Goal: Task Accomplishment & Management: Use online tool/utility

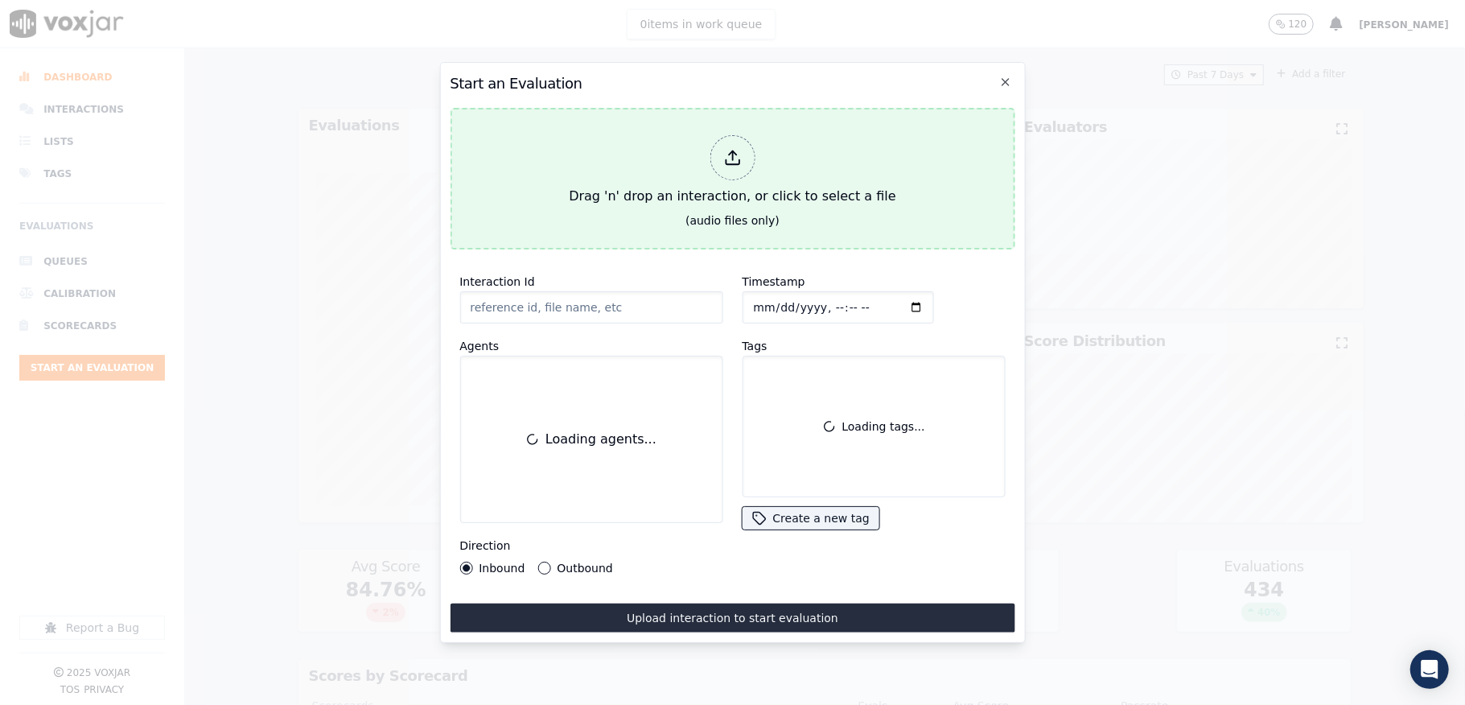
click at [716, 154] on div at bounding box center [731, 157] width 45 height 45
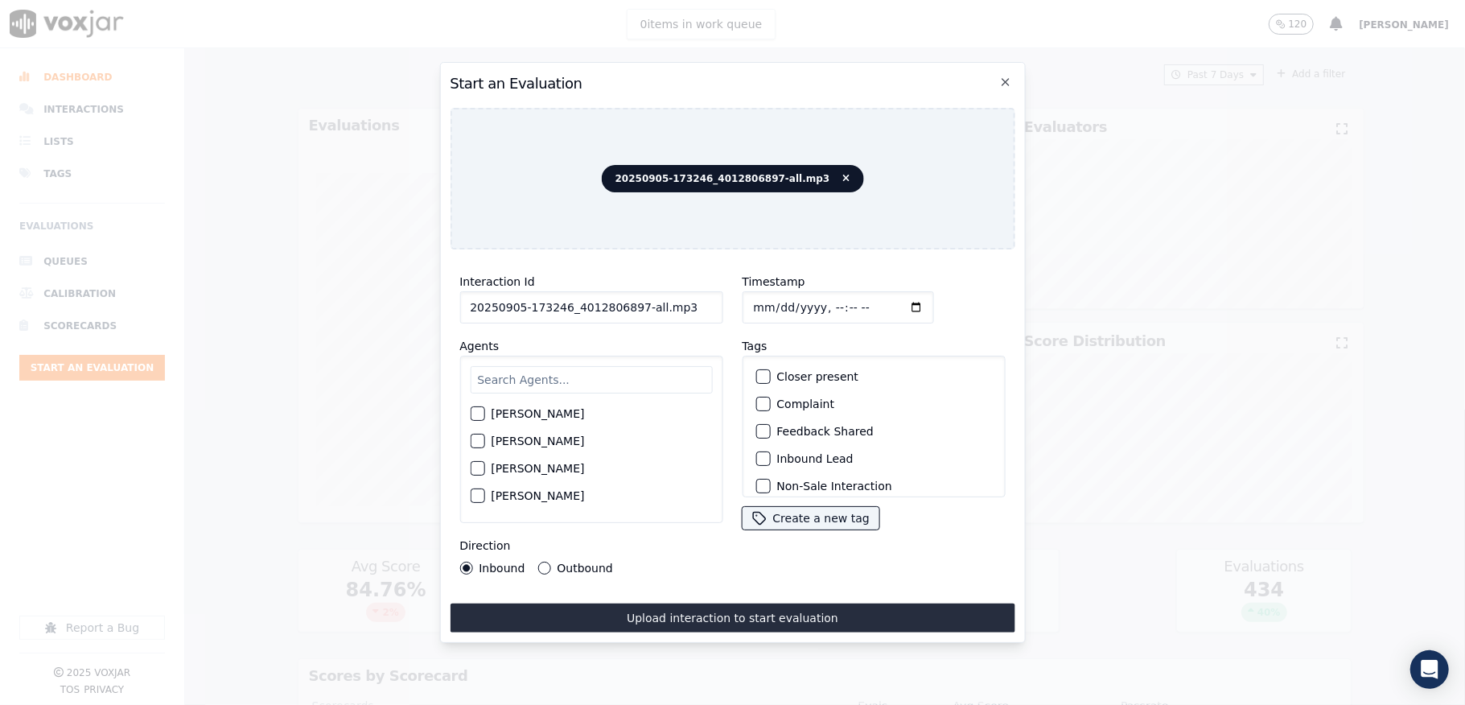
drag, startPoint x: 631, startPoint y: 302, endPoint x: 746, endPoint y: 316, distance: 116.6
click at [746, 316] on div "Interaction Id 20250905-173246_4012806897-all.mp3 Agents [PERSON_NAME] [PERSON_…" at bounding box center [732, 423] width 565 height 322
type input "20250905-173246_4012806897-C1"
click at [537, 561] on button "Outbound" at bounding box center [543, 567] width 13 height 13
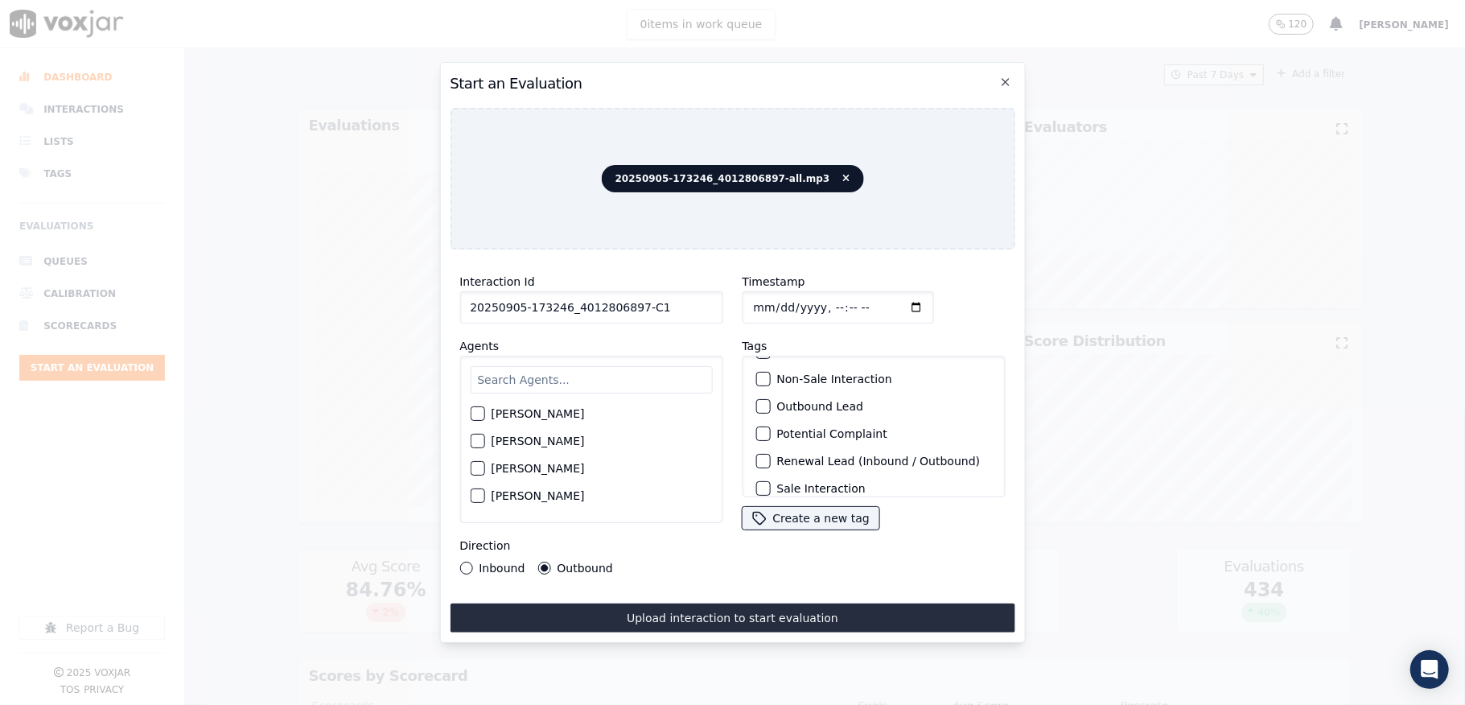
click at [757, 406] on button "Outbound Lead" at bounding box center [762, 406] width 14 height 14
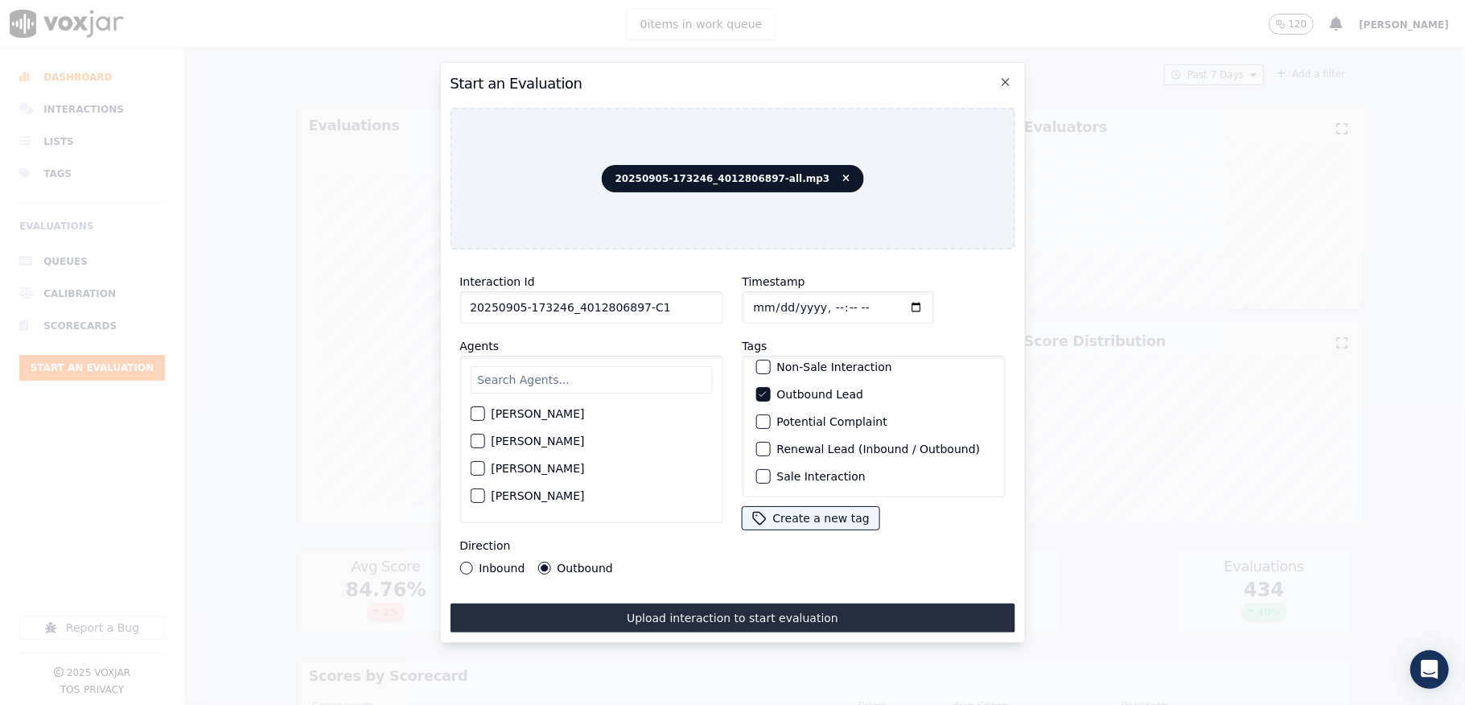
scroll to position [150, 0]
click at [756, 471] on div "button" at bounding box center [761, 476] width 11 height 11
click at [515, 368] on input "text" at bounding box center [591, 379] width 242 height 27
type input "[PERSON_NAME]"
click at [473, 413] on div "button" at bounding box center [476, 418] width 11 height 11
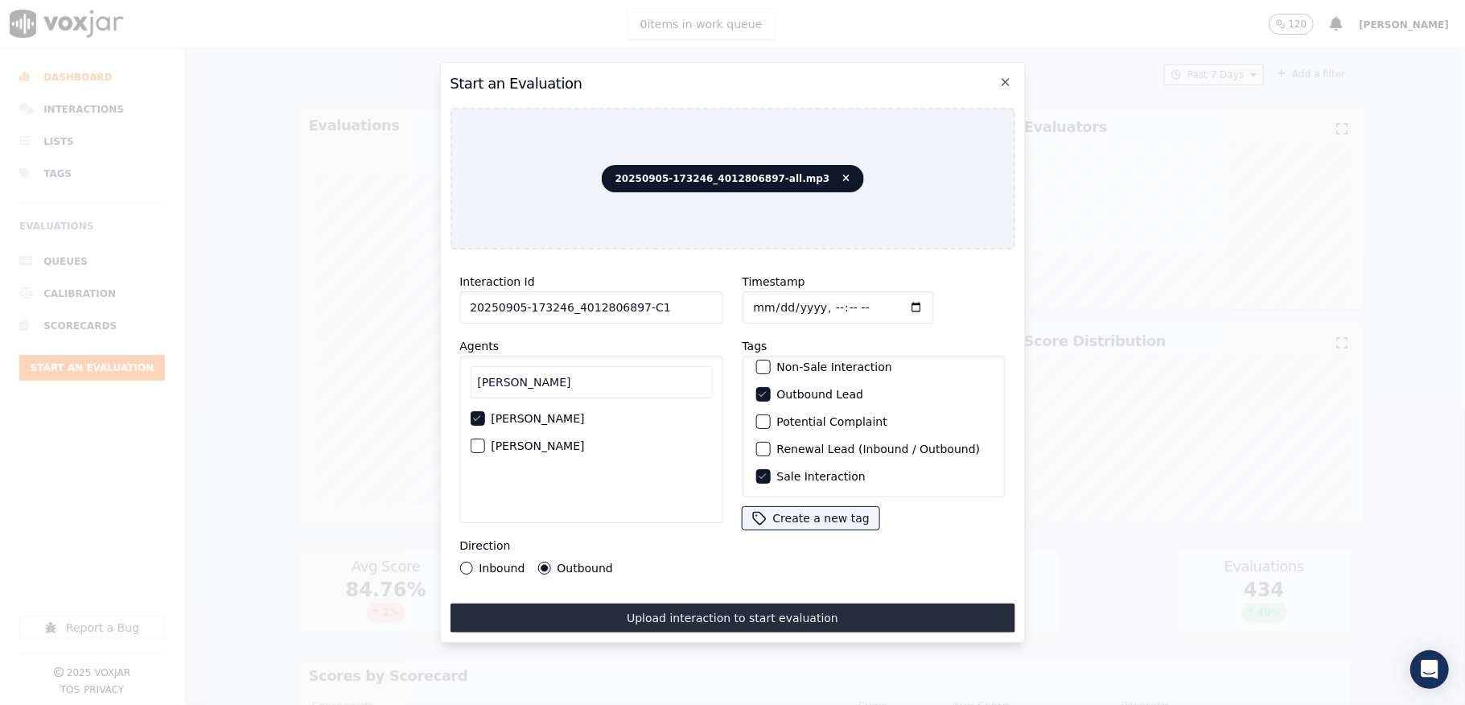
click at [754, 297] on input "Timestamp" at bounding box center [837, 307] width 191 height 32
type input "[DATE]T20:03"
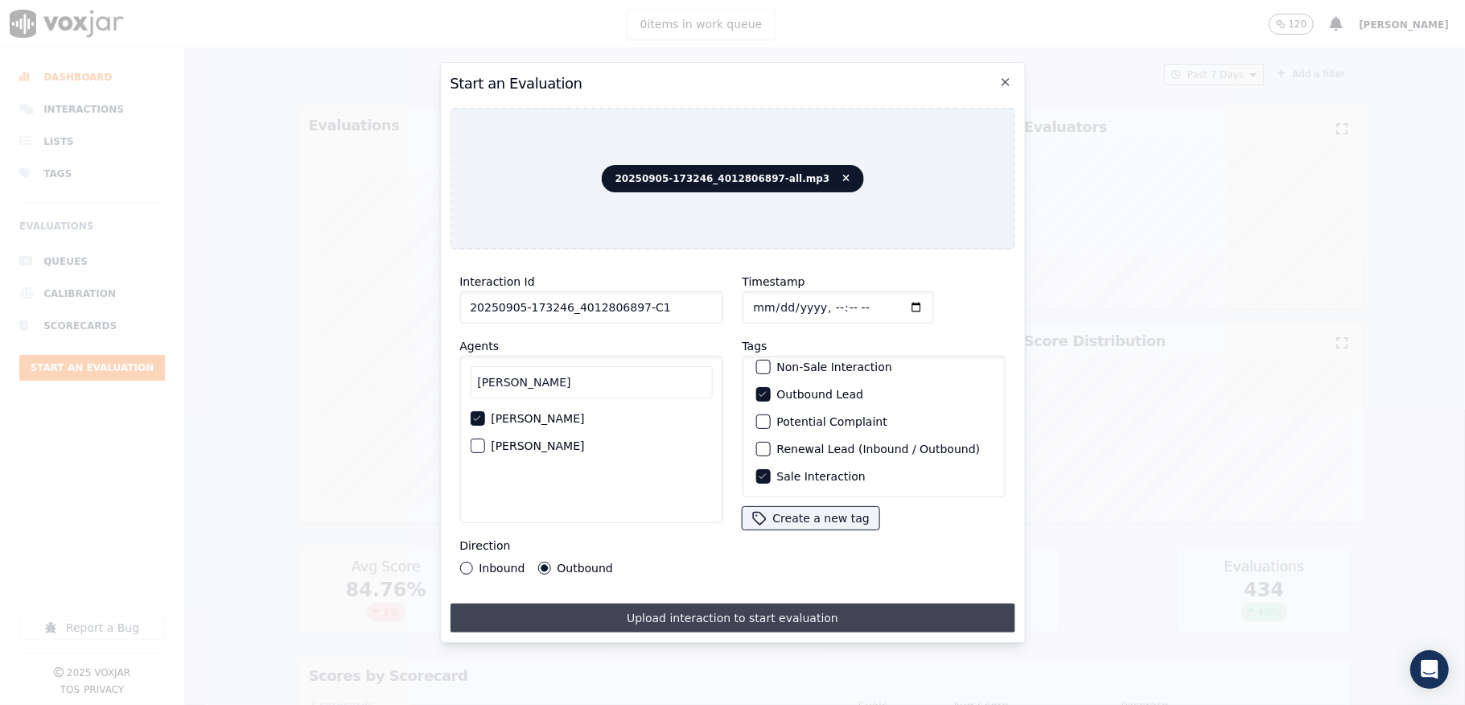
click at [732, 619] on button "Upload interaction to start evaluation" at bounding box center [732, 617] width 565 height 29
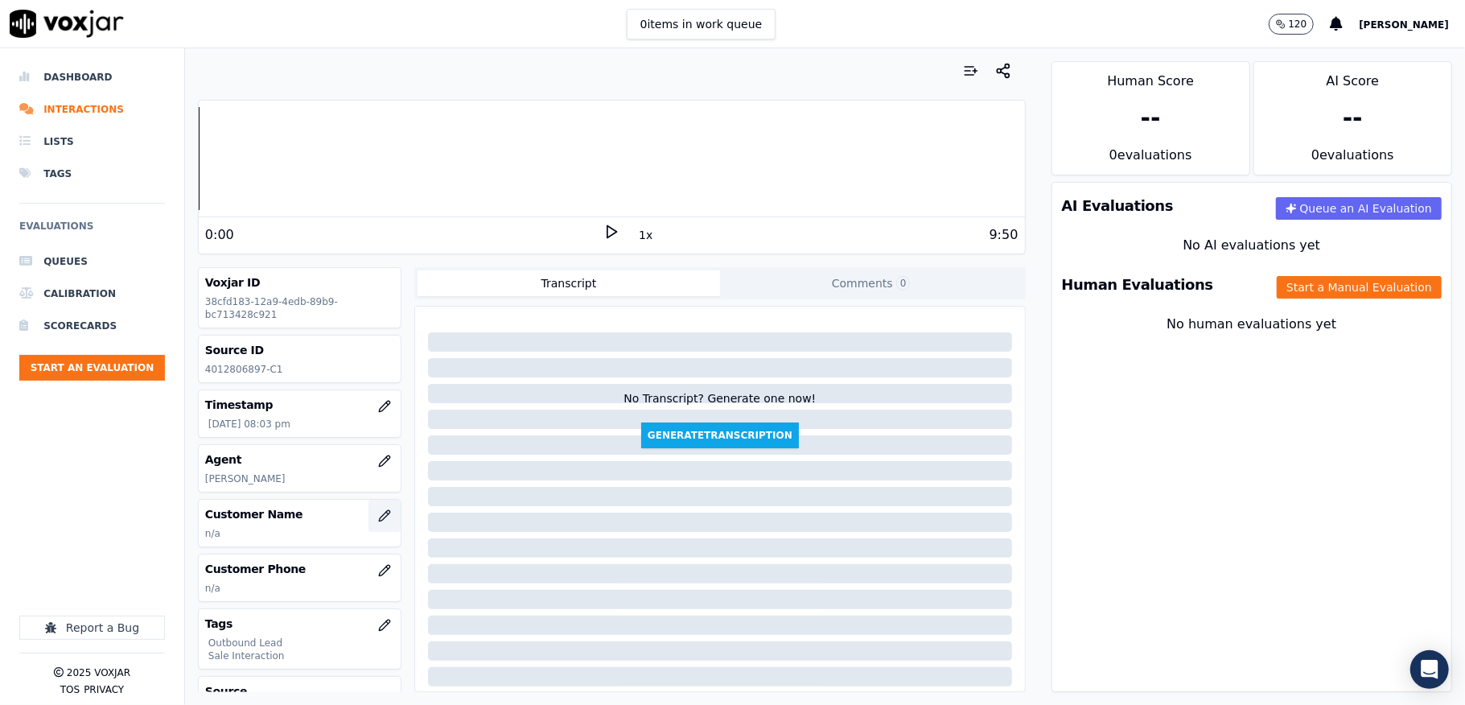
click at [378, 519] on icon "button" at bounding box center [384, 515] width 13 height 13
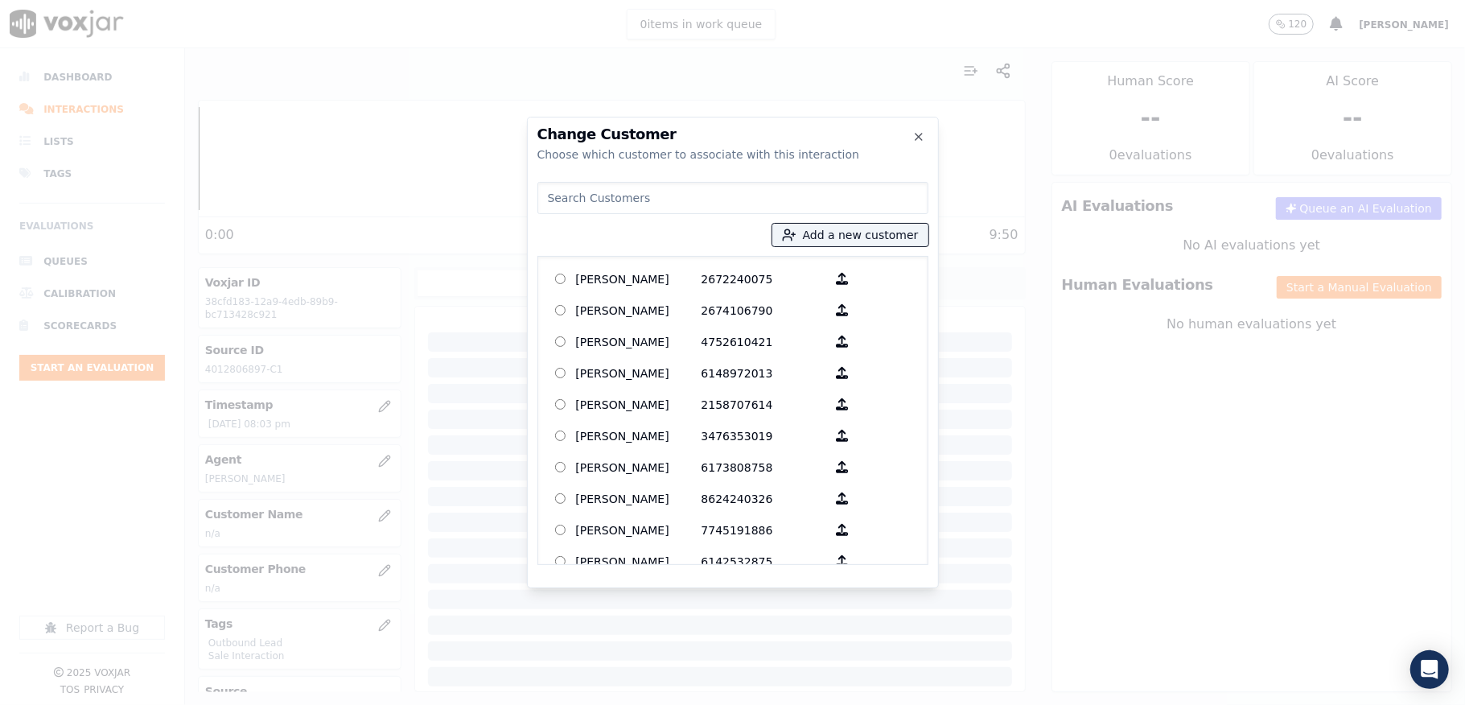
type input "[PERSON_NAME]"
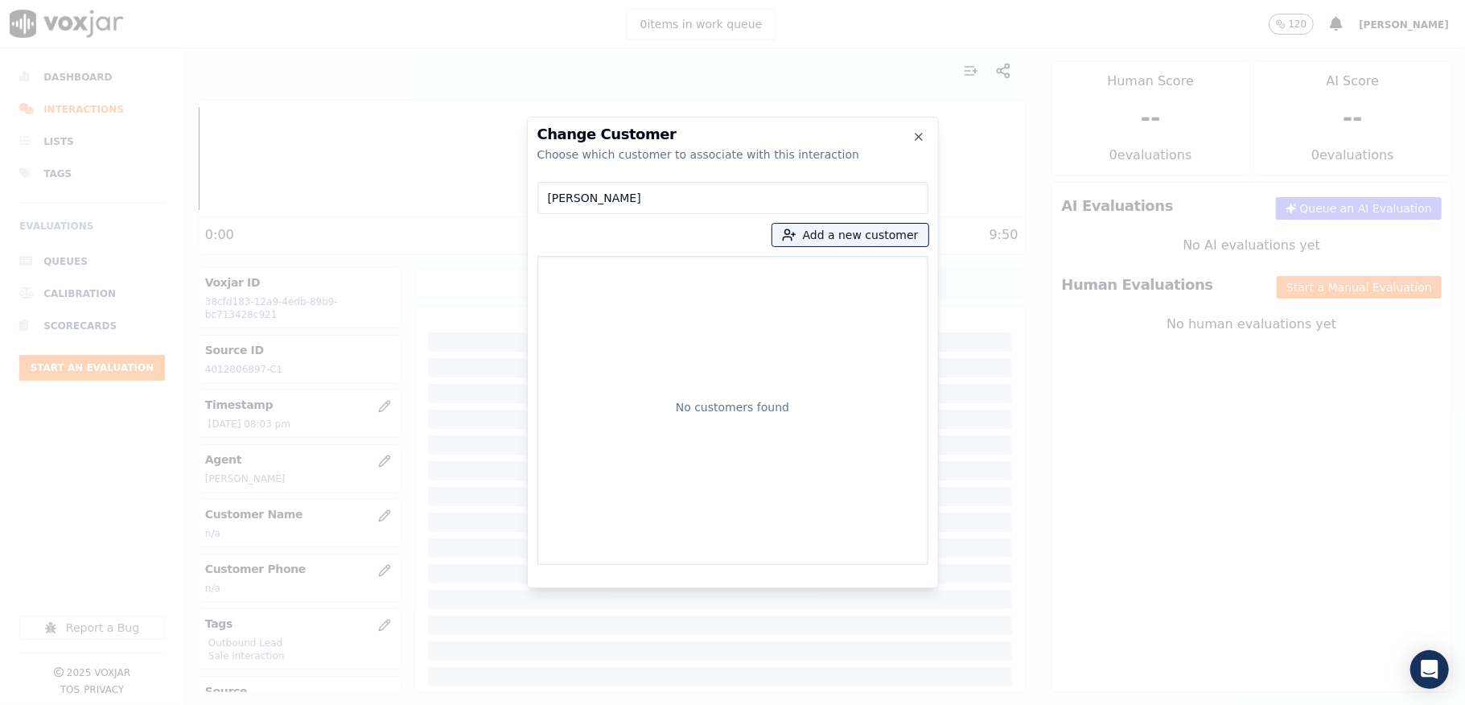
drag, startPoint x: 451, startPoint y: 206, endPoint x: 389, endPoint y: 216, distance: 62.7
click at [389, 704] on div "Change Customer Choose which customer to associate with this interaction [PERSO…" at bounding box center [732, 705] width 1465 height 0
click at [828, 235] on button "Add a new customer" at bounding box center [850, 235] width 156 height 23
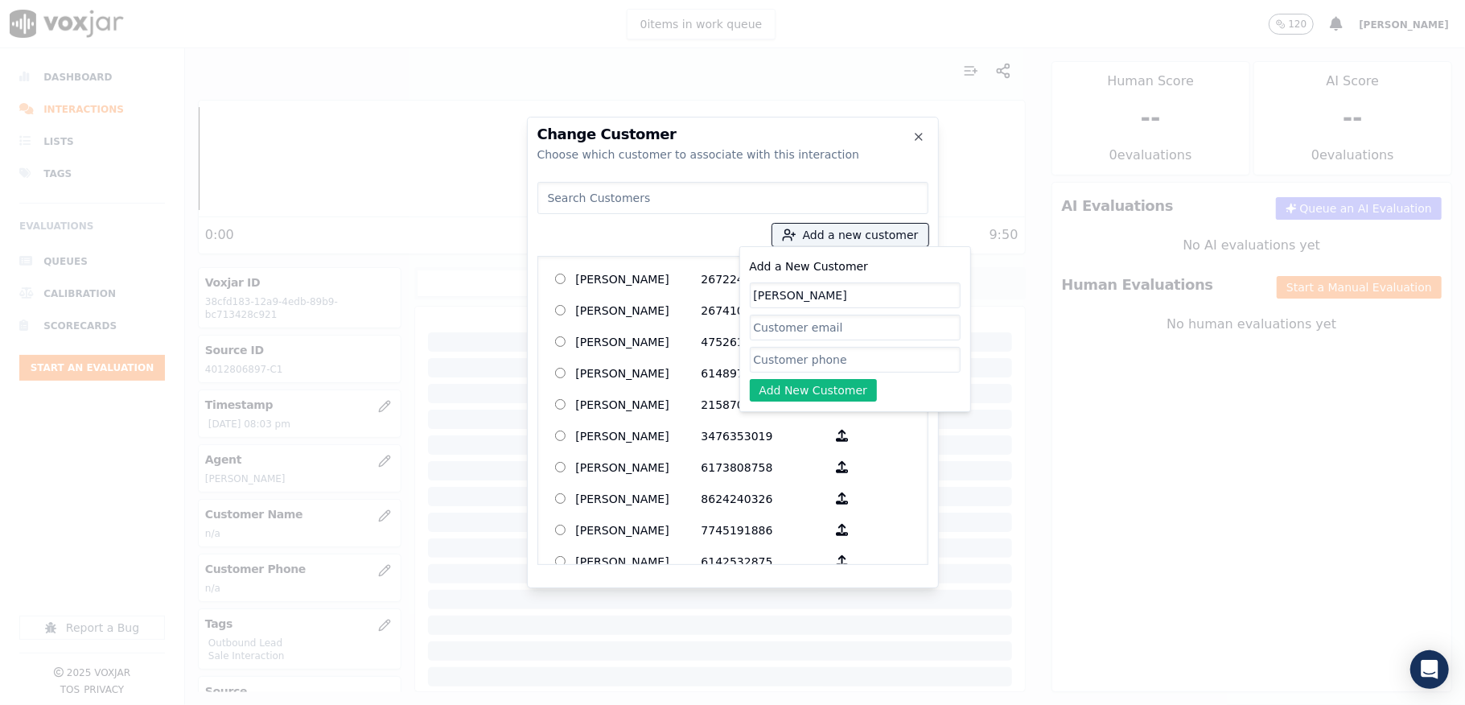
type input "[PERSON_NAME]"
click at [779, 367] on input "Add a New Customer" at bounding box center [855, 360] width 211 height 26
paste input "4012002789"
paste input "4012806897"
type input "4012002789_4012806897"
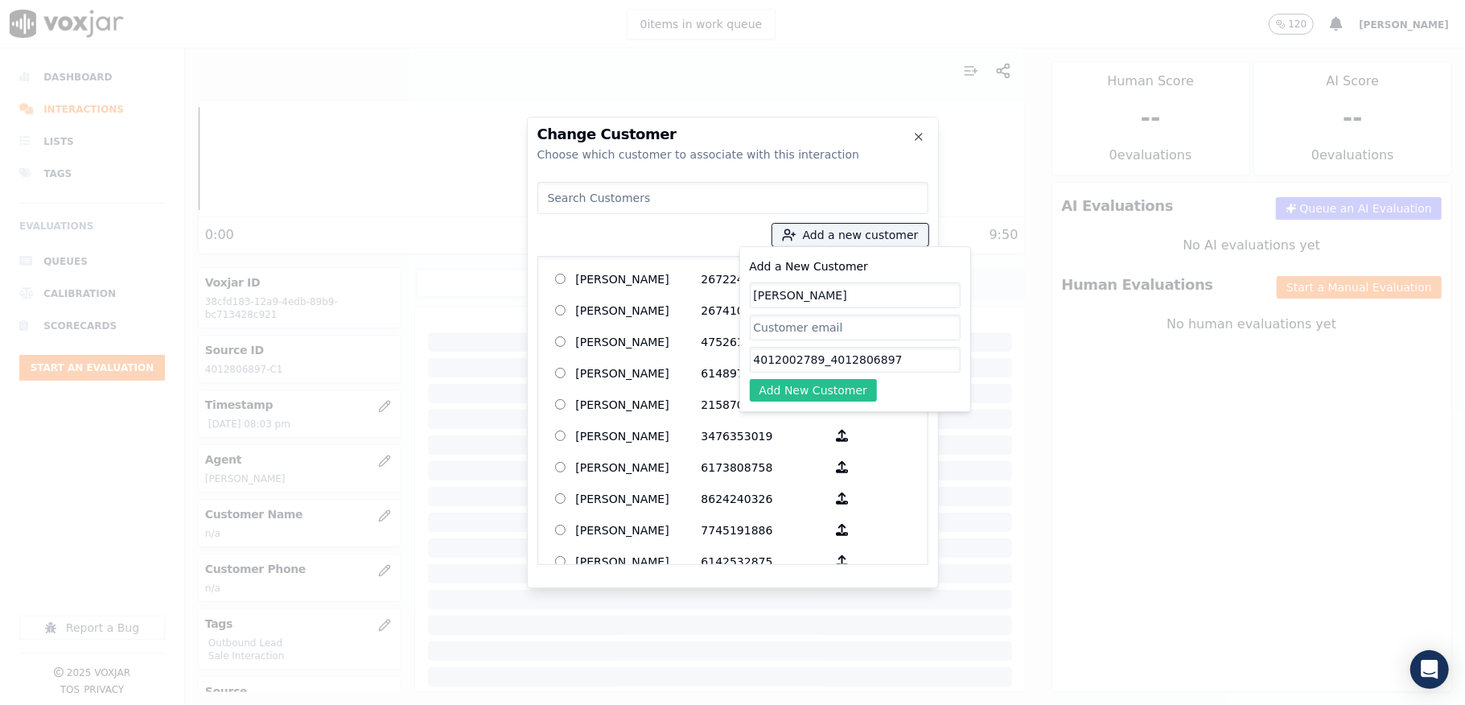
click at [791, 394] on button "Add New Customer" at bounding box center [814, 390] width 128 height 23
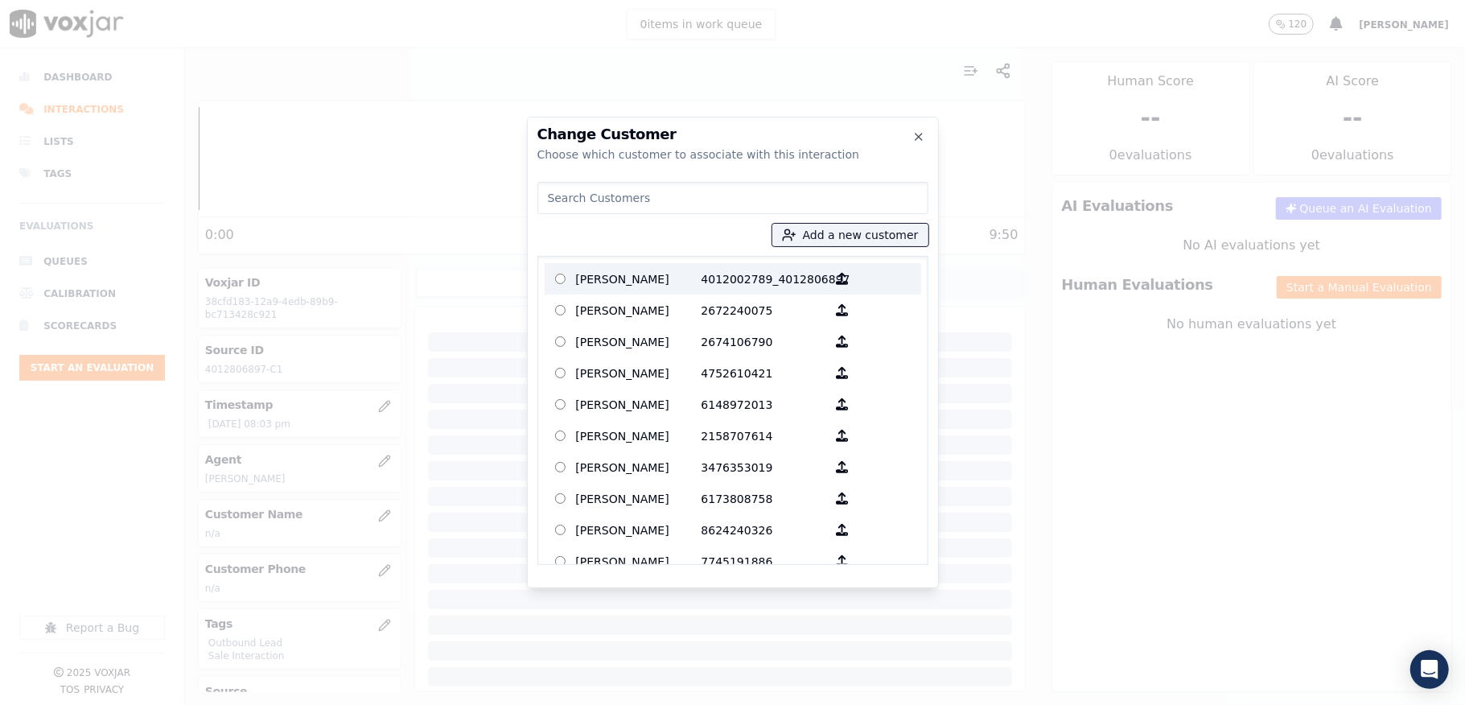
click at [647, 277] on p "[PERSON_NAME]" at bounding box center [638, 278] width 125 height 25
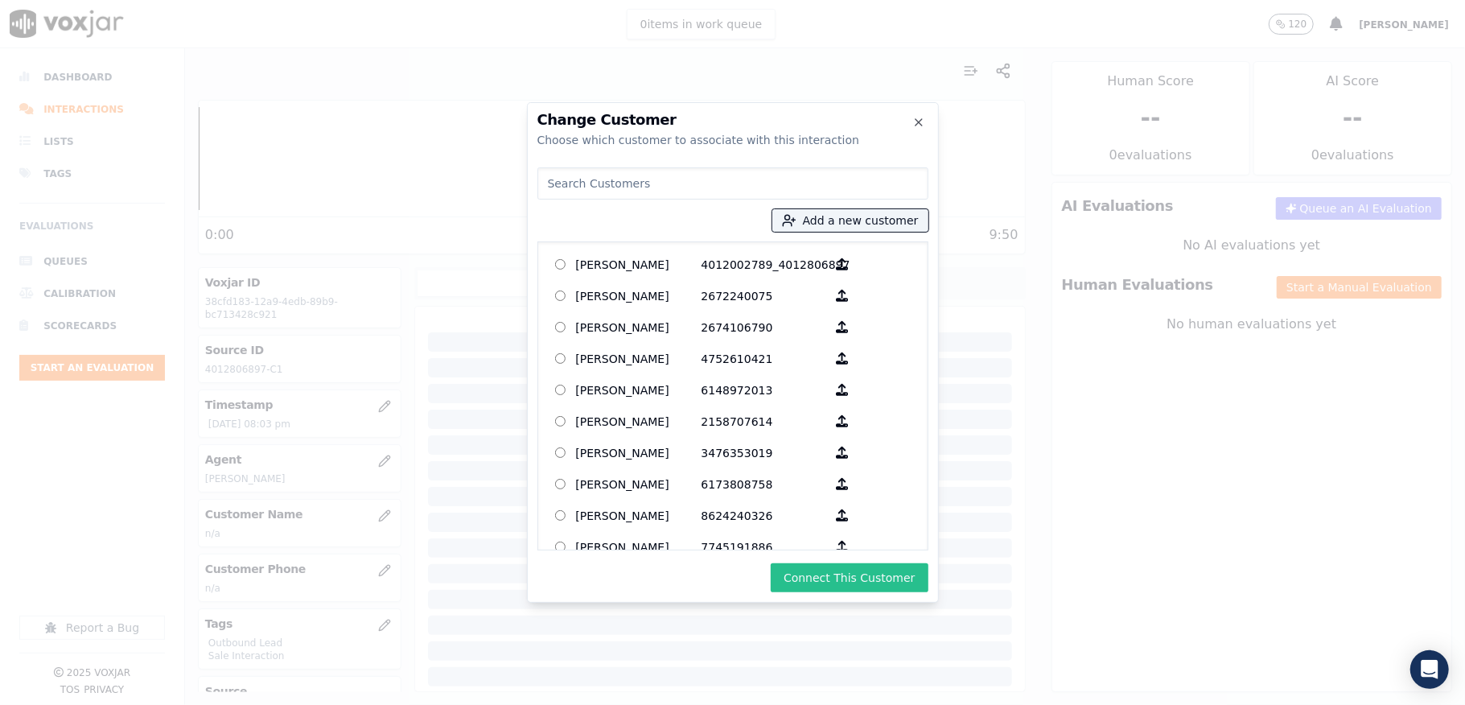
click at [825, 570] on button "Connect This Customer" at bounding box center [849, 577] width 157 height 29
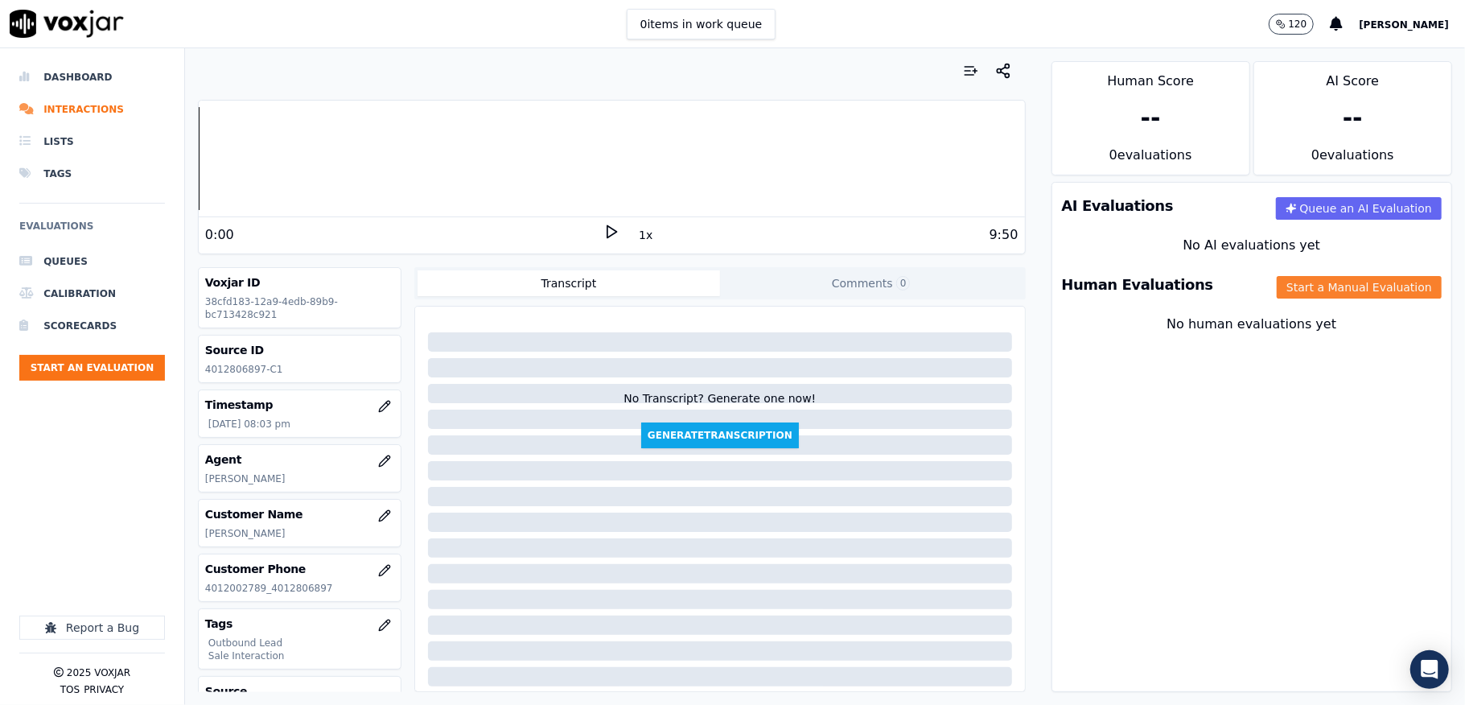
click at [1297, 291] on button "Start a Manual Evaluation" at bounding box center [1358, 287] width 165 height 23
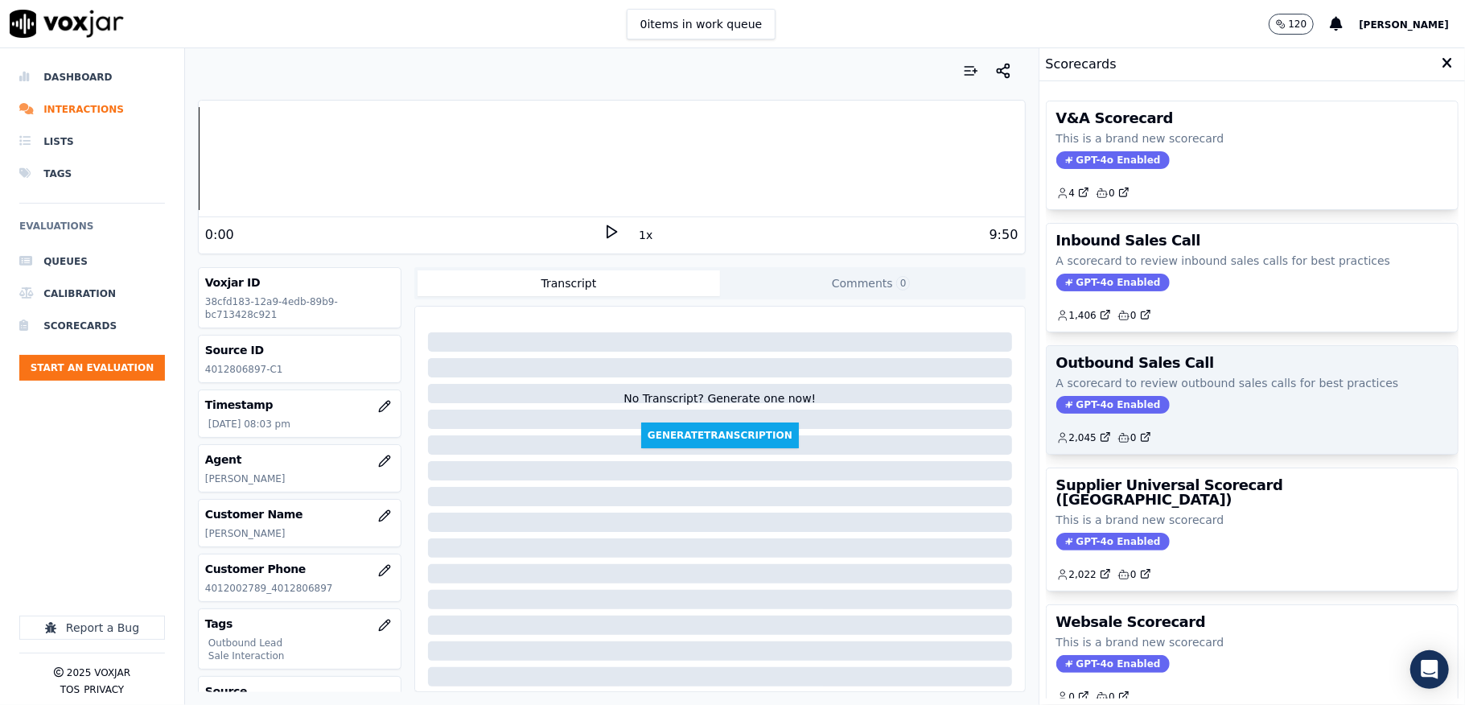
click at [1088, 406] on span "GPT-4o Enabled" at bounding box center [1112, 405] width 113 height 18
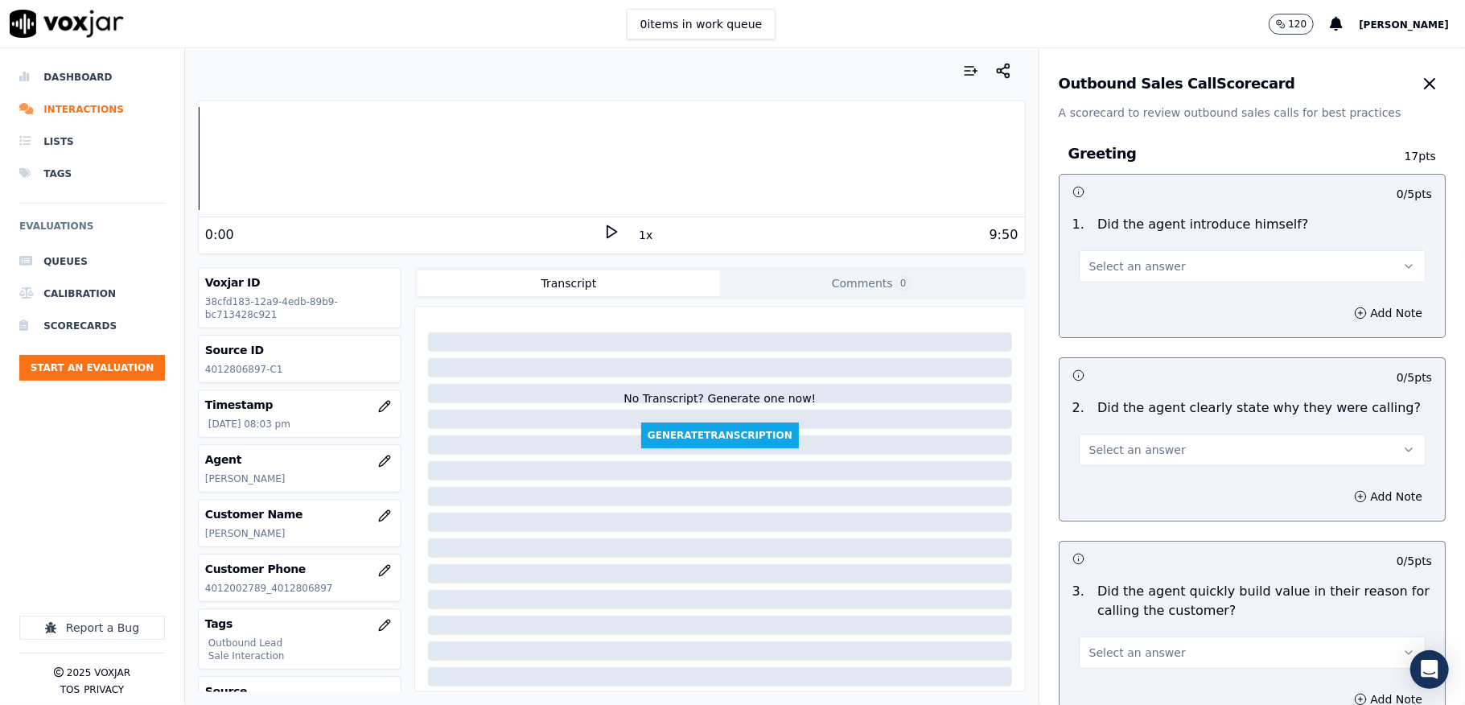
click at [1144, 254] on button "Select an answer" at bounding box center [1252, 266] width 347 height 32
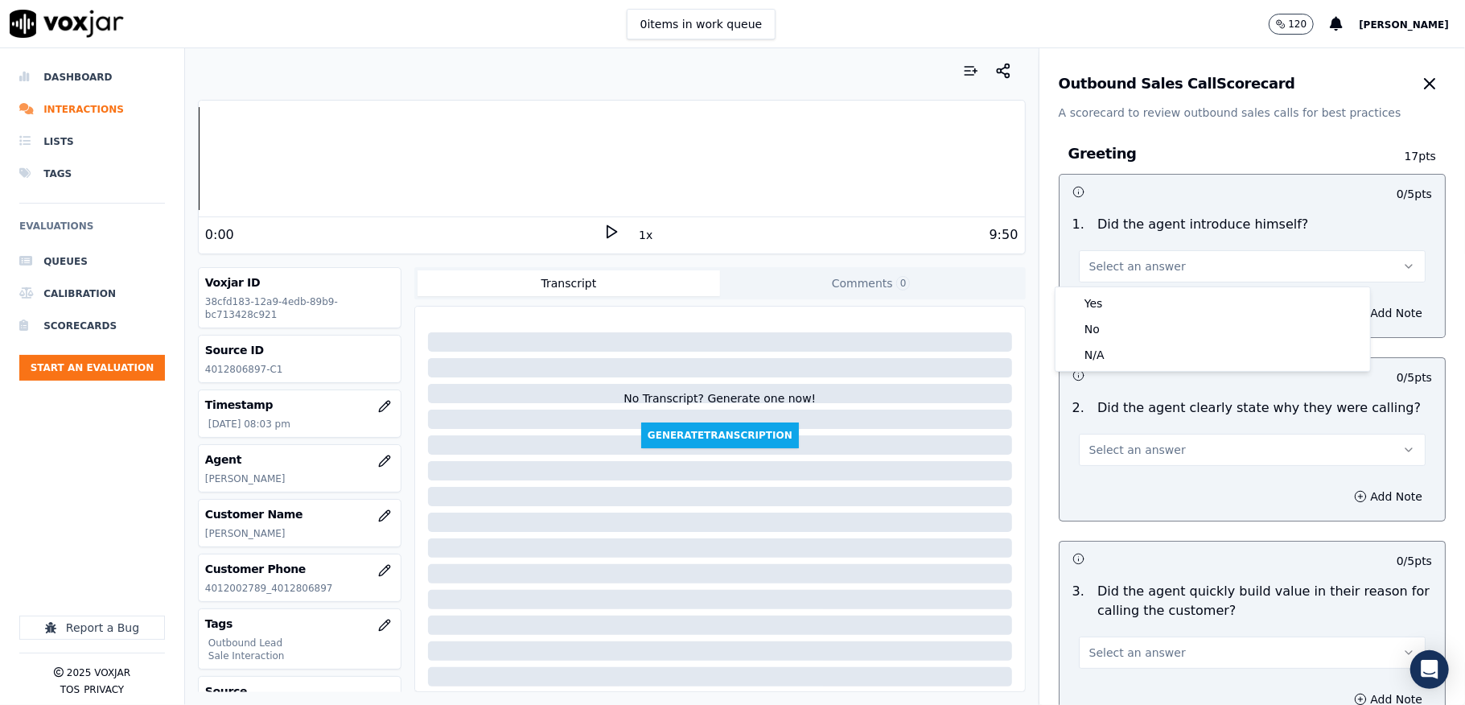
click at [1117, 291] on div "Yes No N/A" at bounding box center [1212, 329] width 314 height 84
click at [1101, 302] on div "Yes" at bounding box center [1212, 303] width 308 height 26
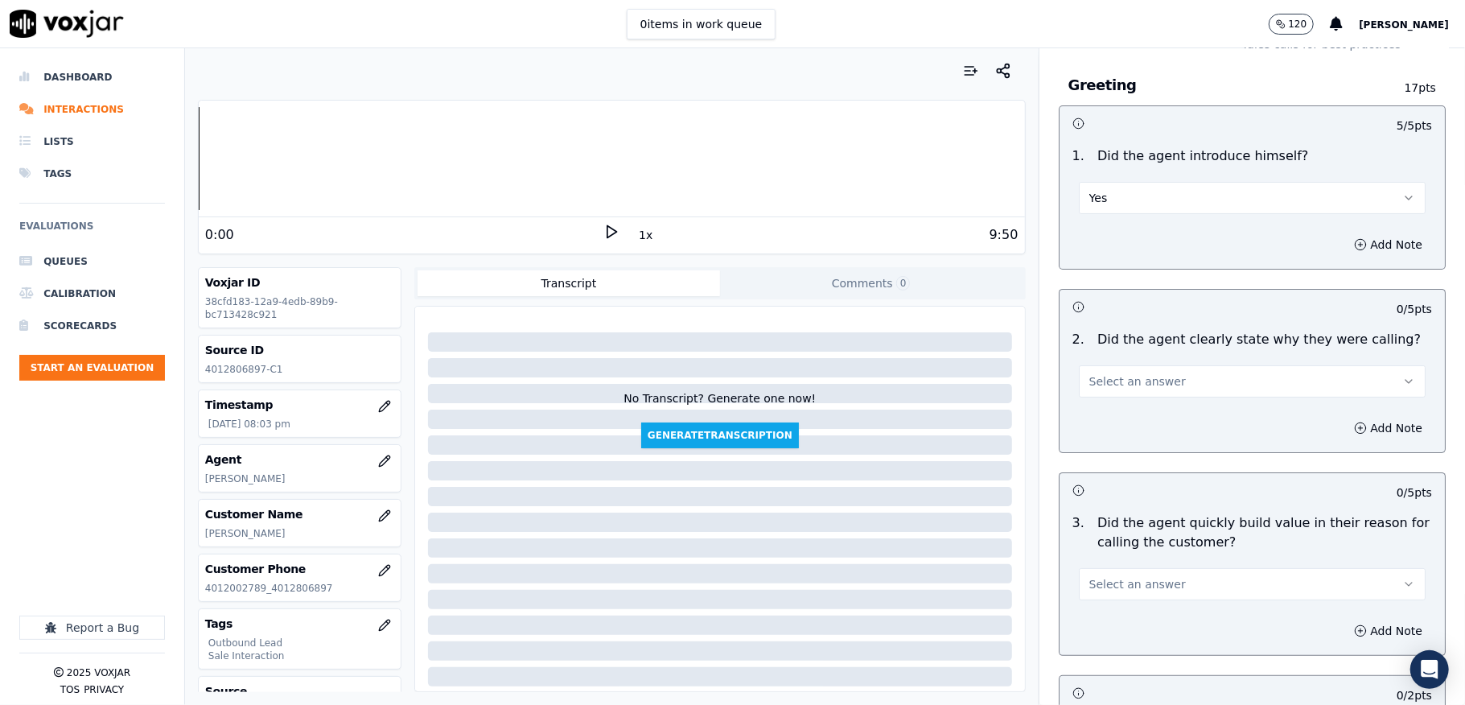
scroll to position [107, 0]
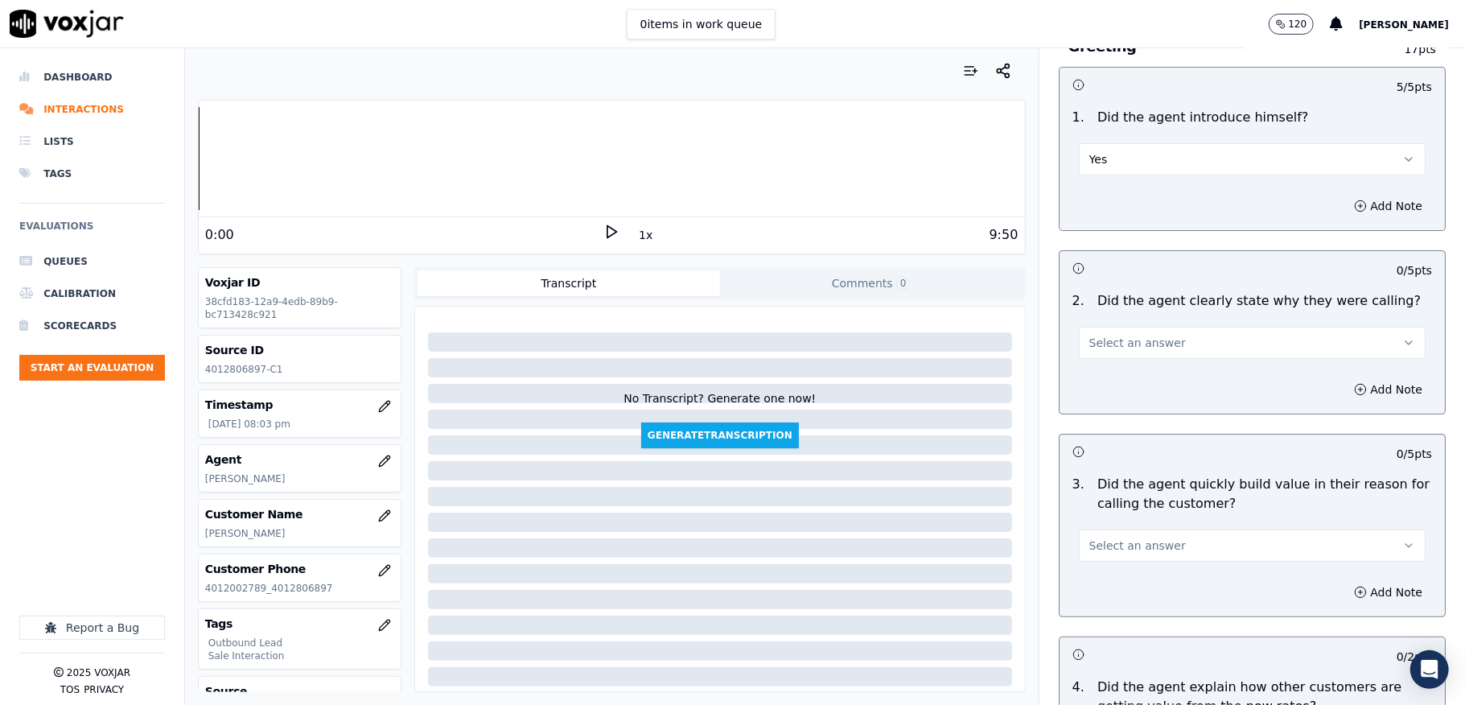
click at [1116, 343] on span "Select an answer" at bounding box center [1137, 343] width 97 height 16
click at [1103, 380] on div "Yes" at bounding box center [1212, 380] width 308 height 26
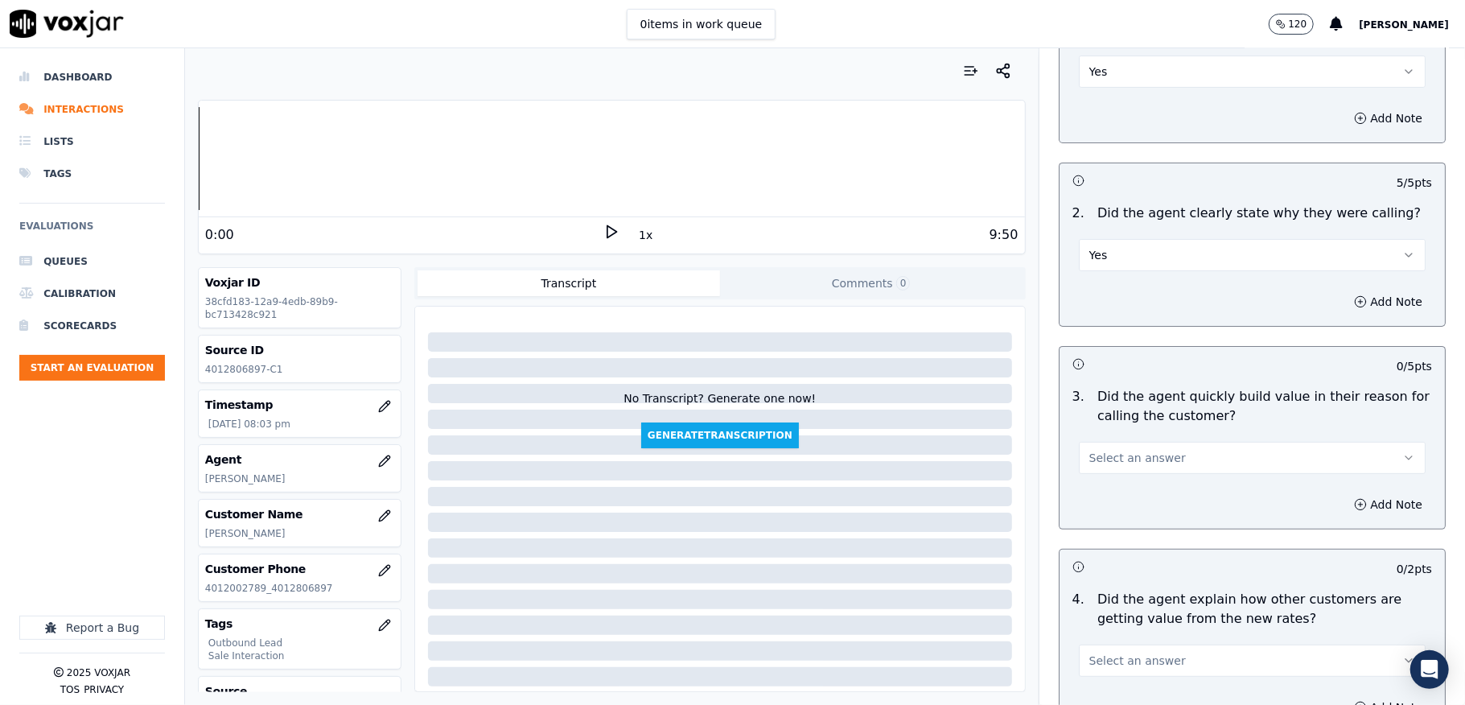
scroll to position [322, 0]
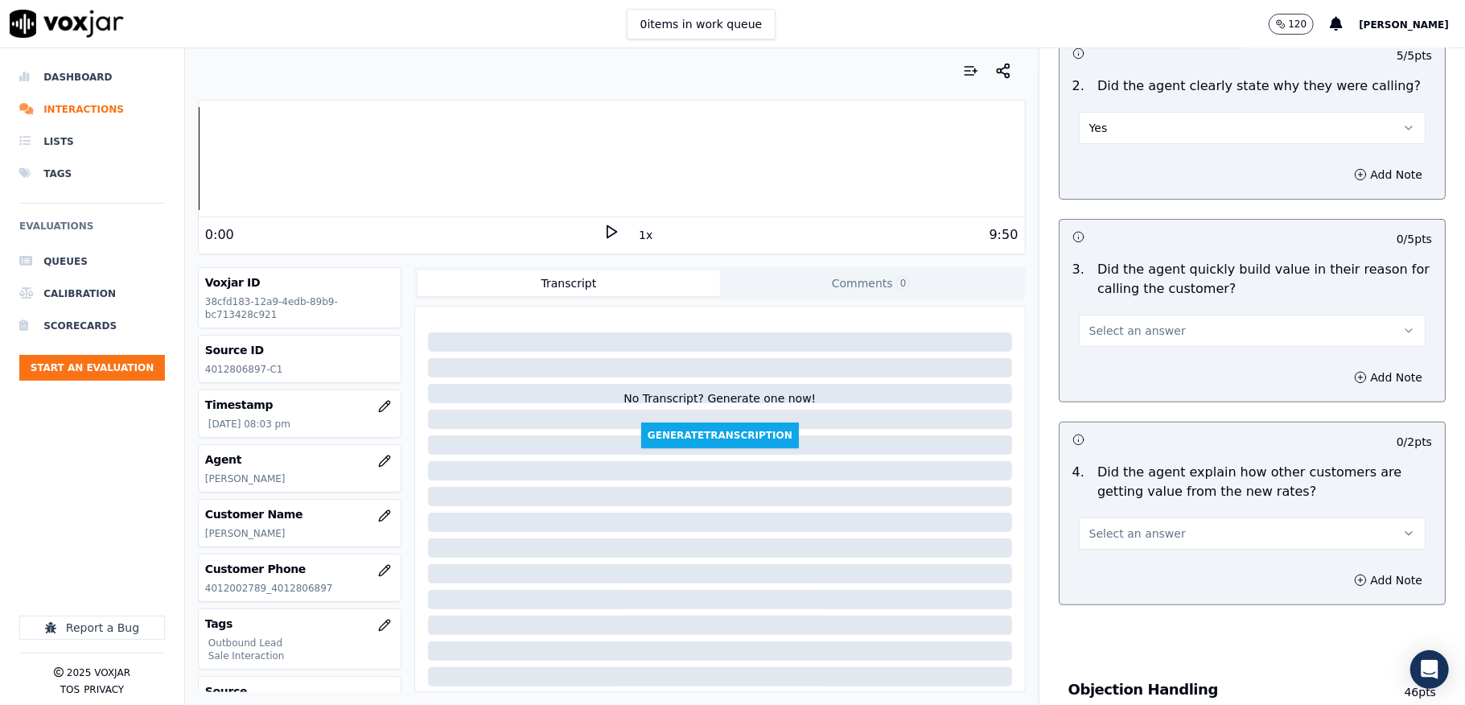
click at [1108, 345] on button "Select an answer" at bounding box center [1252, 330] width 347 height 32
click at [1103, 364] on div "Yes" at bounding box center [1212, 368] width 308 height 26
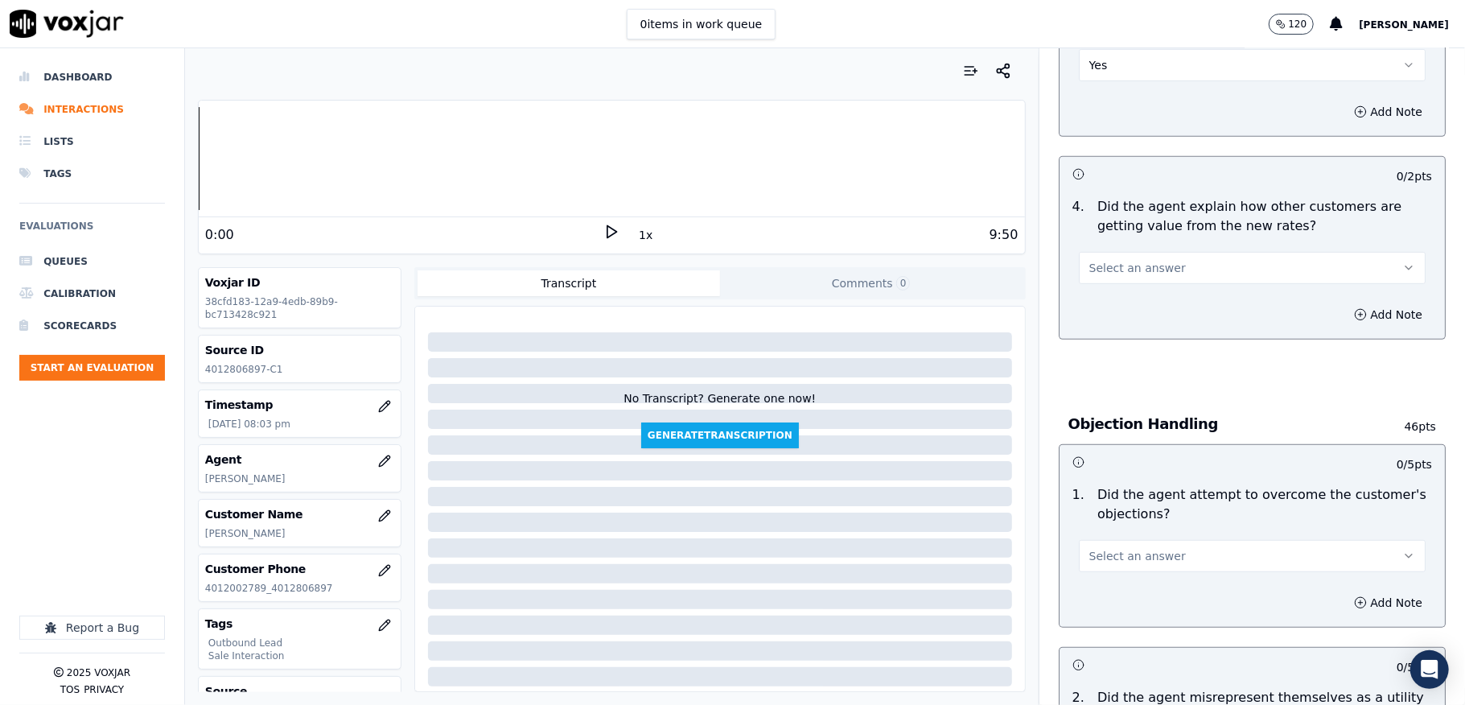
scroll to position [643, 0]
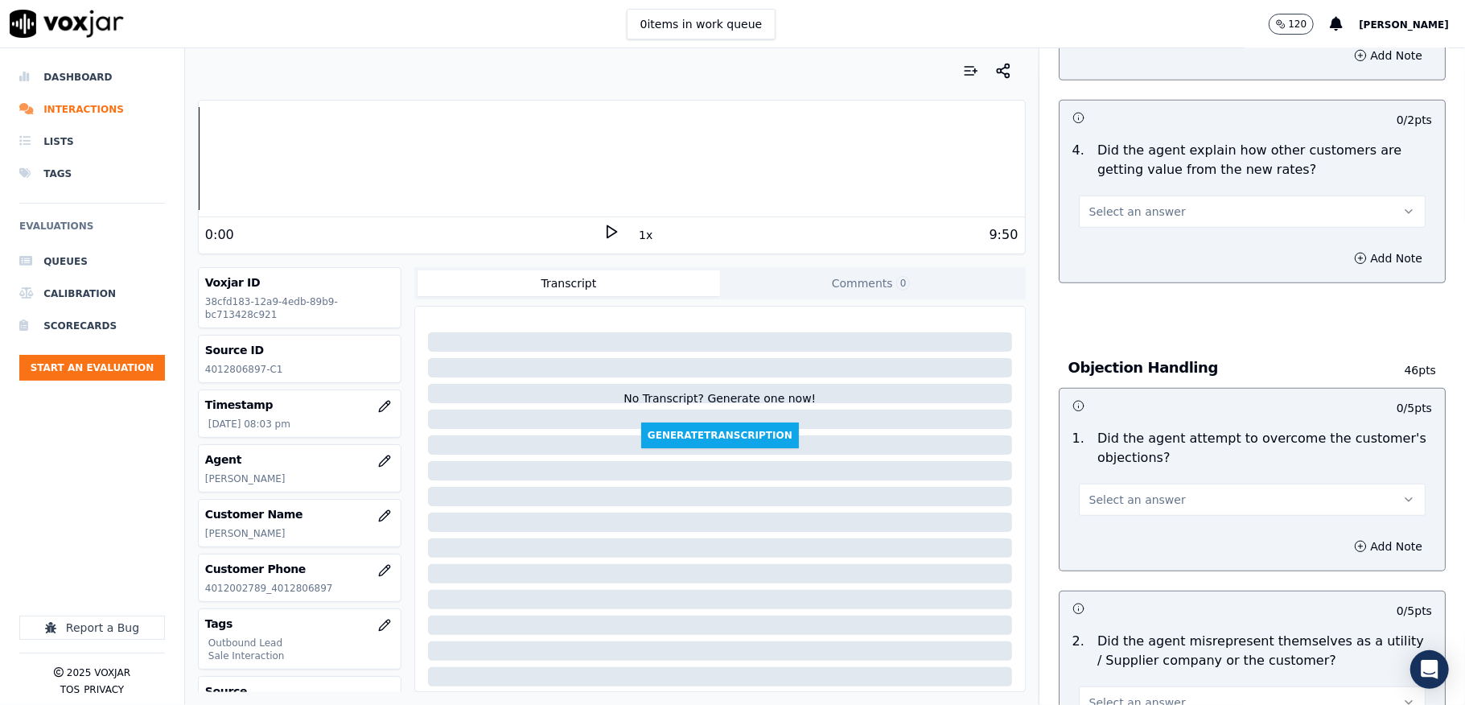
click at [1123, 214] on span "Select an answer" at bounding box center [1137, 211] width 97 height 16
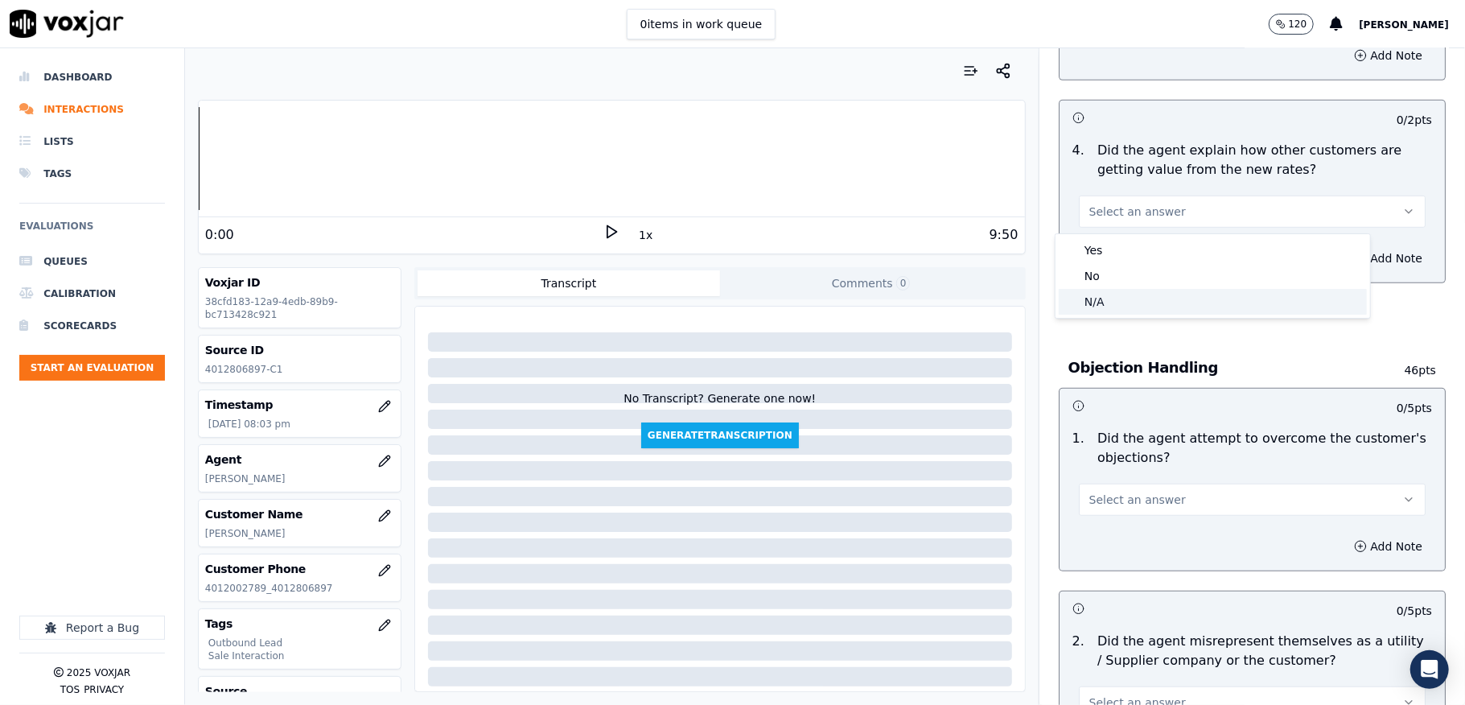
click at [1105, 294] on div "N/A" at bounding box center [1212, 302] width 308 height 26
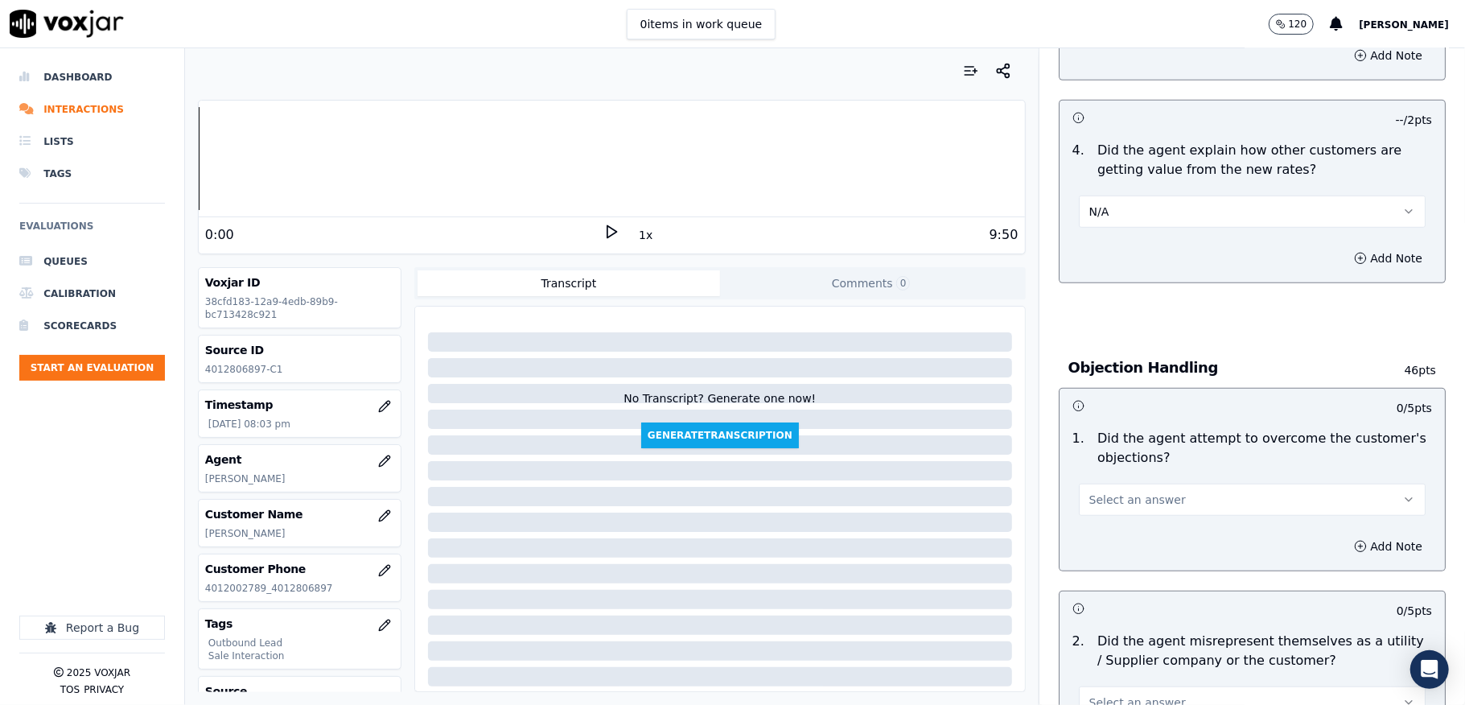
click at [1120, 210] on button "N/A" at bounding box center [1252, 211] width 347 height 32
click at [1102, 245] on div "Yes" at bounding box center [1212, 250] width 308 height 26
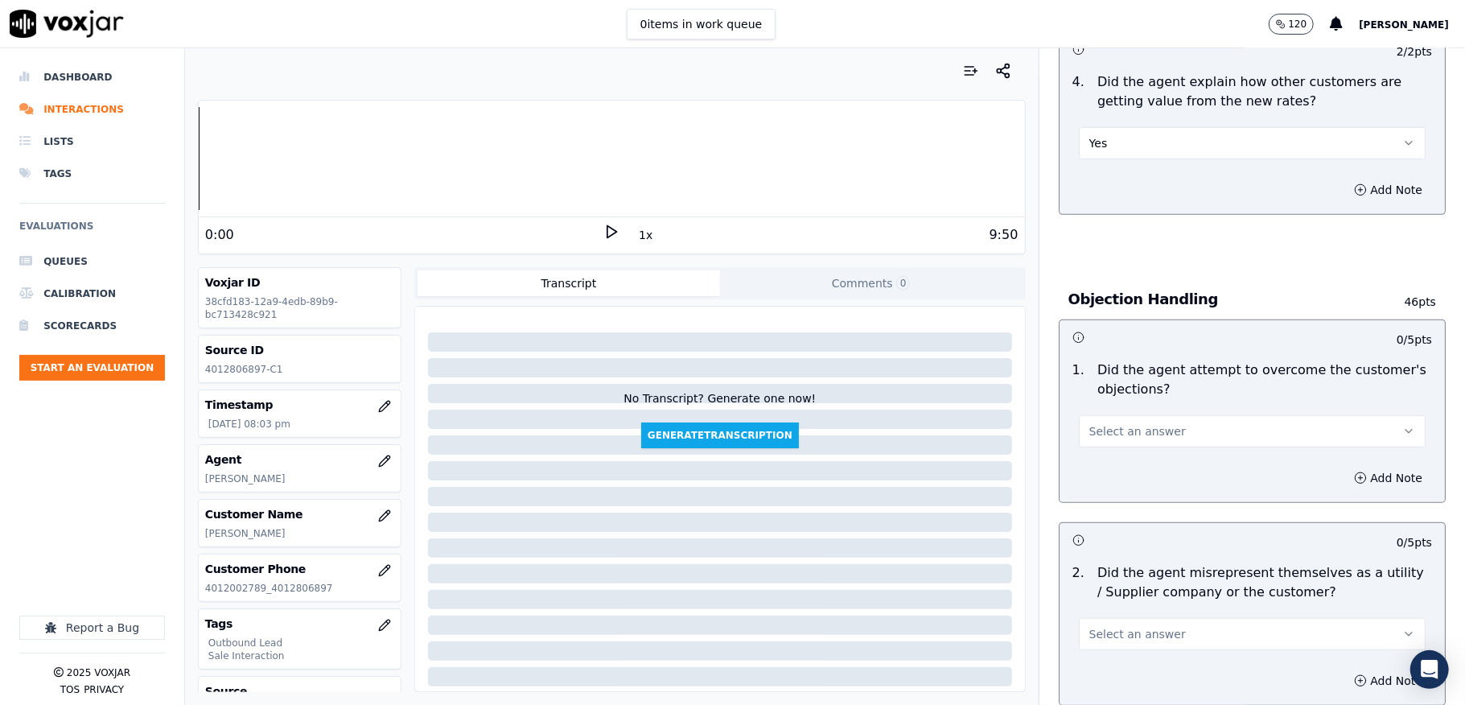
scroll to position [750, 0]
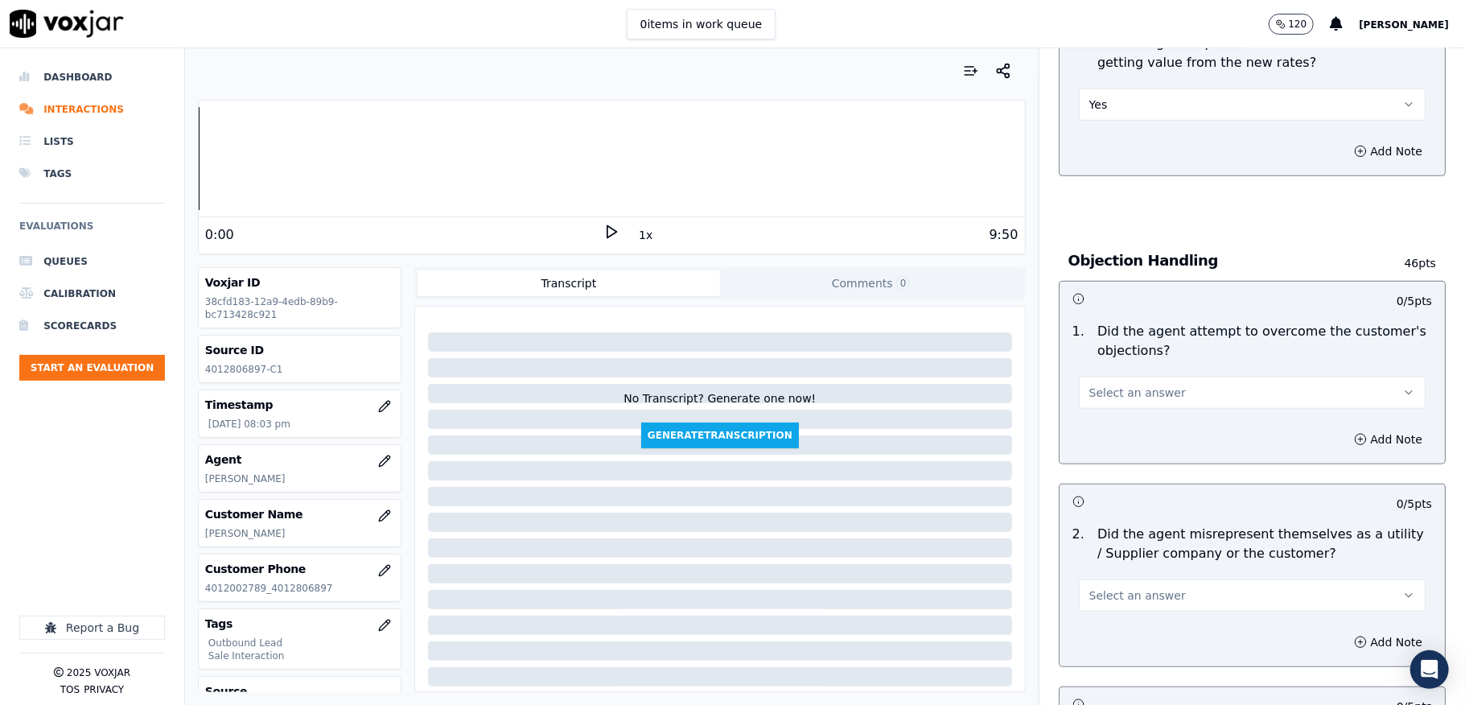
click at [1139, 392] on span "Select an answer" at bounding box center [1137, 392] width 97 height 16
click at [1100, 429] on div "Yes" at bounding box center [1212, 431] width 308 height 26
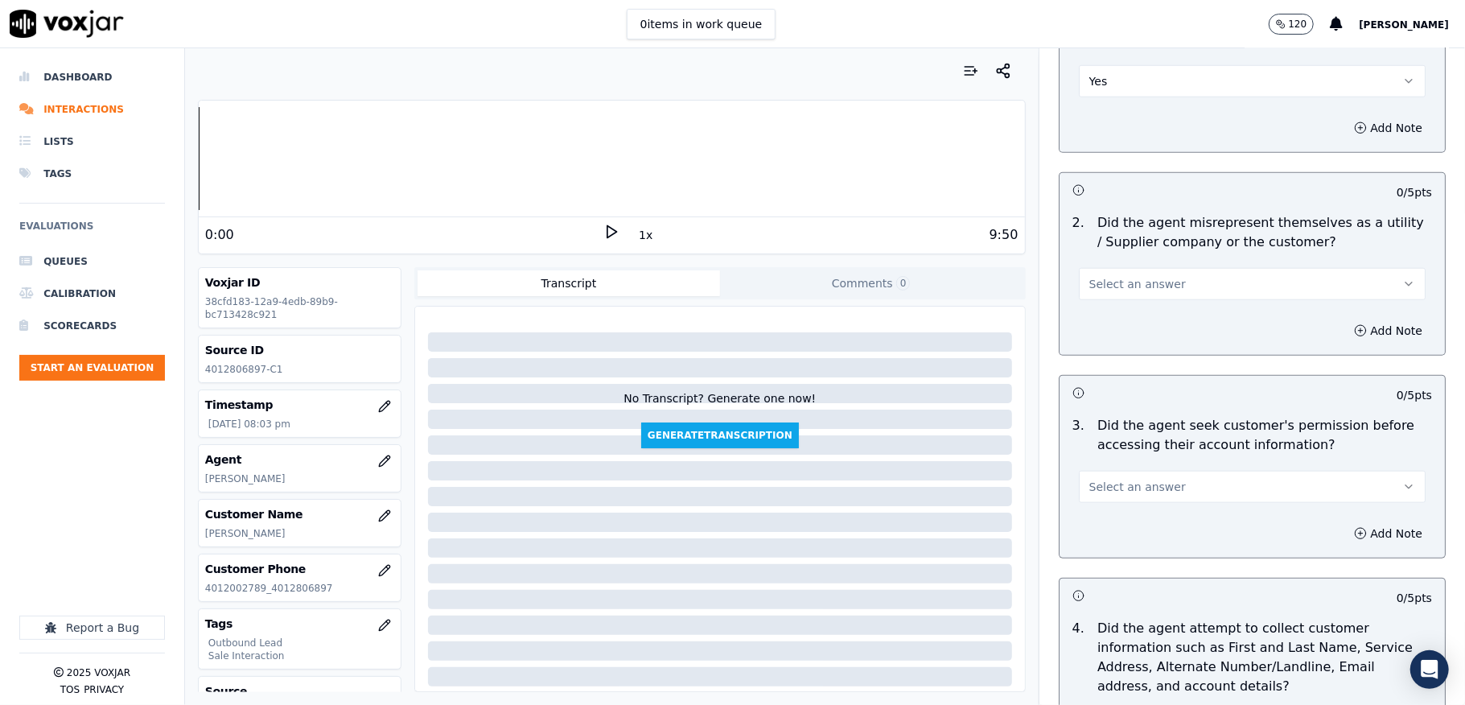
scroll to position [1072, 0]
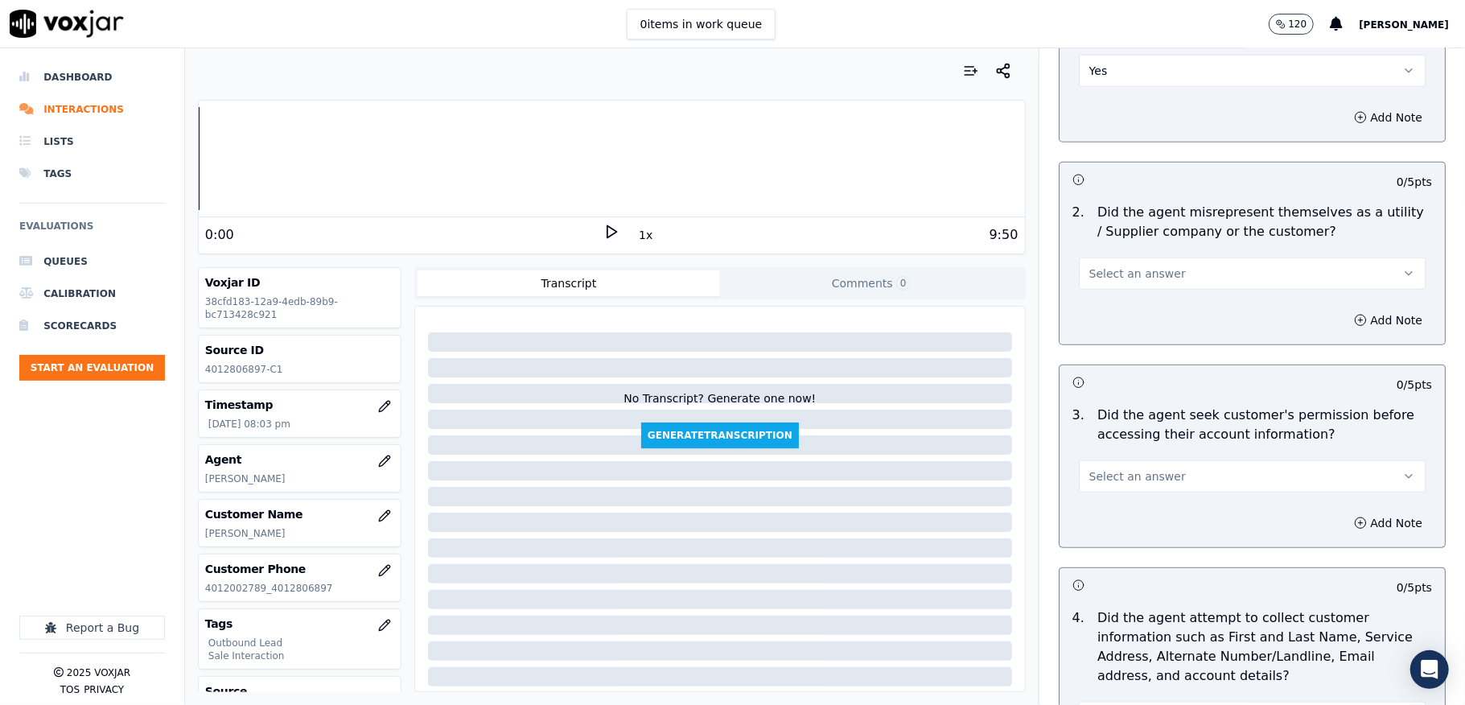
click at [1120, 272] on span "Select an answer" at bounding box center [1137, 273] width 97 height 16
click at [1107, 347] on div "No" at bounding box center [1212, 339] width 308 height 26
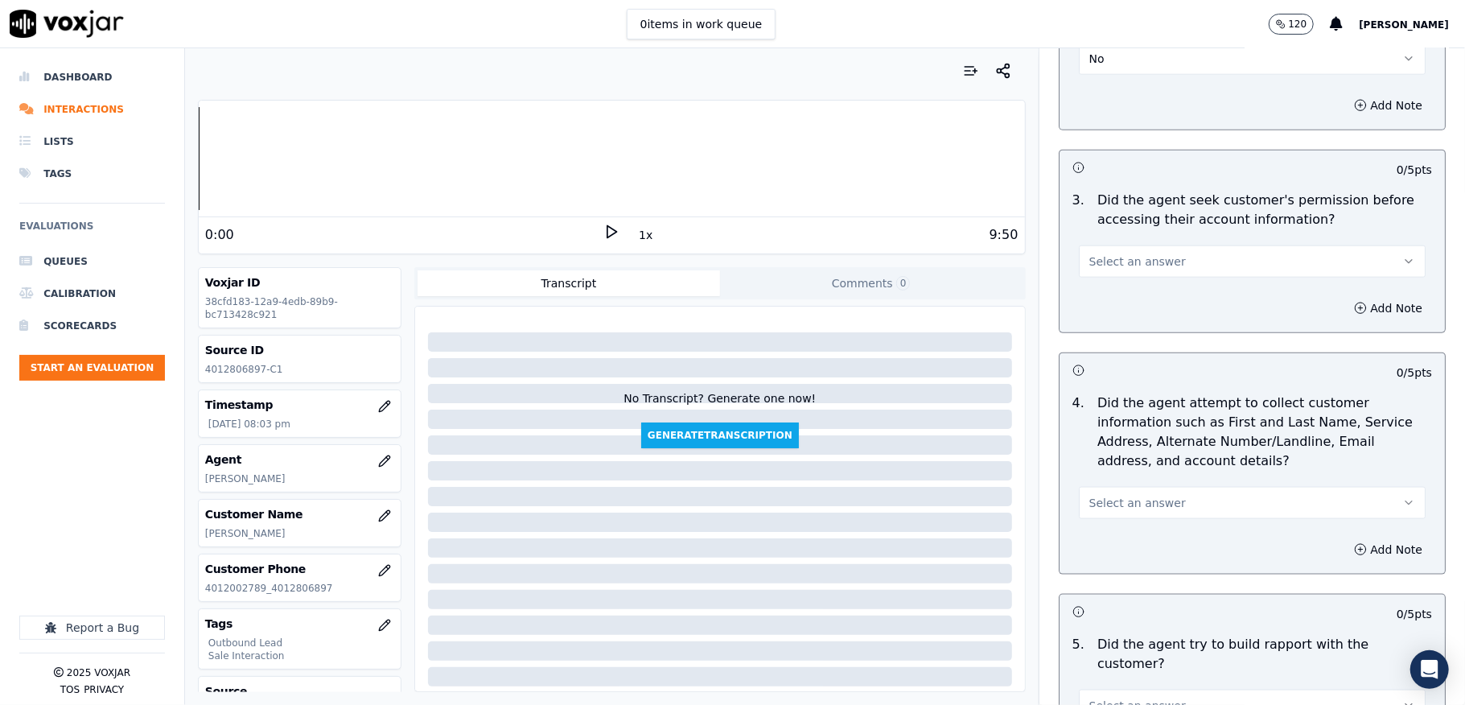
click at [1124, 265] on span "Select an answer" at bounding box center [1137, 261] width 97 height 16
click at [1113, 298] on div "Yes" at bounding box center [1212, 302] width 308 height 26
click at [1133, 255] on button "Yes" at bounding box center [1252, 261] width 347 height 32
click at [1161, 325] on div "No" at bounding box center [1212, 327] width 308 height 26
click at [1351, 314] on button "Add Note" at bounding box center [1388, 308] width 88 height 23
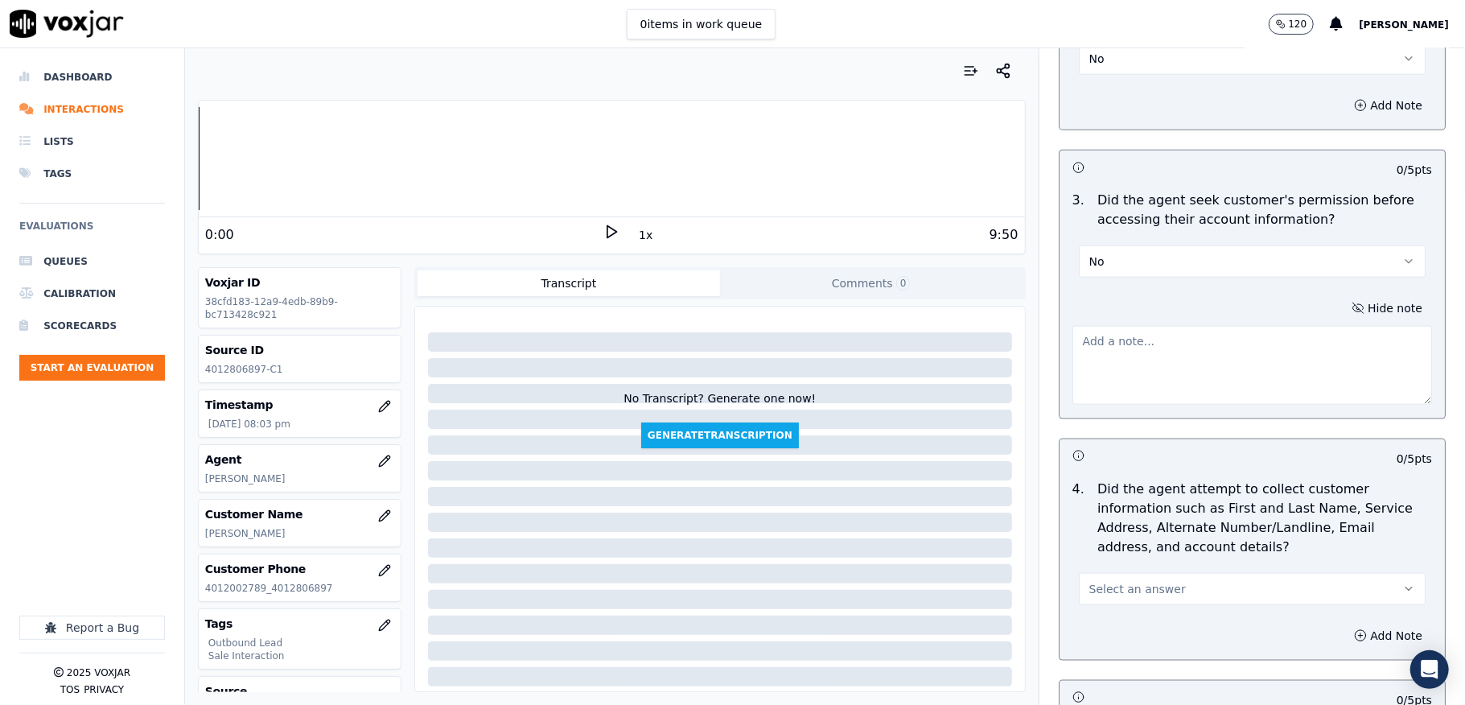
click at [1227, 351] on textarea at bounding box center [1252, 365] width 360 height 79
paste textarea "Call id - 20250905-173246_"
paste textarea "@5:17 [PERSON_NAME] shares the account number <> The agent must ask for and obt…"
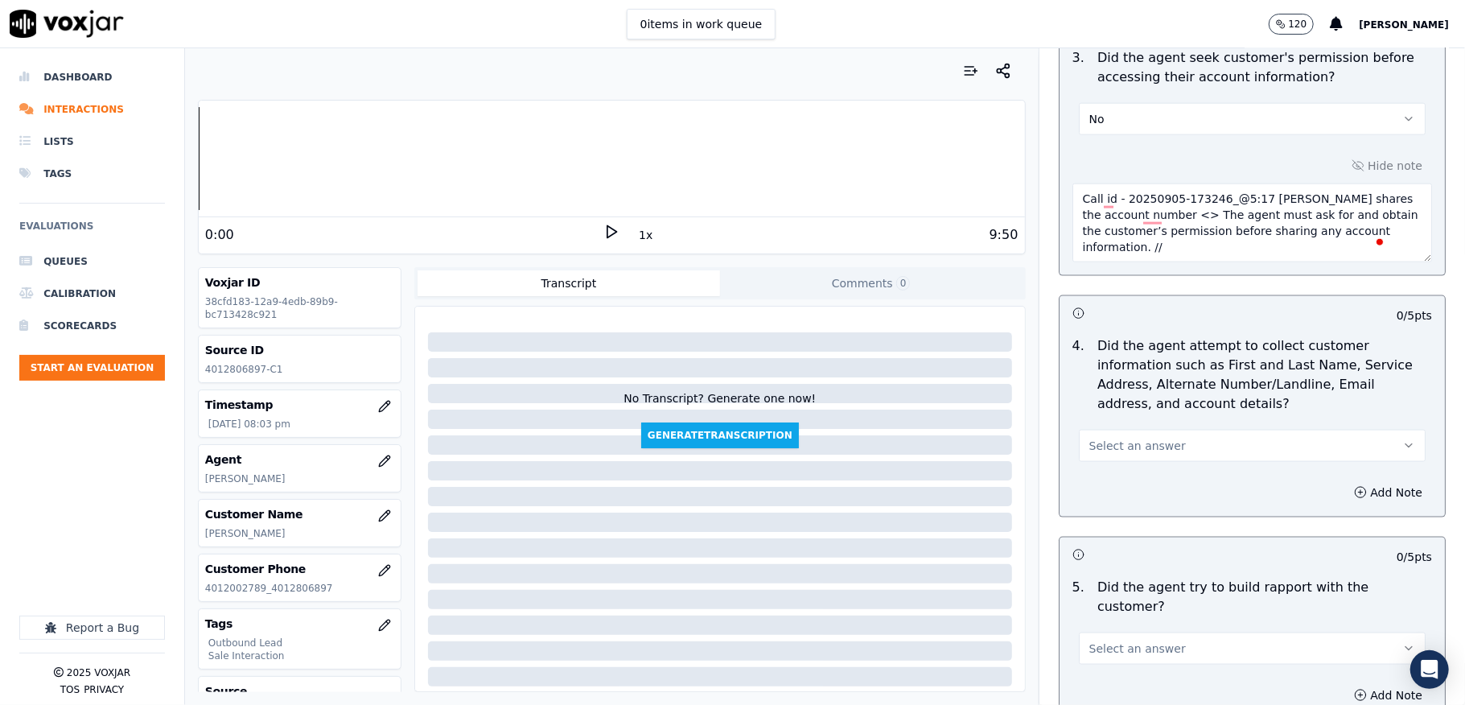
scroll to position [1609, 0]
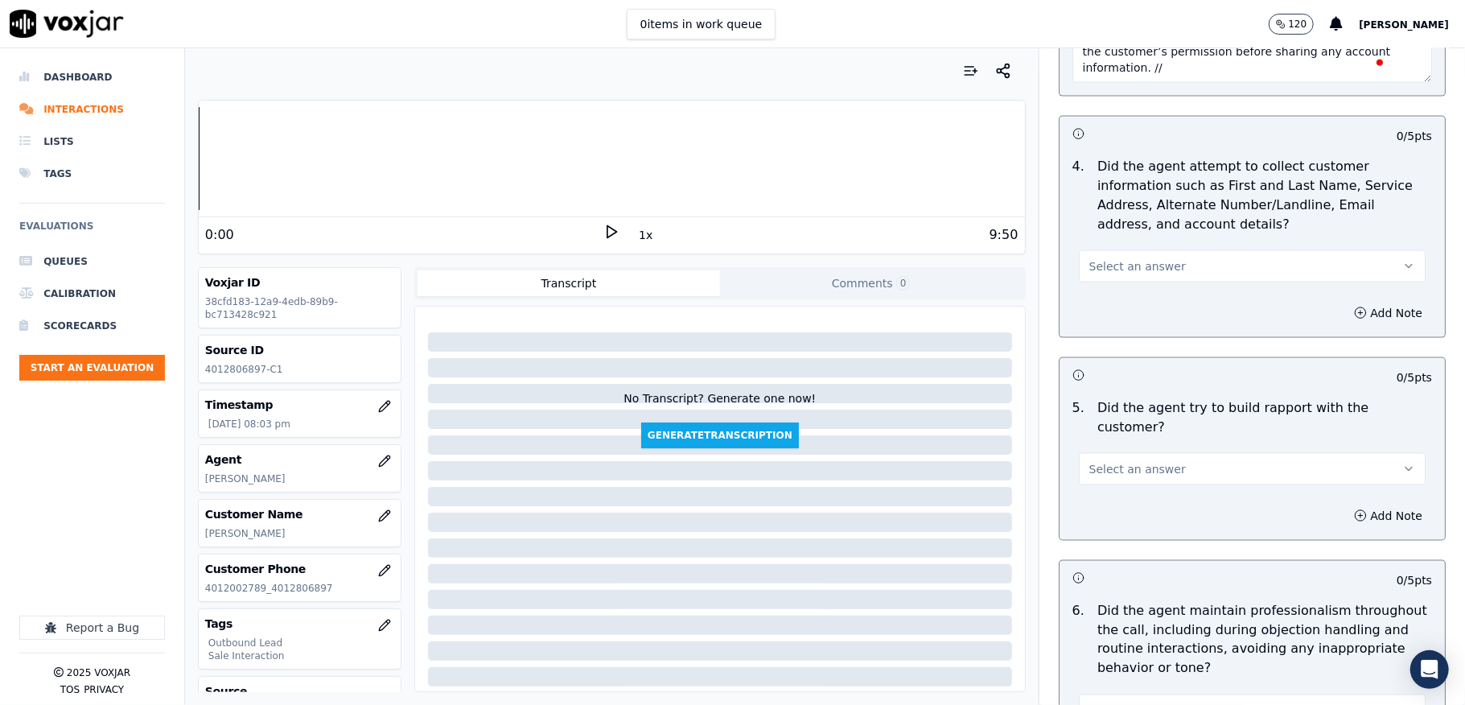
type textarea "Call id - 20250905-173246_@5:17 [PERSON_NAME] shares the account number <> The …"
click at [1113, 269] on span "Select an answer" at bounding box center [1137, 266] width 97 height 16
click at [1112, 357] on div "N/A" at bounding box center [1212, 359] width 308 height 26
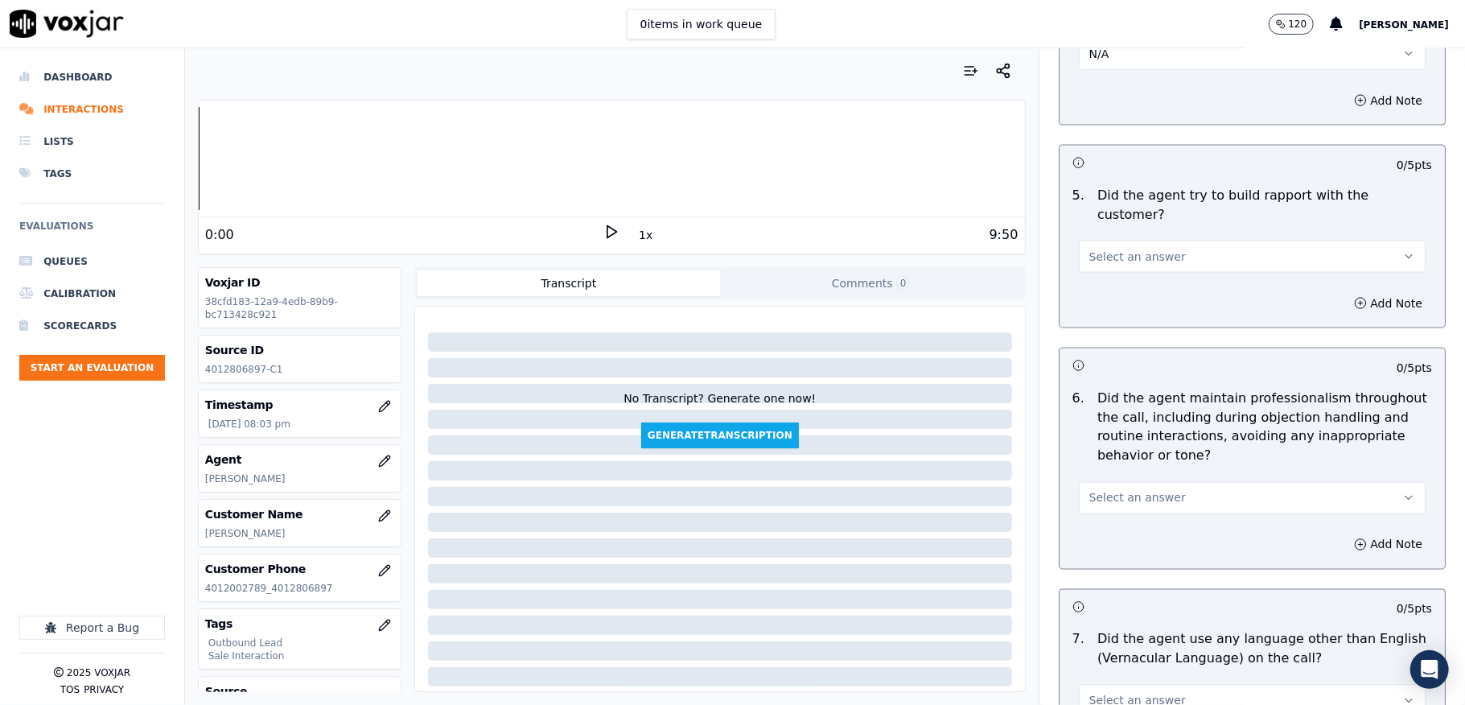
scroll to position [1823, 0]
click at [1121, 247] on span "Select an answer" at bounding box center [1137, 255] width 97 height 16
click at [1098, 280] on div "Yes" at bounding box center [1212, 277] width 308 height 26
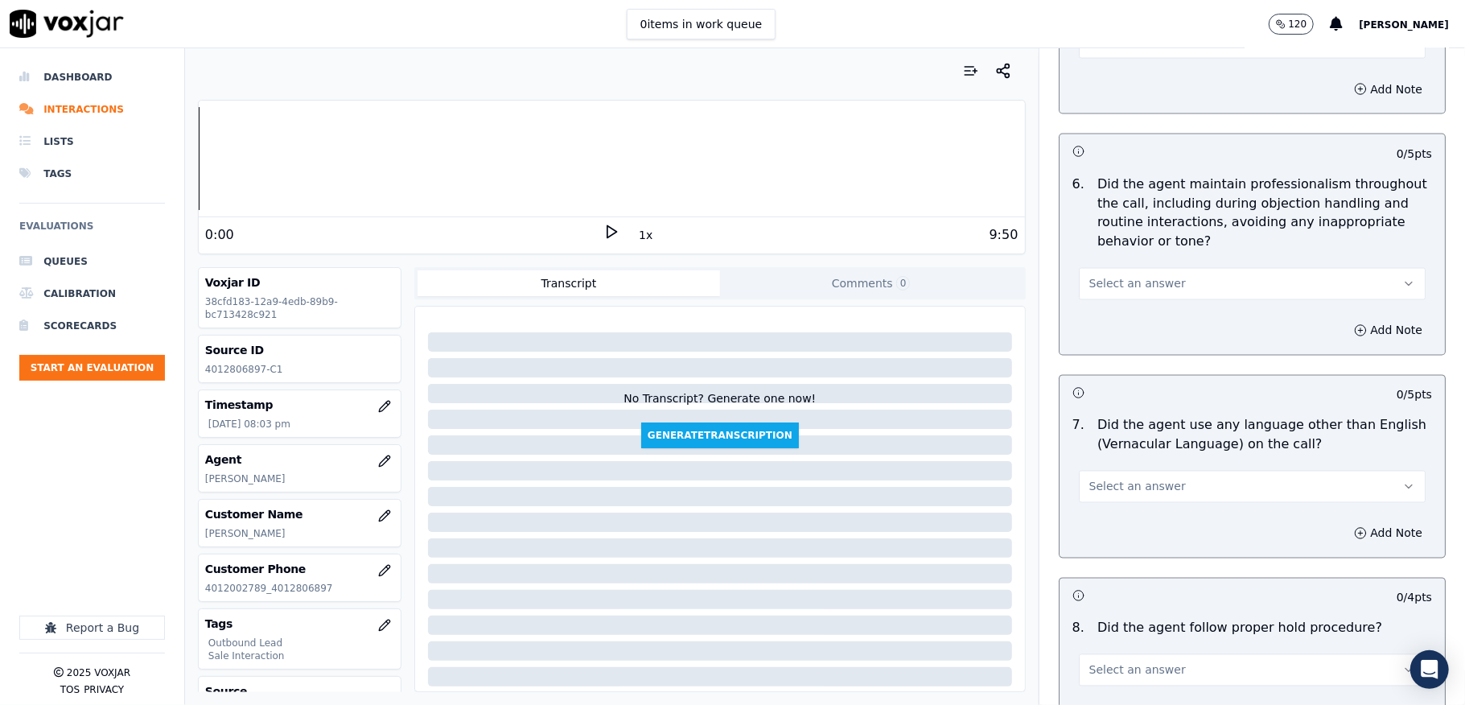
scroll to position [2037, 0]
click at [1155, 265] on button "Select an answer" at bounding box center [1252, 281] width 347 height 32
click at [1113, 298] on div "Yes" at bounding box center [1212, 304] width 308 height 26
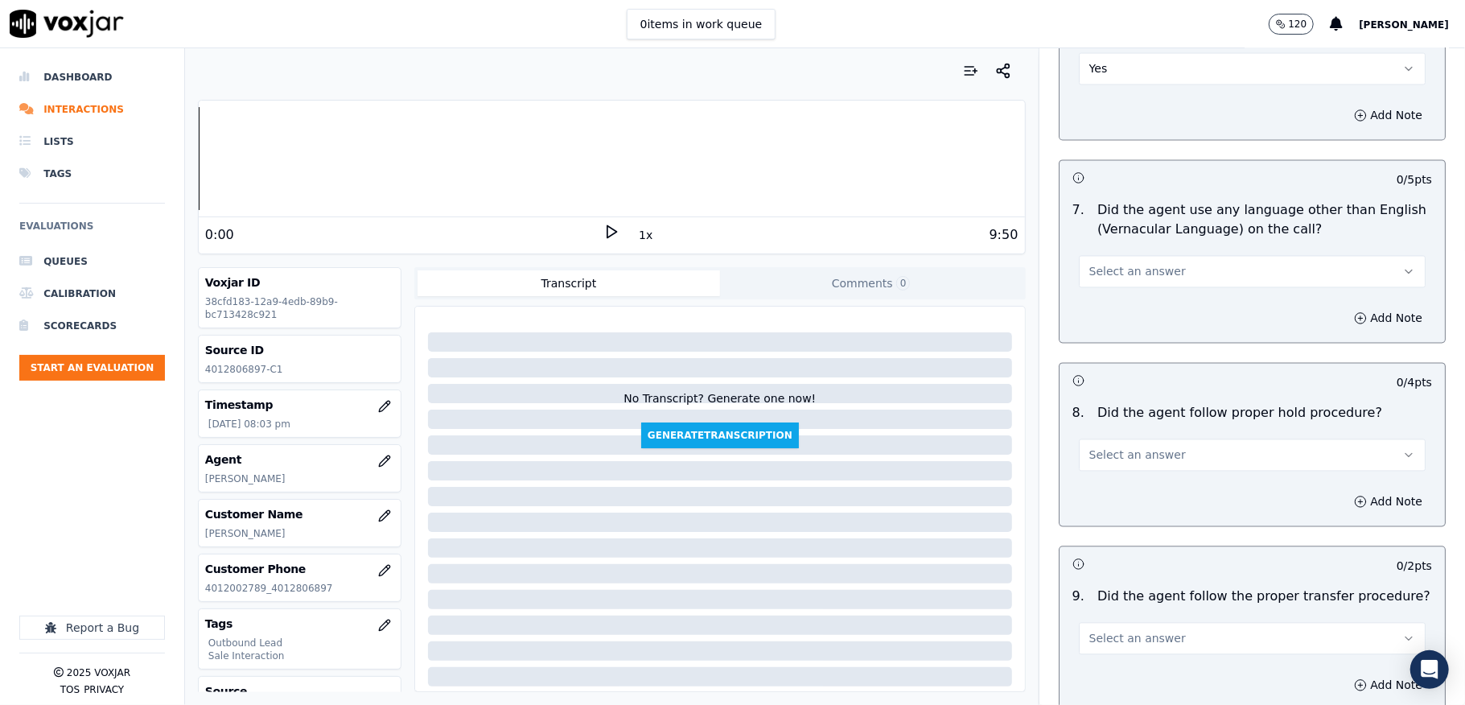
scroll to position [2252, 0]
click at [1123, 261] on span "Select an answer" at bounding box center [1137, 269] width 97 height 16
click at [1108, 313] on div "No" at bounding box center [1212, 319] width 308 height 26
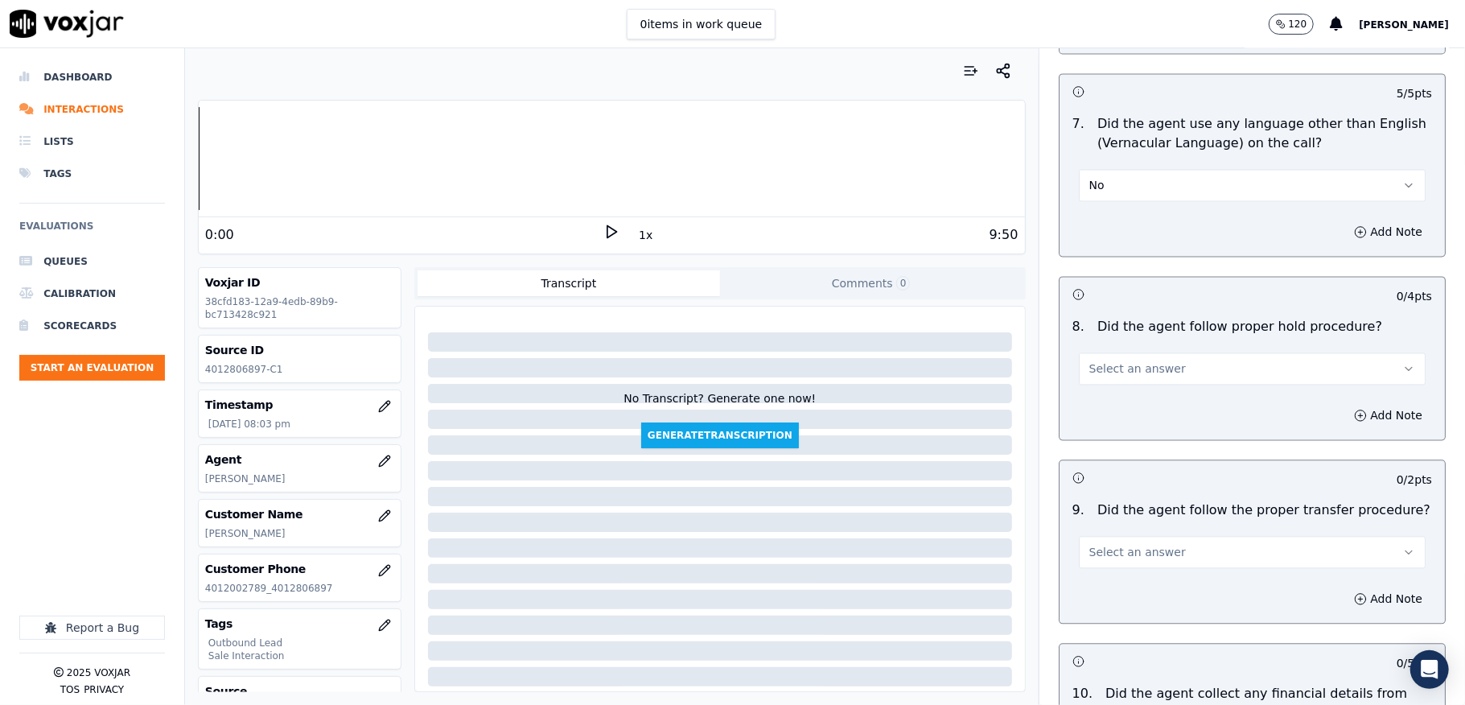
scroll to position [2466, 0]
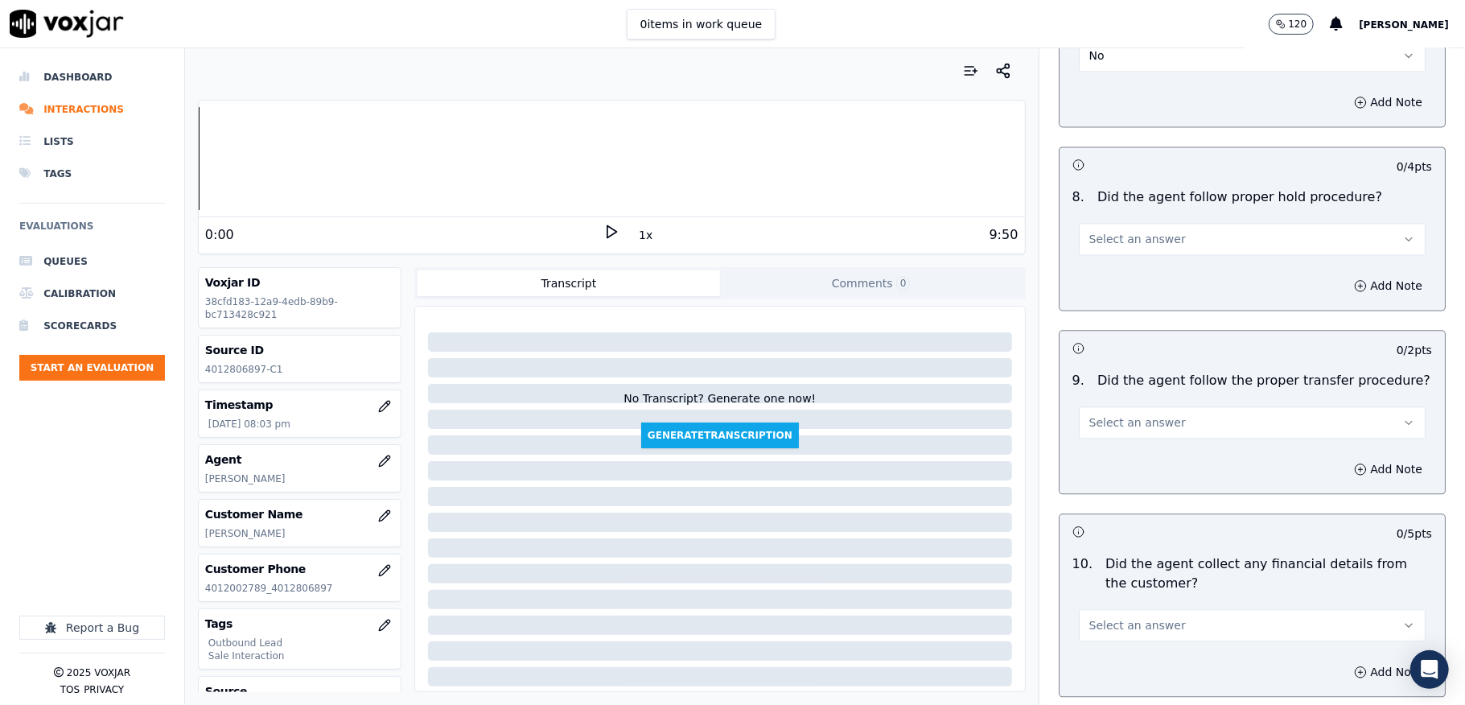
click at [1149, 232] on button "Select an answer" at bounding box center [1252, 239] width 347 height 32
click at [1111, 255] on div "Yes" at bounding box center [1212, 262] width 308 height 26
click at [1185, 406] on button "Select an answer" at bounding box center [1252, 422] width 347 height 32
click at [1128, 446] on div "Yes" at bounding box center [1212, 447] width 308 height 26
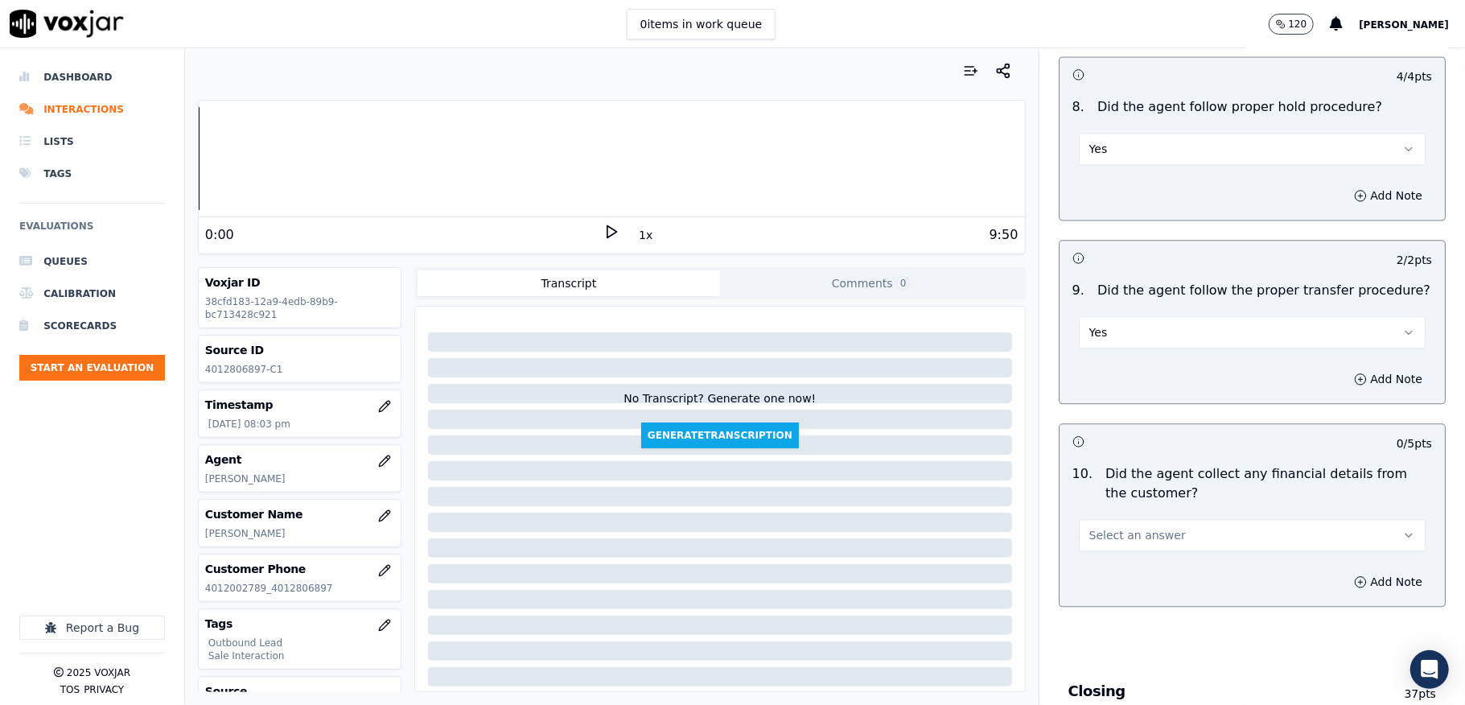
scroll to position [2681, 0]
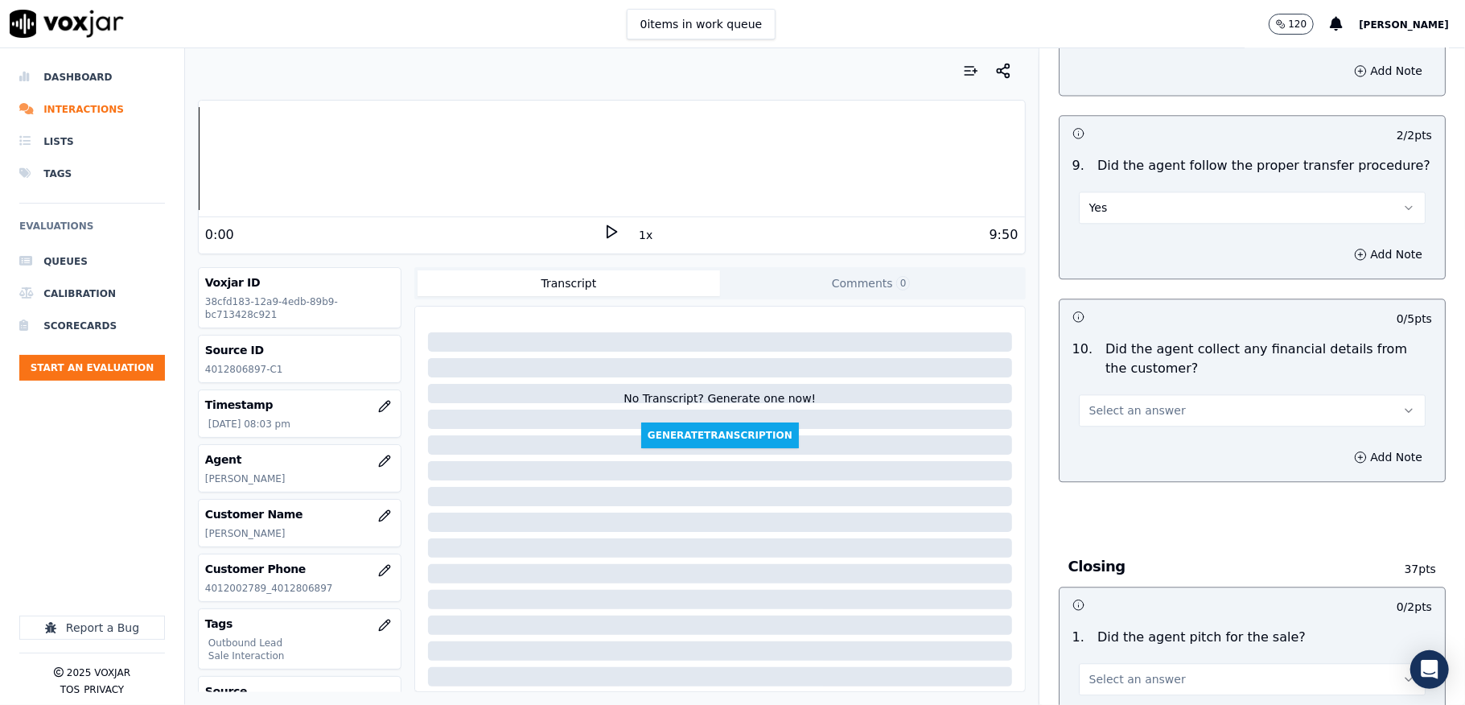
click at [1136, 402] on span "Select an answer" at bounding box center [1137, 410] width 97 height 16
click at [1116, 460] on div "No" at bounding box center [1212, 461] width 308 height 26
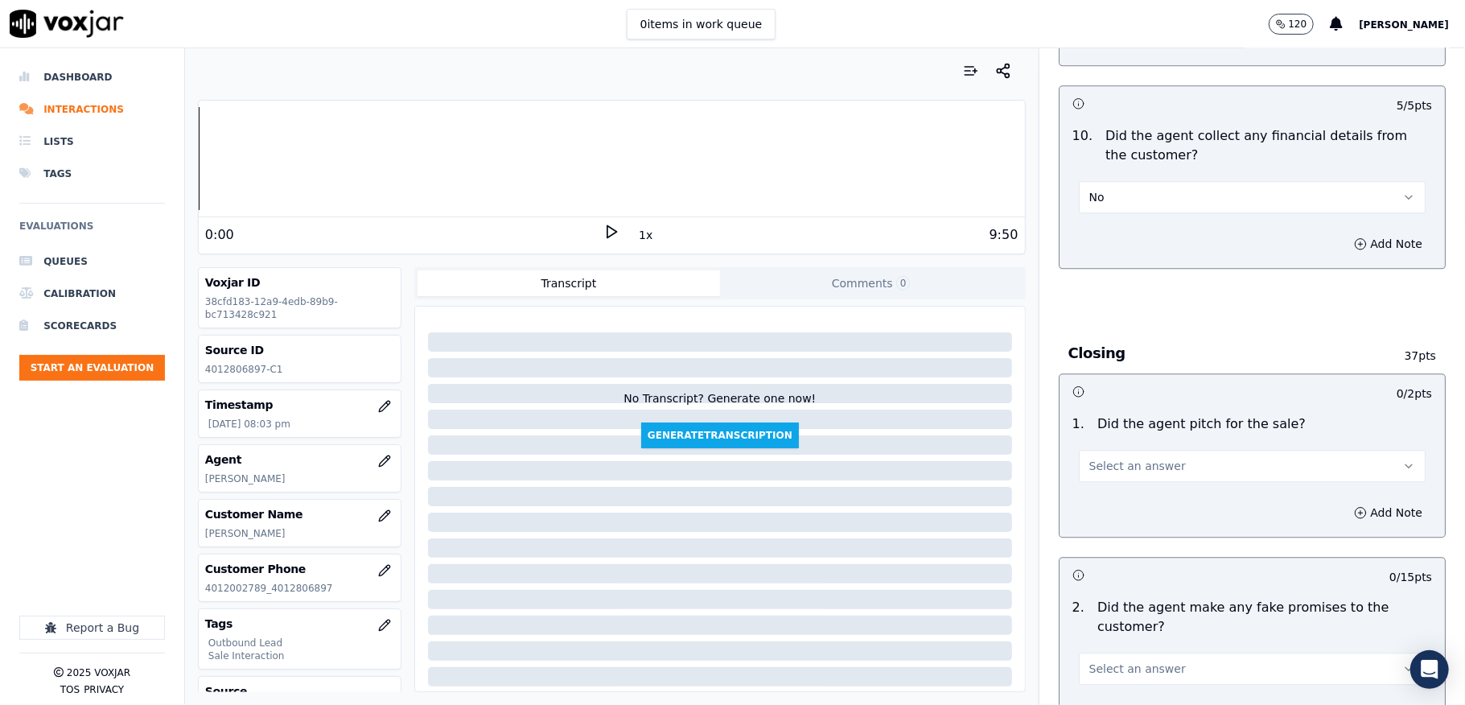
scroll to position [2895, 0]
click at [1131, 456] on span "Select an answer" at bounding box center [1137, 464] width 97 height 16
click at [1112, 510] on div "No" at bounding box center [1212, 516] width 308 height 26
click at [1095, 451] on button "No" at bounding box center [1252, 464] width 347 height 32
click at [1087, 477] on div "Yes" at bounding box center [1212, 490] width 308 height 26
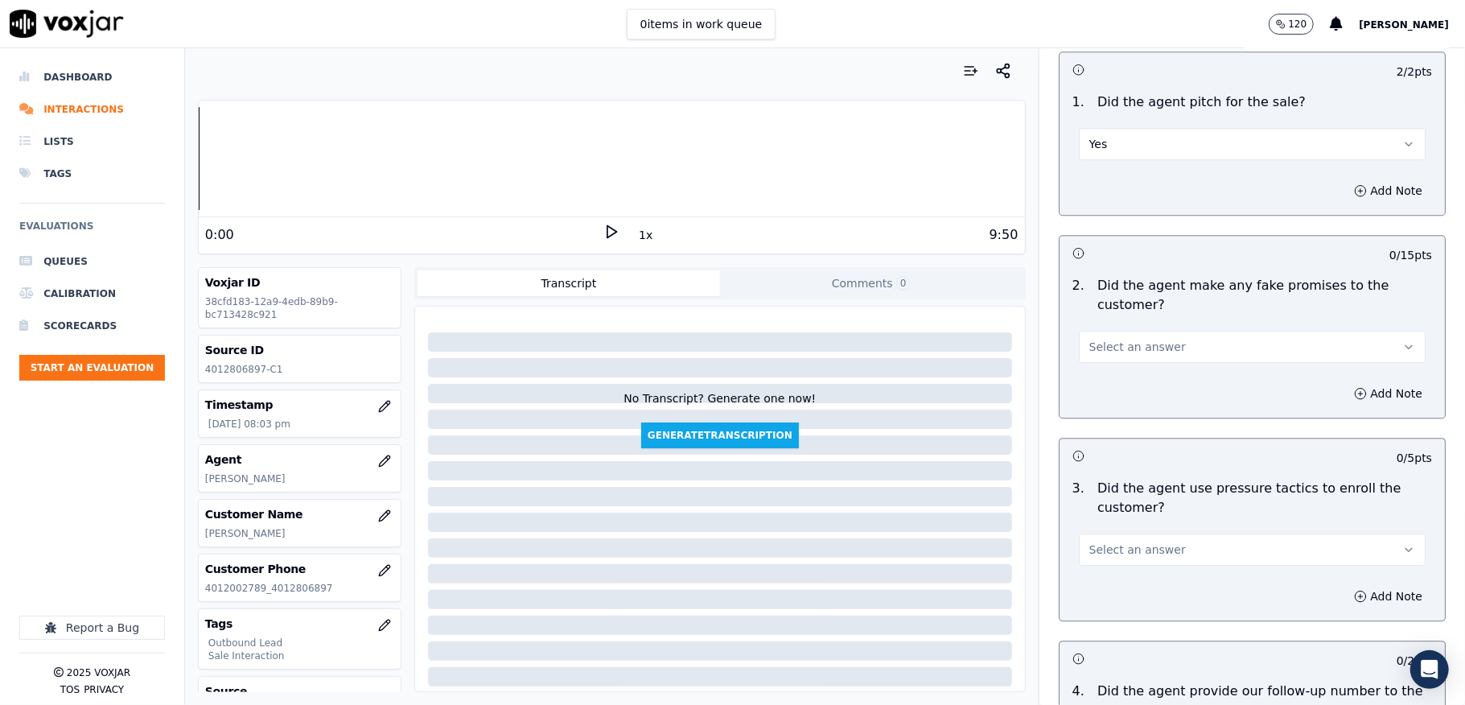
scroll to position [3217, 0]
click at [1156, 335] on button "Select an answer" at bounding box center [1252, 345] width 347 height 32
click at [1100, 393] on div "No" at bounding box center [1212, 397] width 308 height 26
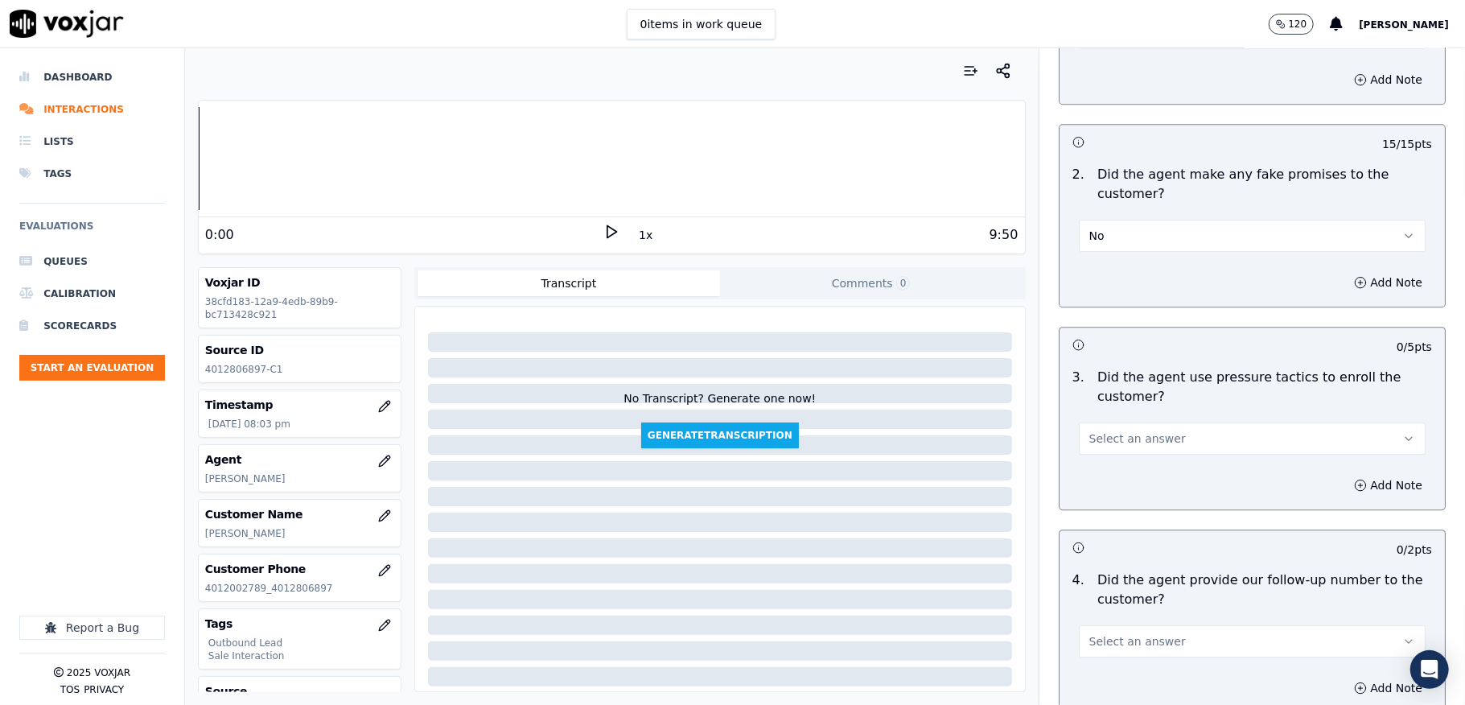
scroll to position [3431, 0]
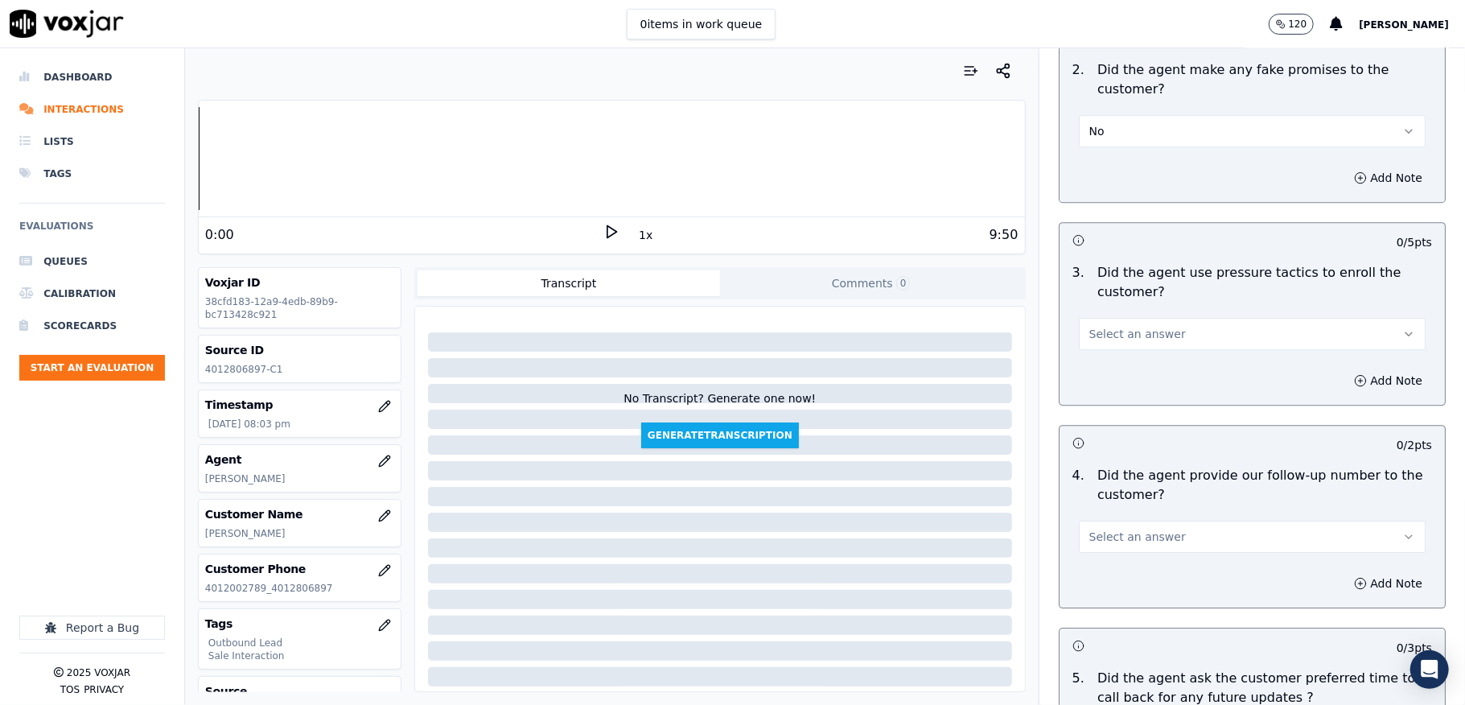
click at [1098, 326] on span "Select an answer" at bounding box center [1137, 334] width 97 height 16
click at [1116, 386] on div "No" at bounding box center [1212, 385] width 308 height 26
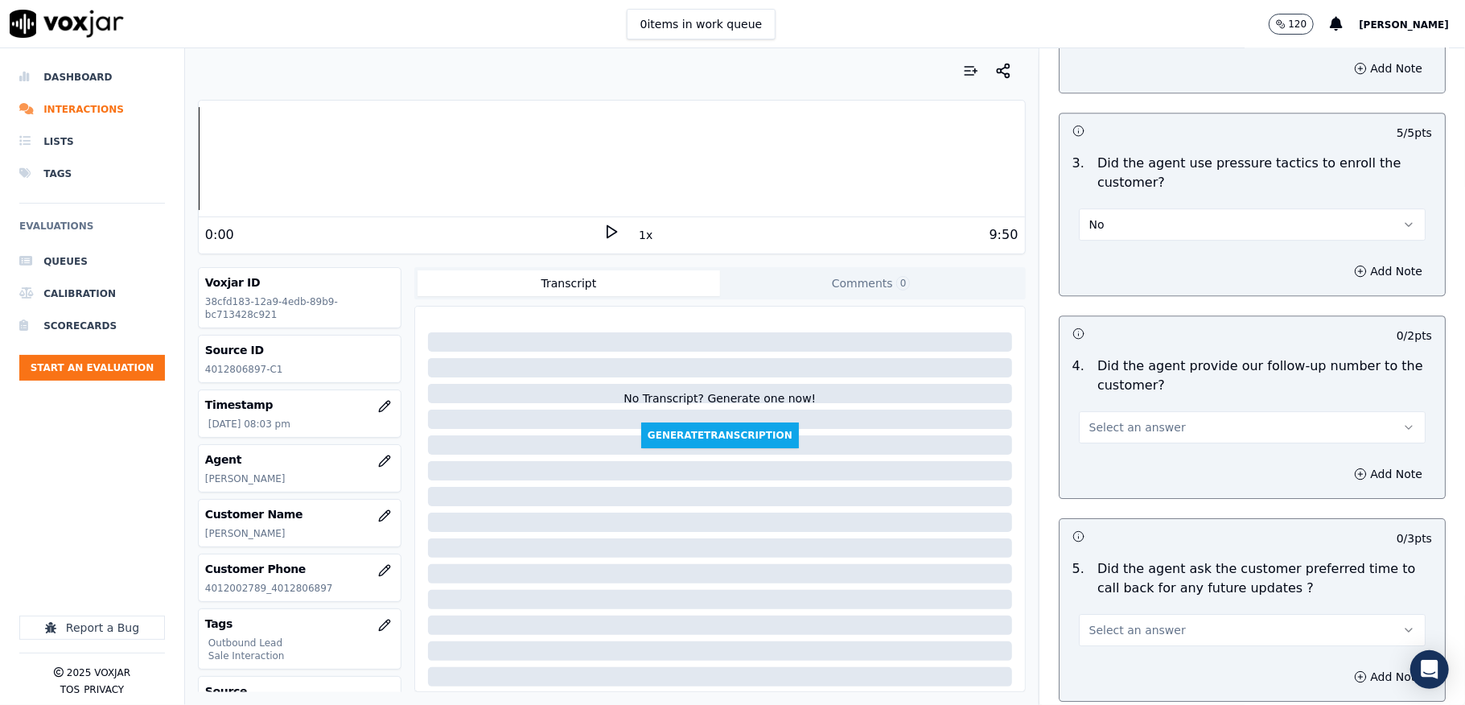
scroll to position [3753, 0]
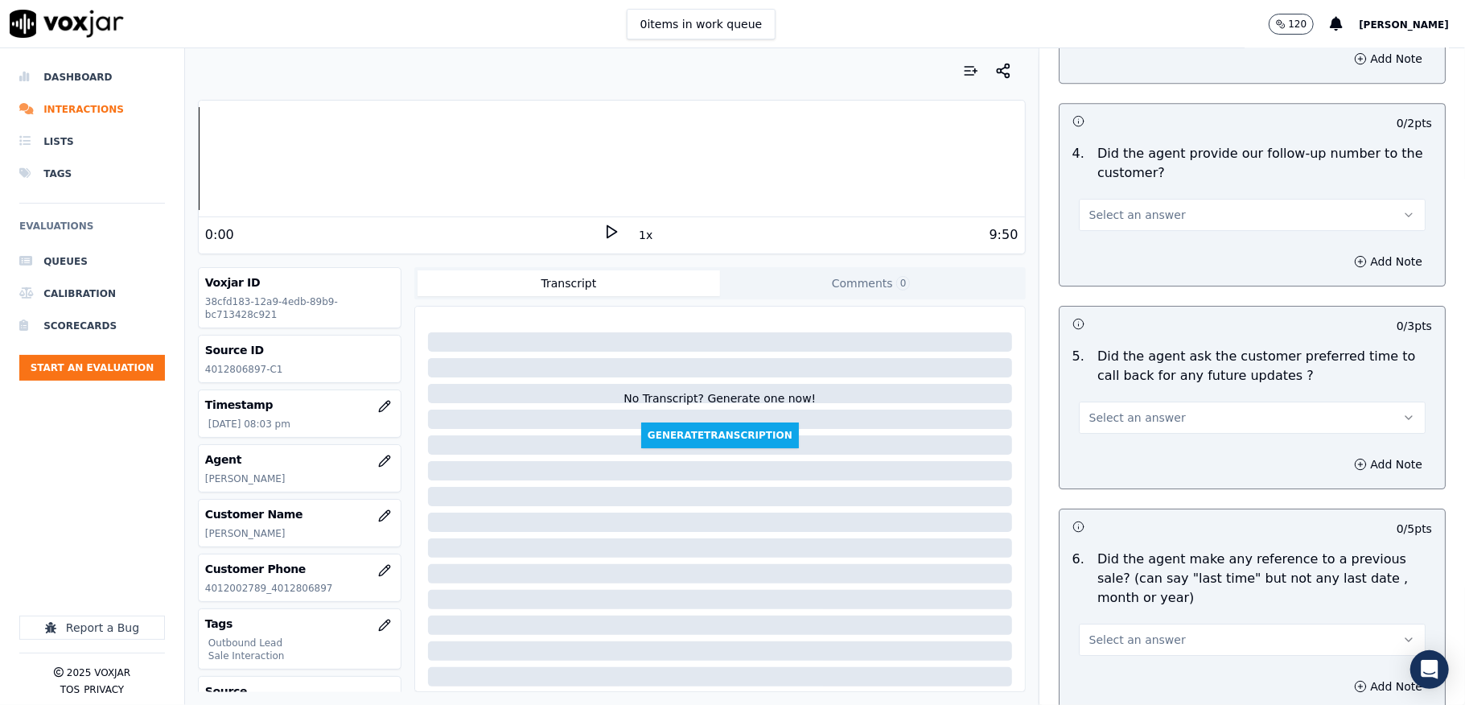
click at [1155, 195] on div "Select an answer" at bounding box center [1252, 212] width 347 height 35
click at [1140, 207] on span "Select an answer" at bounding box center [1137, 215] width 97 height 16
click at [1118, 233] on div "Yes" at bounding box center [1212, 241] width 308 height 26
click at [1139, 413] on span "Select an answer" at bounding box center [1137, 417] width 97 height 16
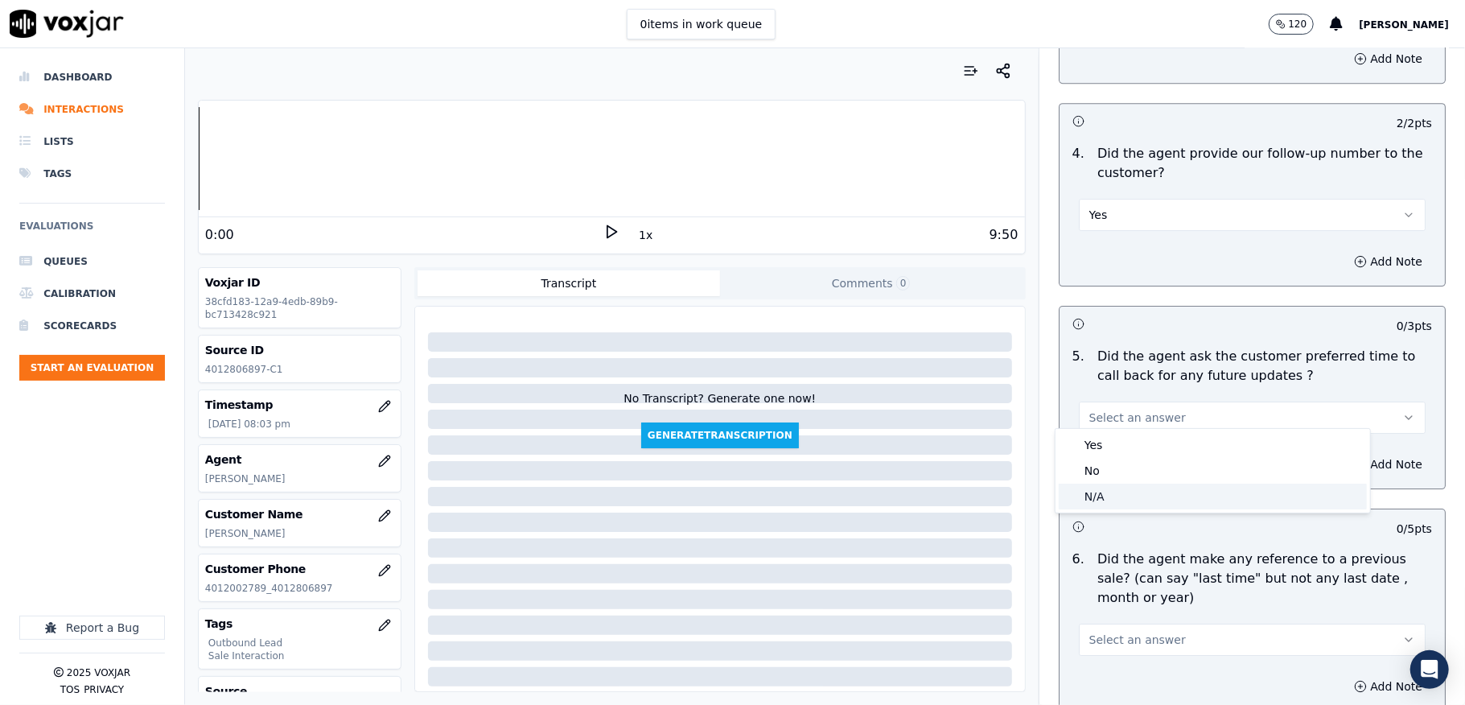
click at [1105, 486] on div "N/A" at bounding box center [1212, 496] width 308 height 26
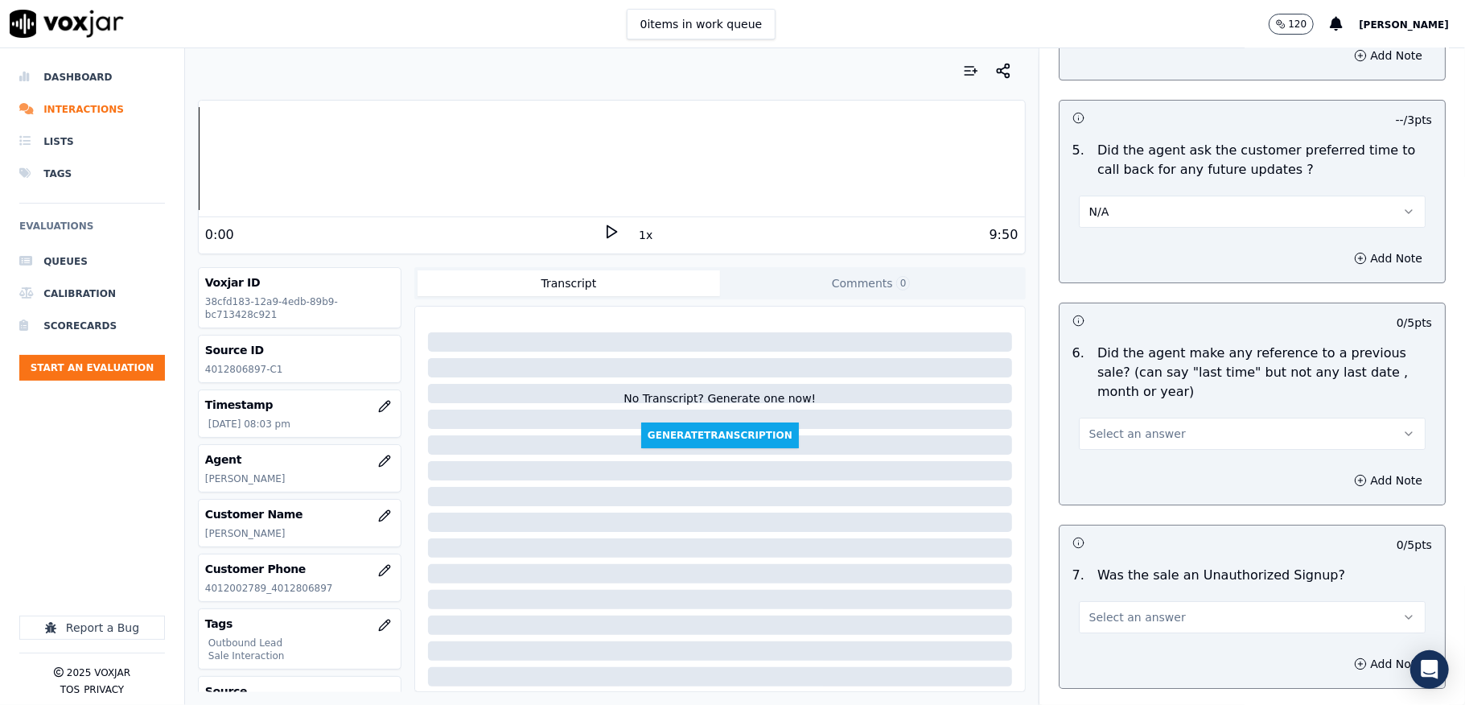
scroll to position [3968, 0]
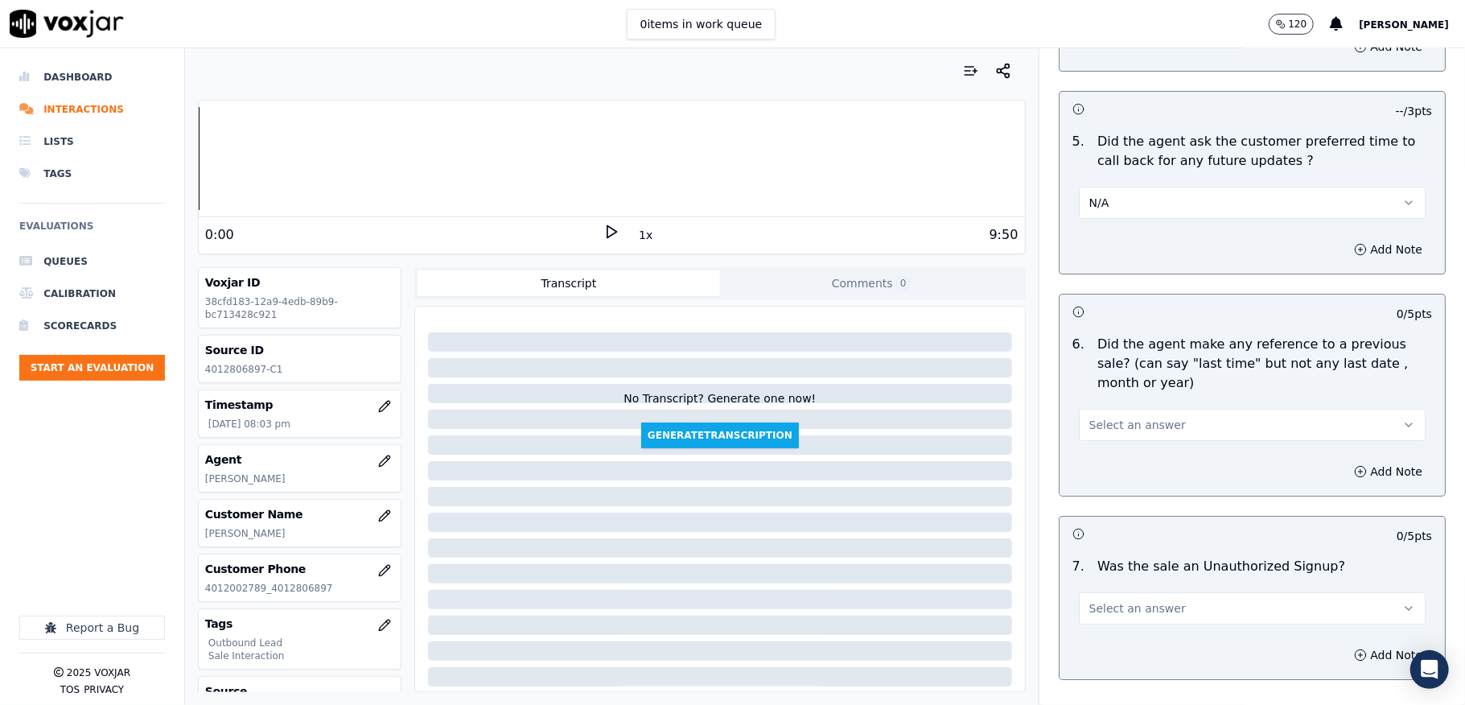
click at [1123, 417] on span "Select an answer" at bounding box center [1137, 425] width 97 height 16
click at [1104, 473] on div "No" at bounding box center [1212, 479] width 308 height 26
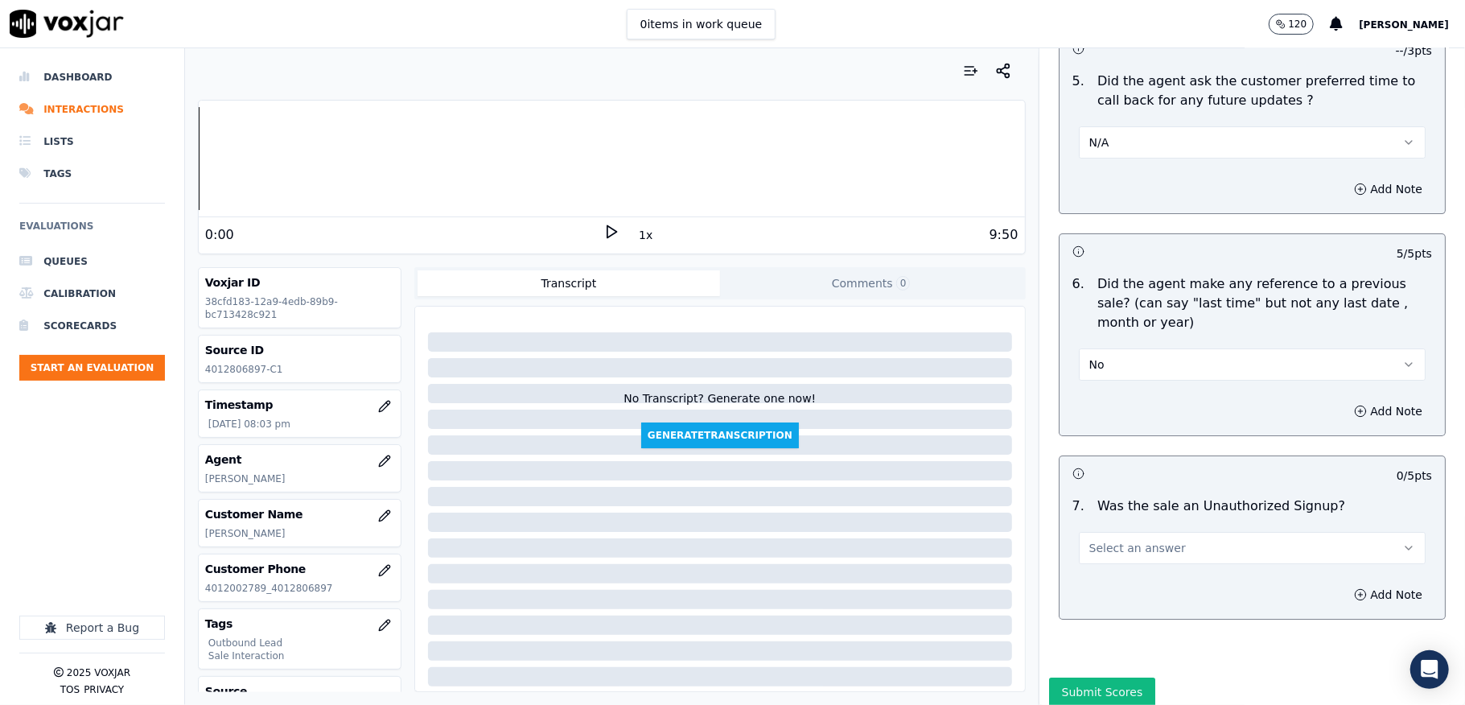
scroll to position [4087, 0]
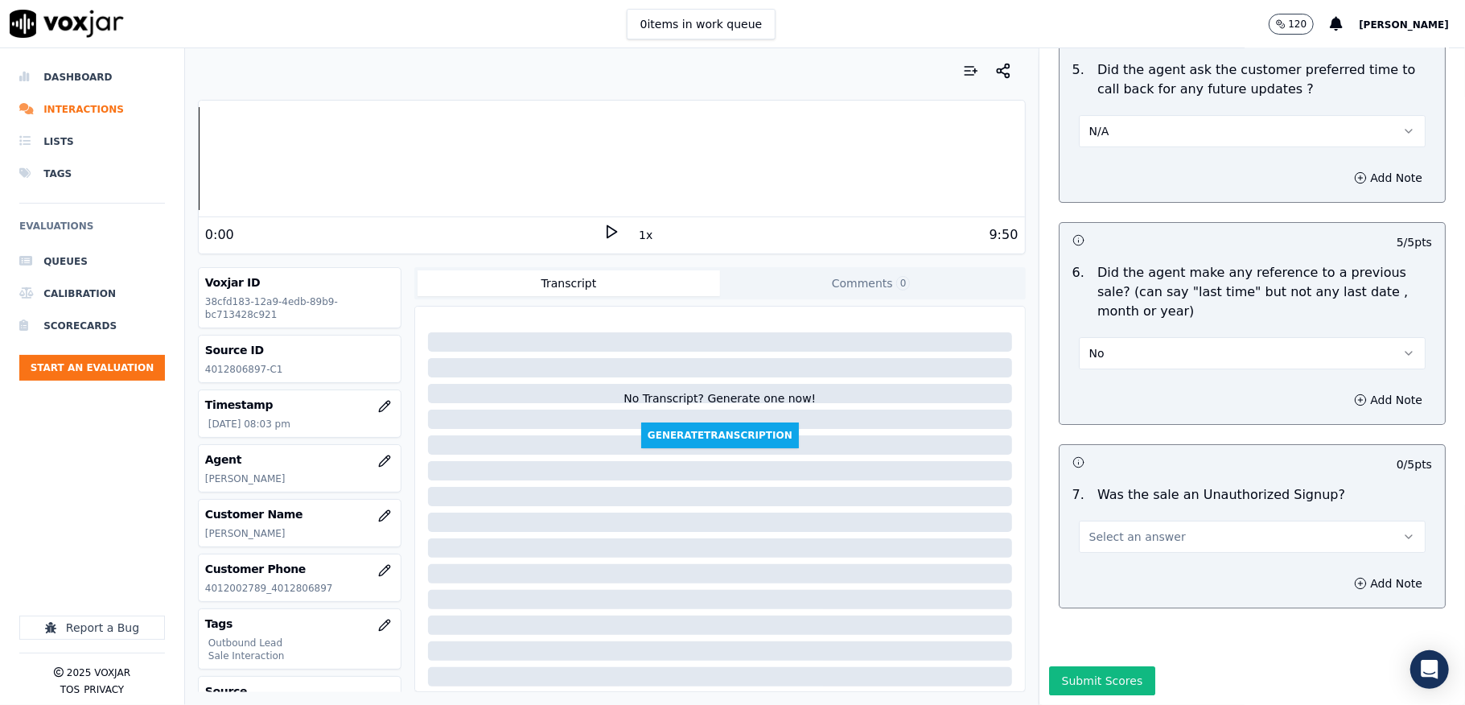
click at [1129, 528] on span "Select an answer" at bounding box center [1137, 536] width 97 height 16
click at [1108, 542] on div "No" at bounding box center [1212, 543] width 308 height 26
click at [1079, 666] on button "Submit Scores" at bounding box center [1102, 680] width 107 height 29
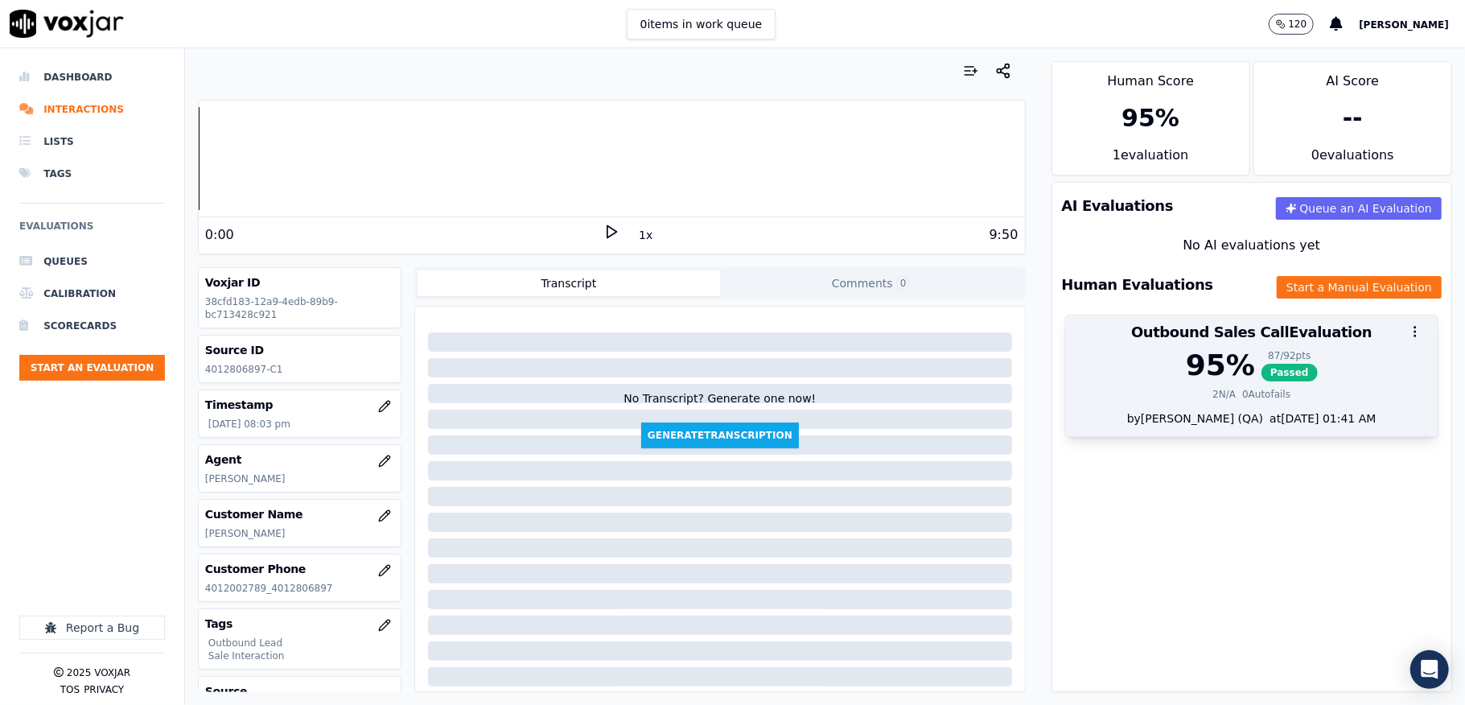
click at [1261, 378] on span "Passed" at bounding box center [1289, 373] width 56 height 18
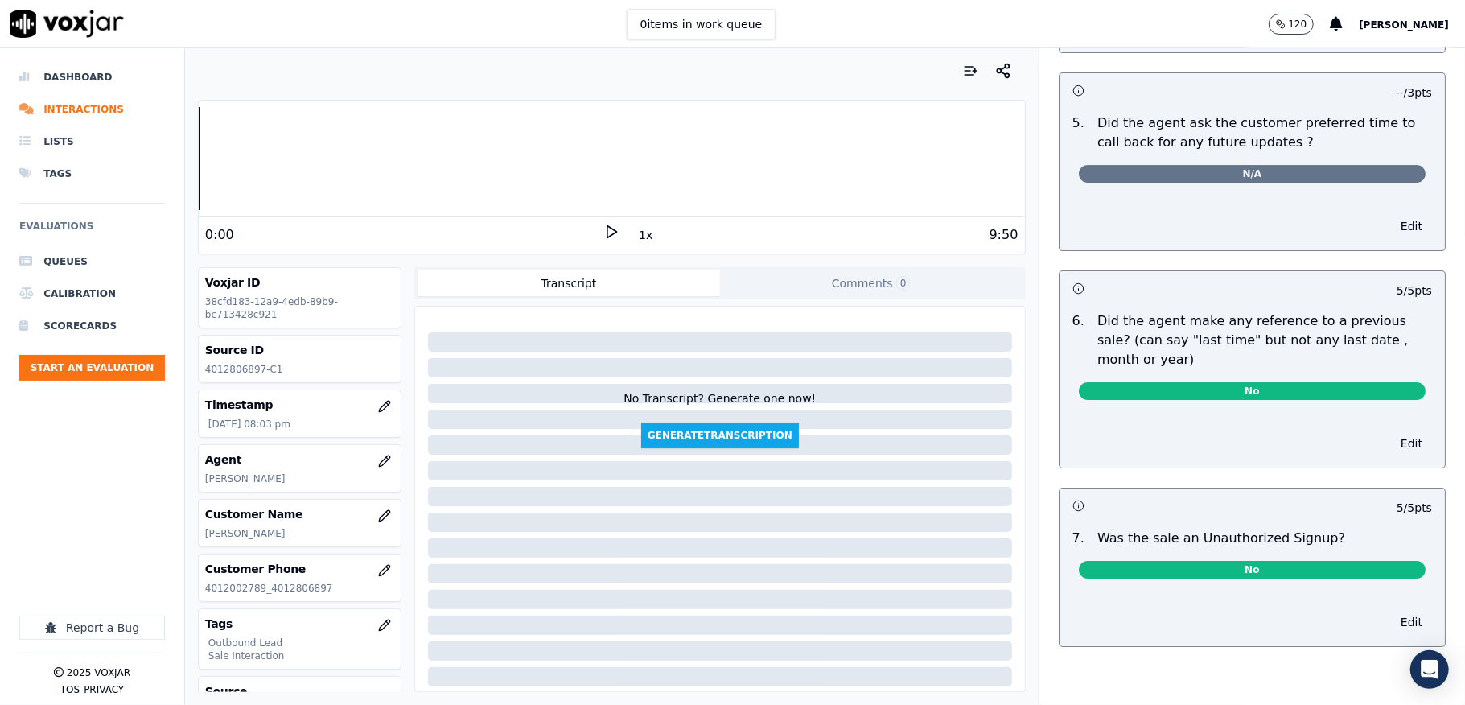
scroll to position [0, 0]
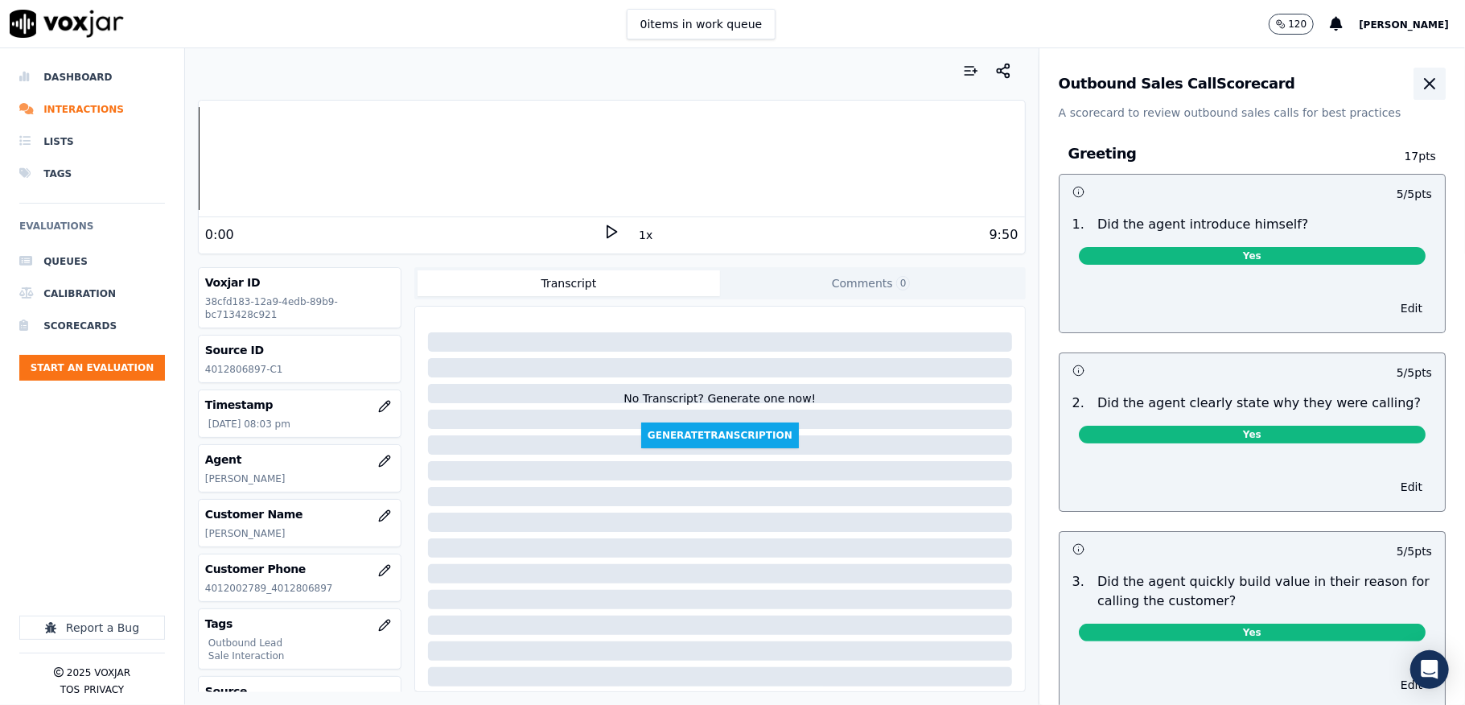
click at [1420, 82] on icon "button" at bounding box center [1429, 83] width 19 height 19
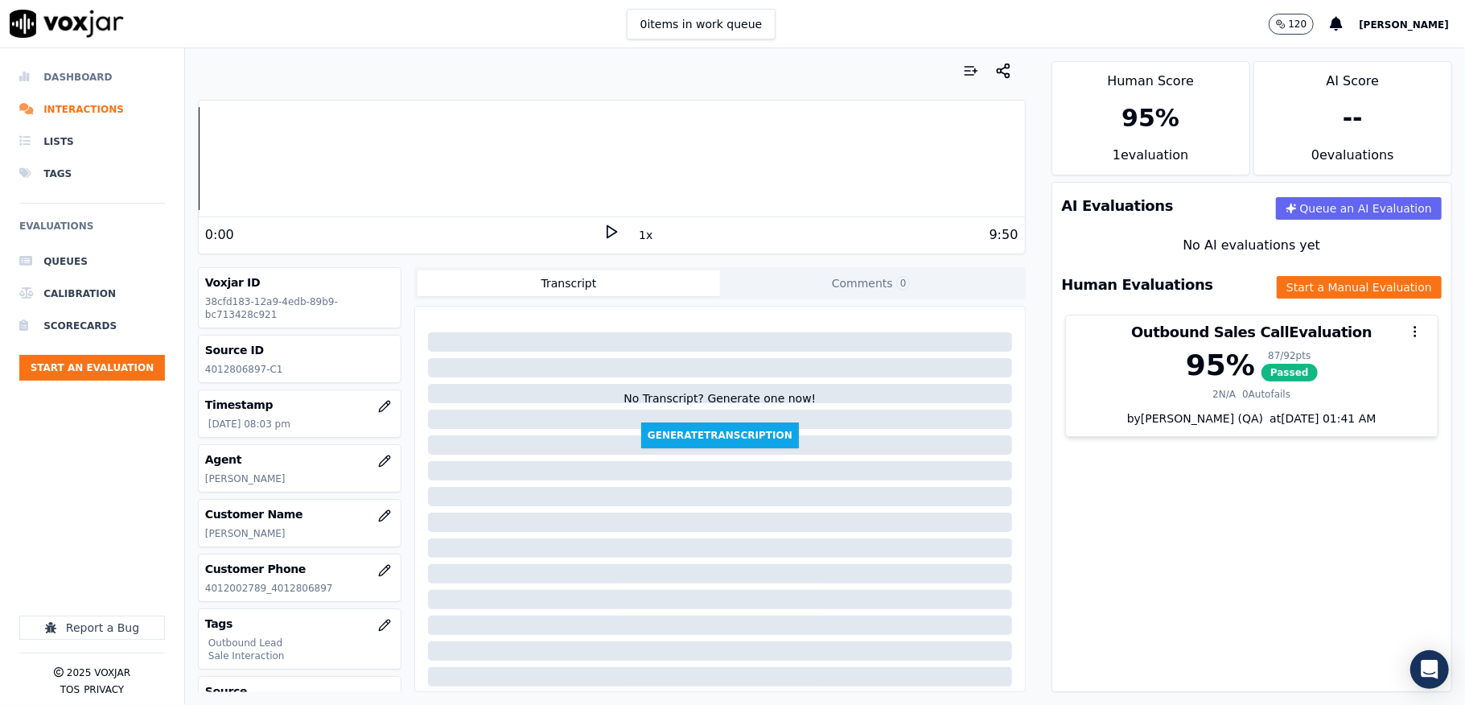
click at [48, 68] on li "Dashboard" at bounding box center [92, 77] width 146 height 32
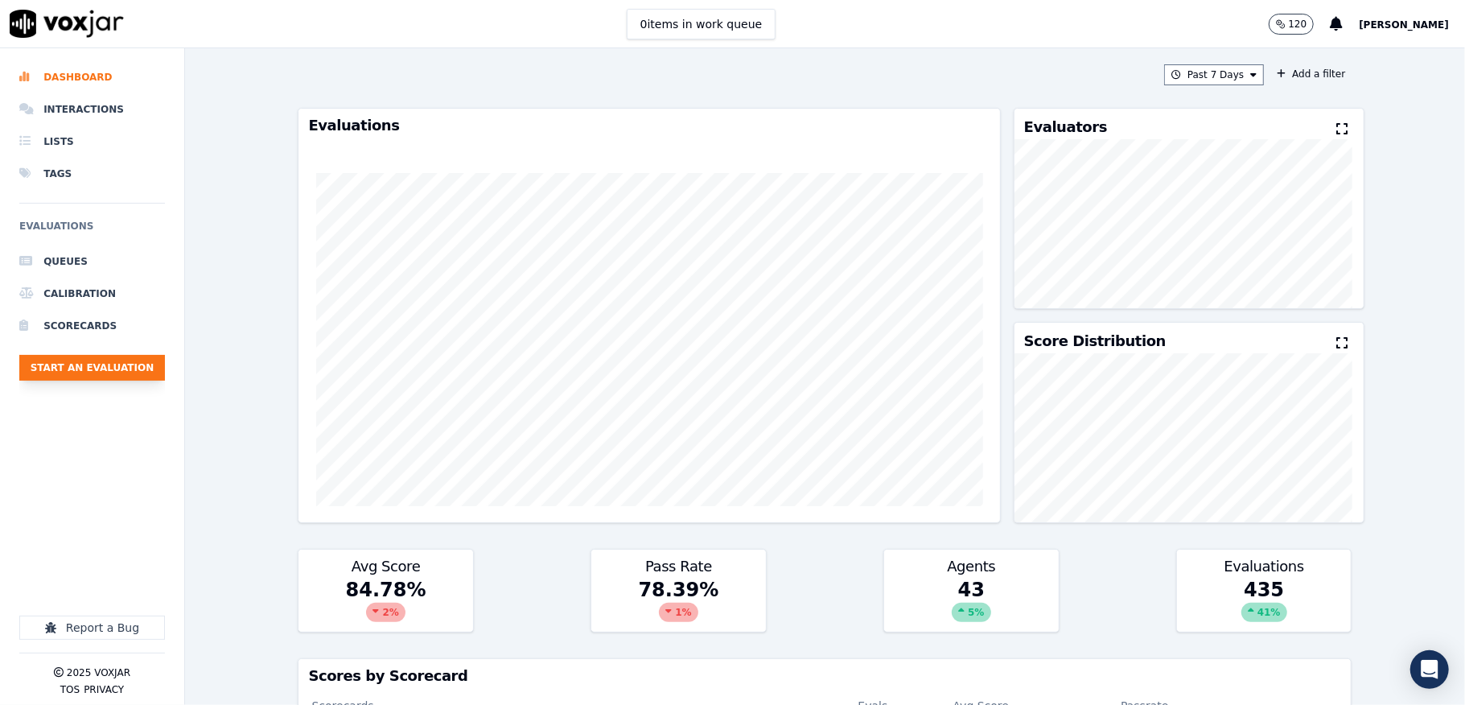
click at [146, 376] on button "Start an Evaluation" at bounding box center [92, 368] width 146 height 26
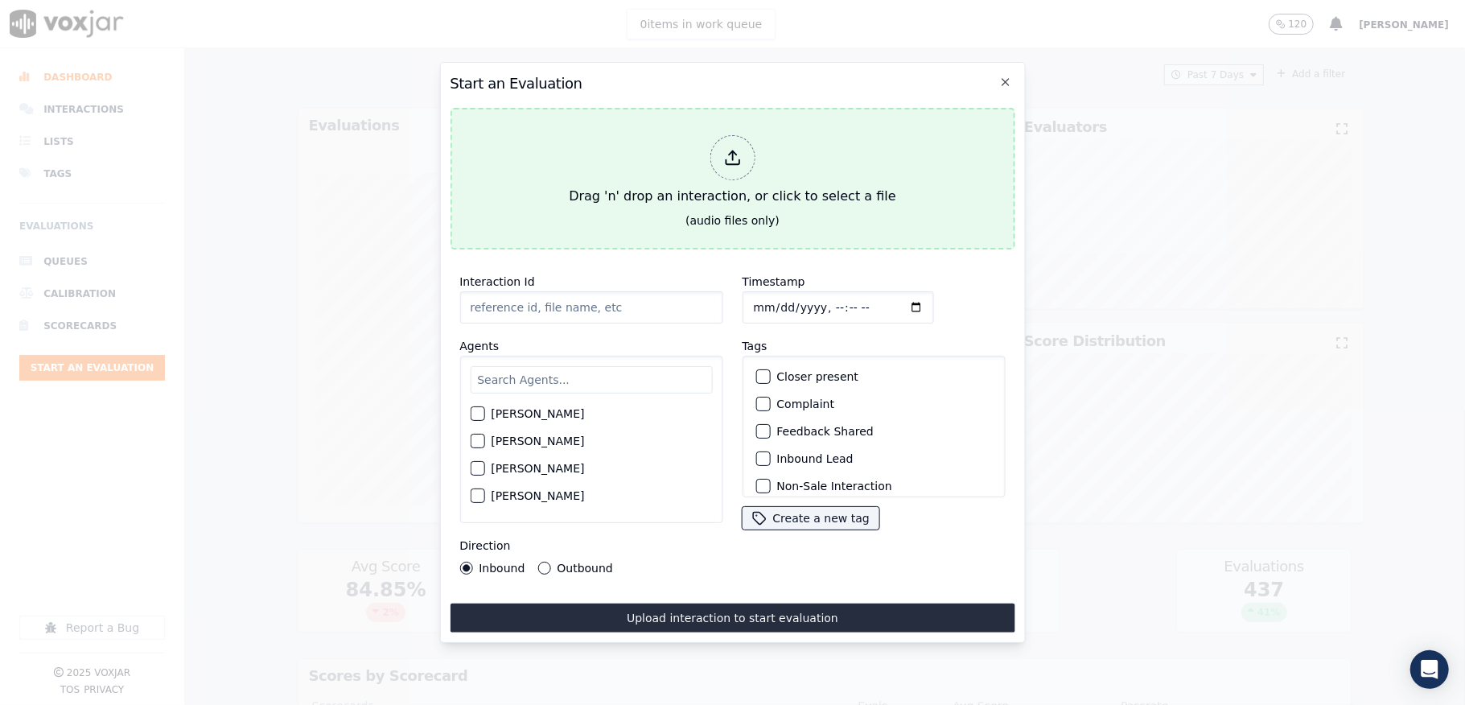
click at [734, 149] on icon at bounding box center [732, 158] width 18 height 18
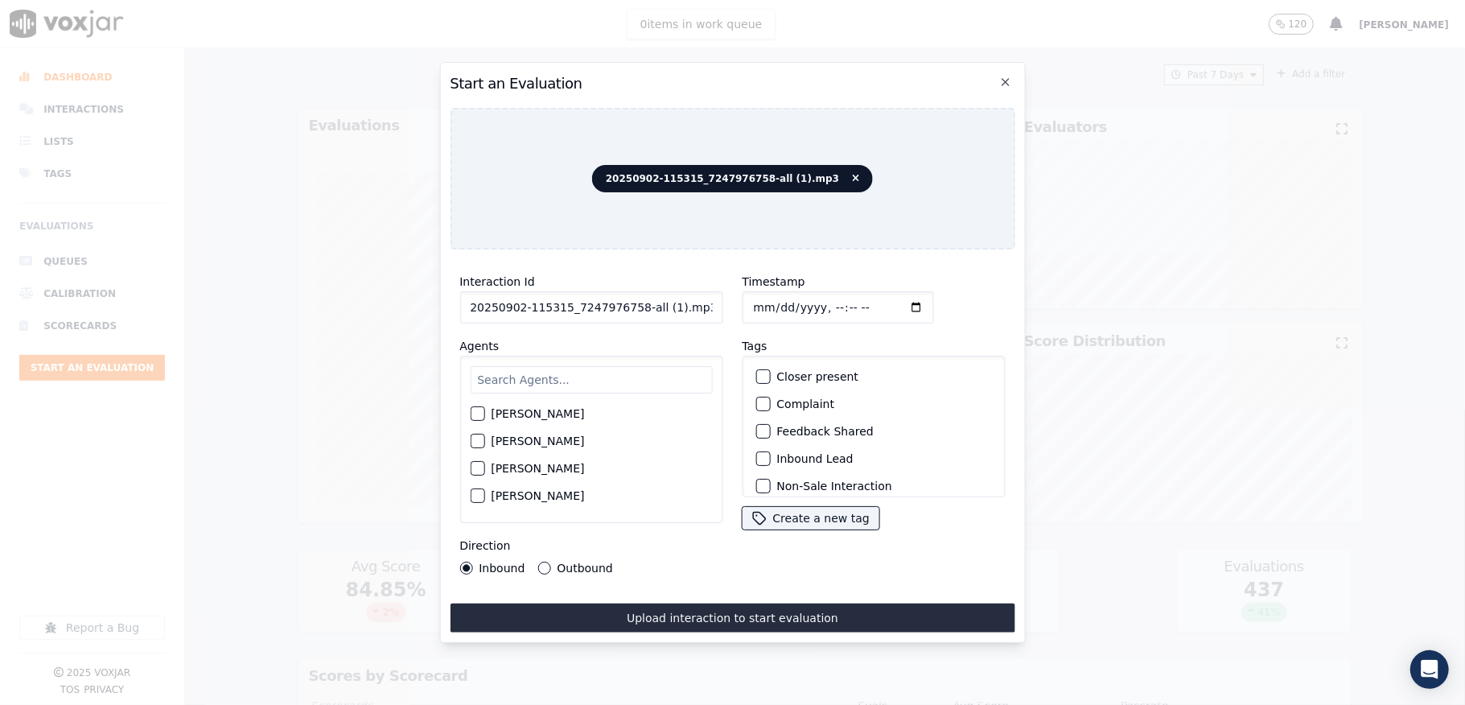
drag, startPoint x: 637, startPoint y: 299, endPoint x: 783, endPoint y: 301, distance: 146.4
click at [783, 301] on div "Interaction Id 20250902-115315_7247976758-all (1).mp3 Agents [PERSON_NAME] [PER…" at bounding box center [732, 423] width 565 height 322
type input "20250902-115315_7247976758-C1"
click at [745, 296] on input "Timestamp" at bounding box center [837, 307] width 191 height 32
type input "[DATE]T20:30"
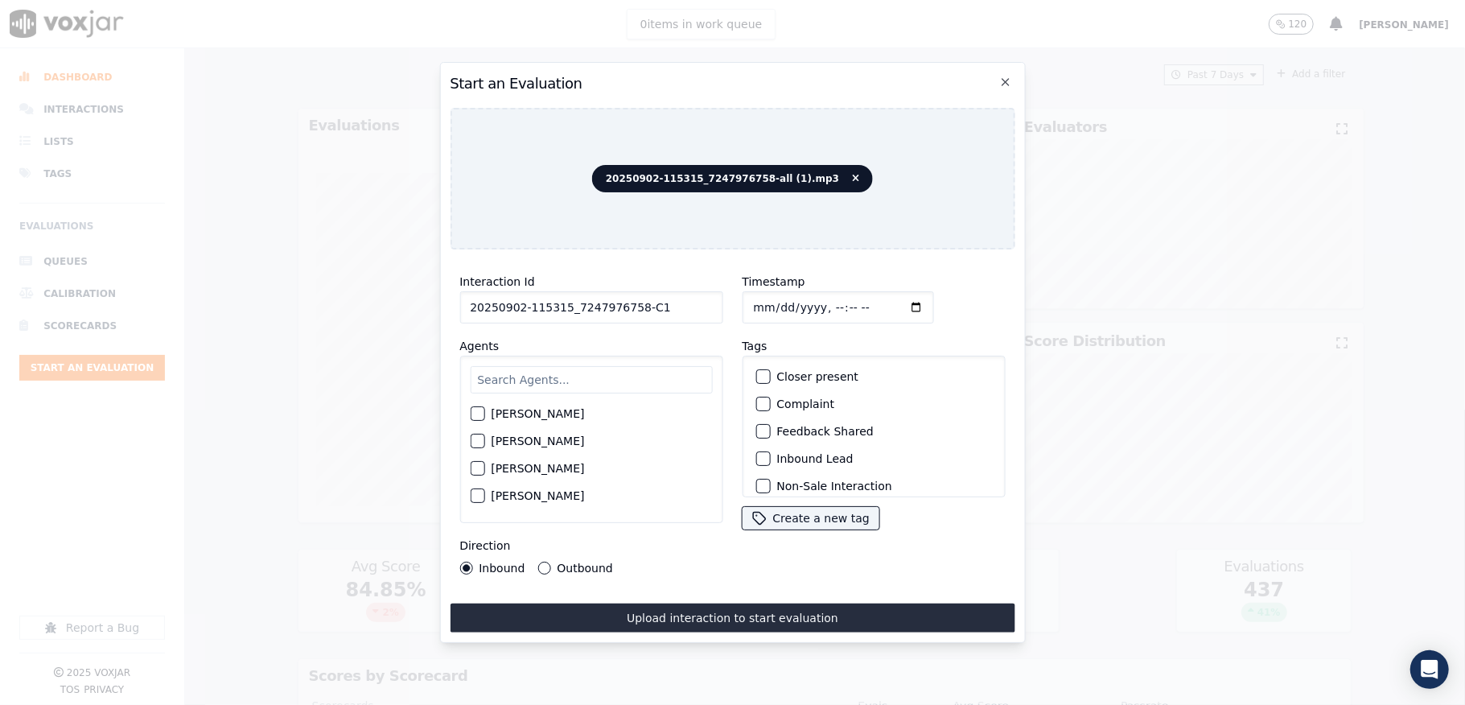
click at [499, 378] on input "text" at bounding box center [591, 379] width 242 height 27
type input "[PERSON_NAME]"
click at [487, 405] on div "[PERSON_NAME]" at bounding box center [591, 418] width 242 height 27
click at [477, 416] on button "[PERSON_NAME]" at bounding box center [477, 418] width 14 height 14
click at [761, 452] on button "Inbound Lead" at bounding box center [762, 458] width 14 height 14
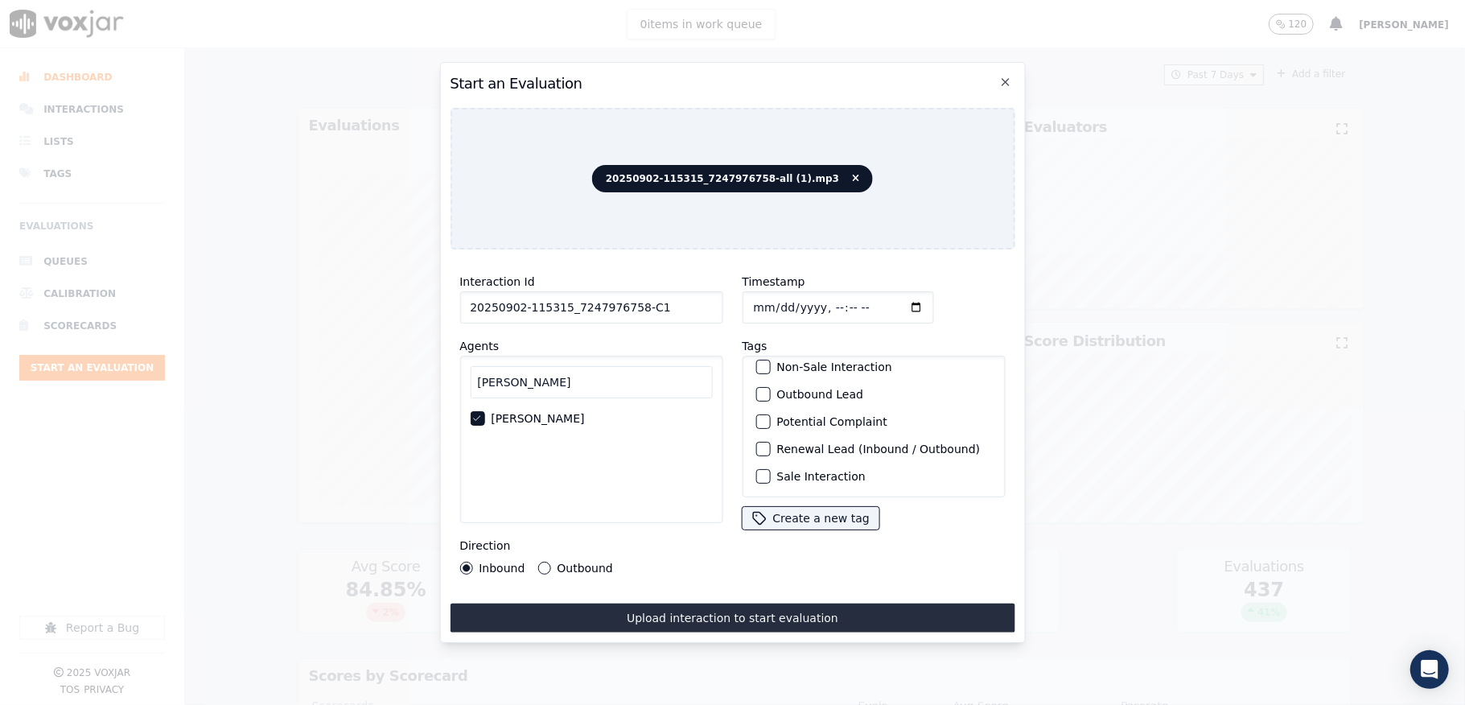
scroll to position [150, 0]
click at [756, 462] on div "Sale Interaction" at bounding box center [873, 475] width 249 height 27
click at [756, 471] on div "button" at bounding box center [761, 476] width 11 height 11
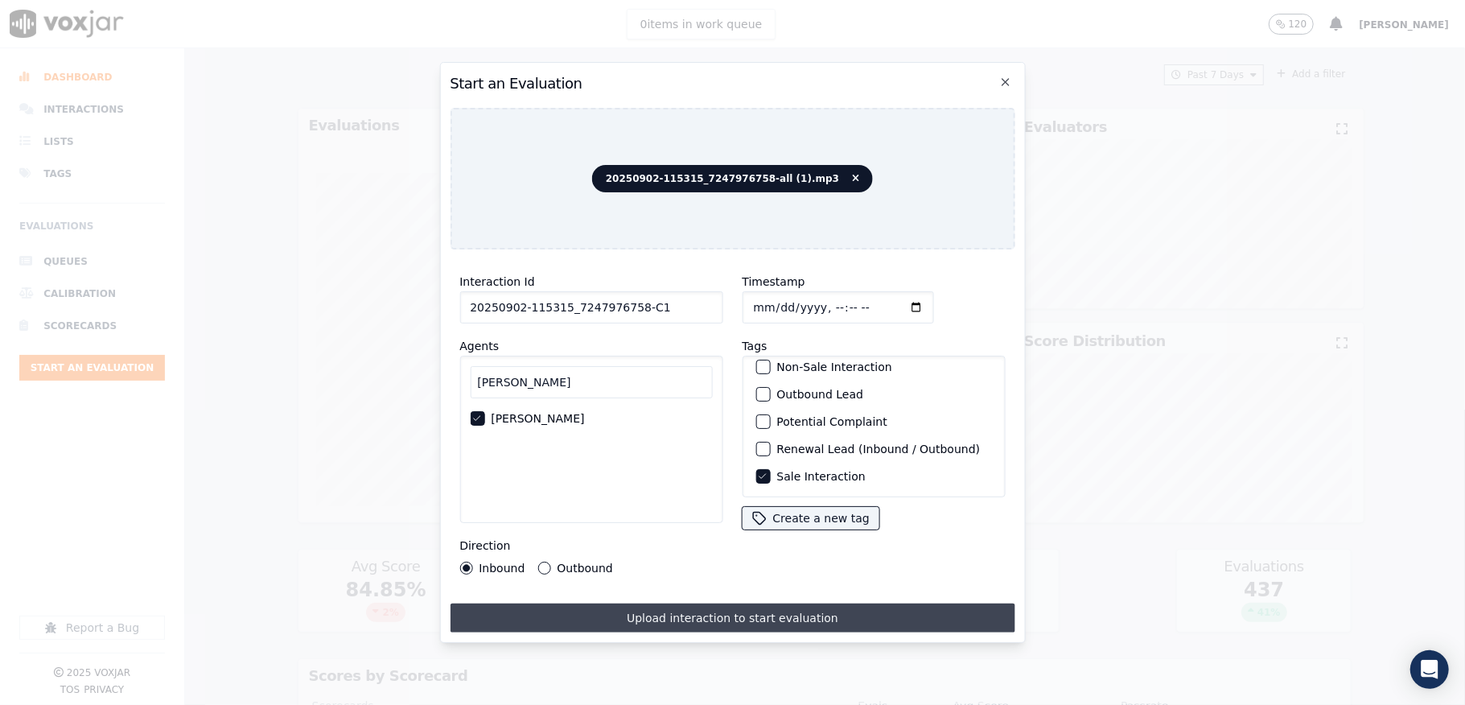
click at [560, 606] on button "Upload interaction to start evaluation" at bounding box center [732, 617] width 565 height 29
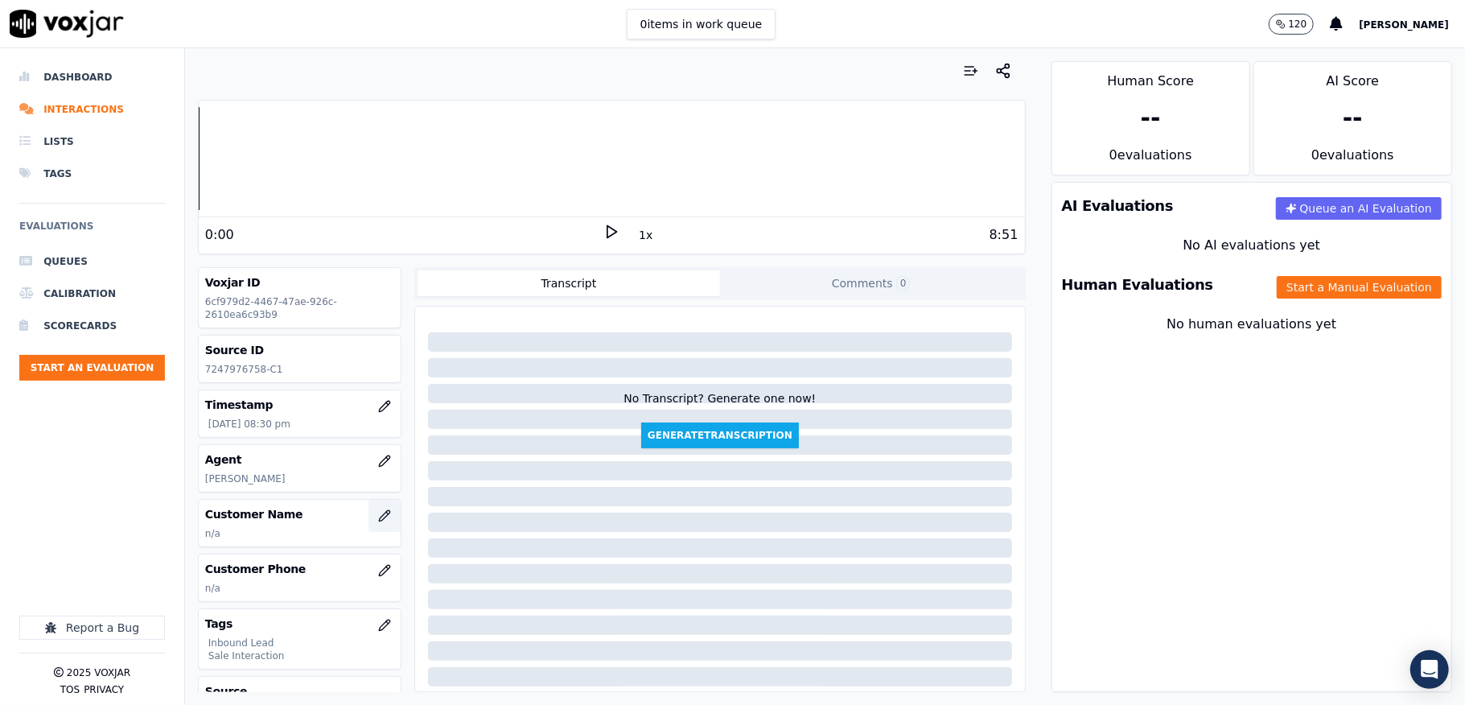
click at [368, 520] on button "button" at bounding box center [384, 515] width 32 height 32
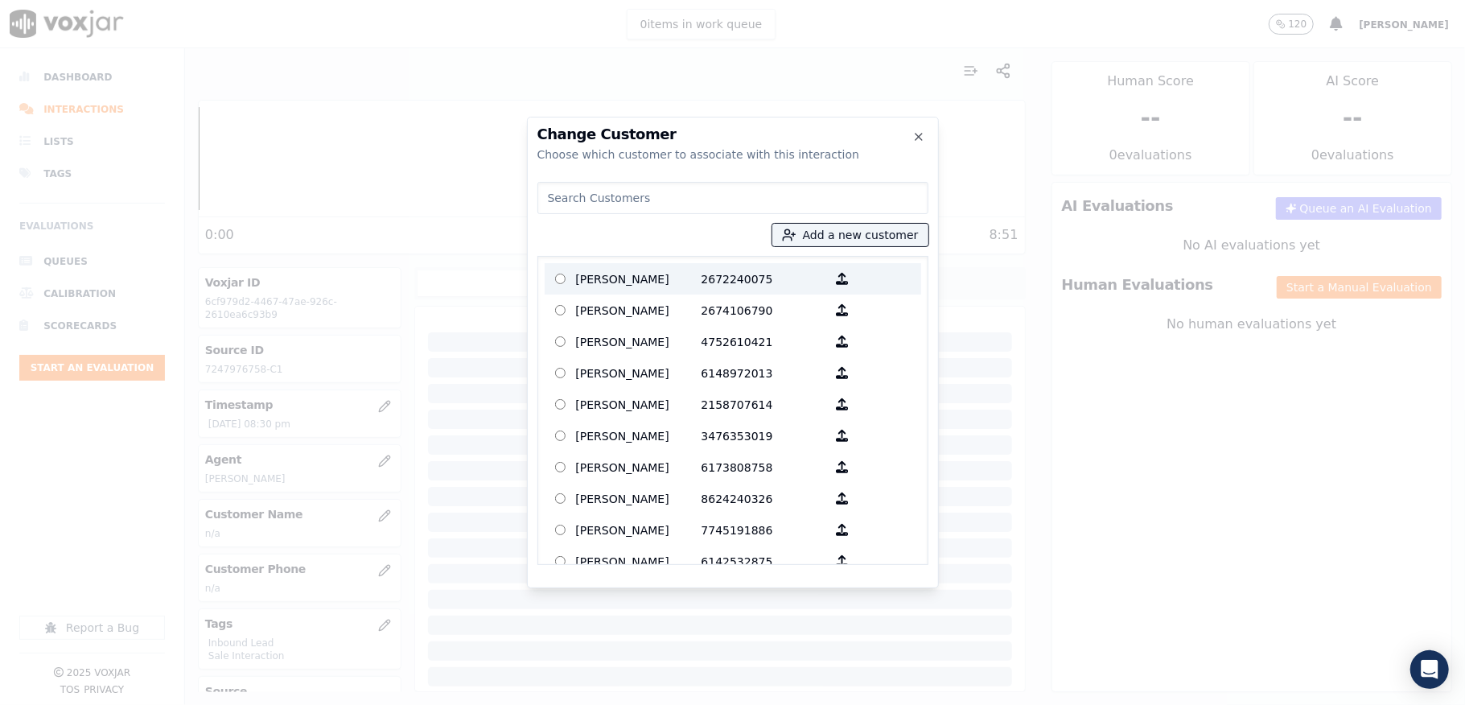
type input "[PERSON_NAME]"
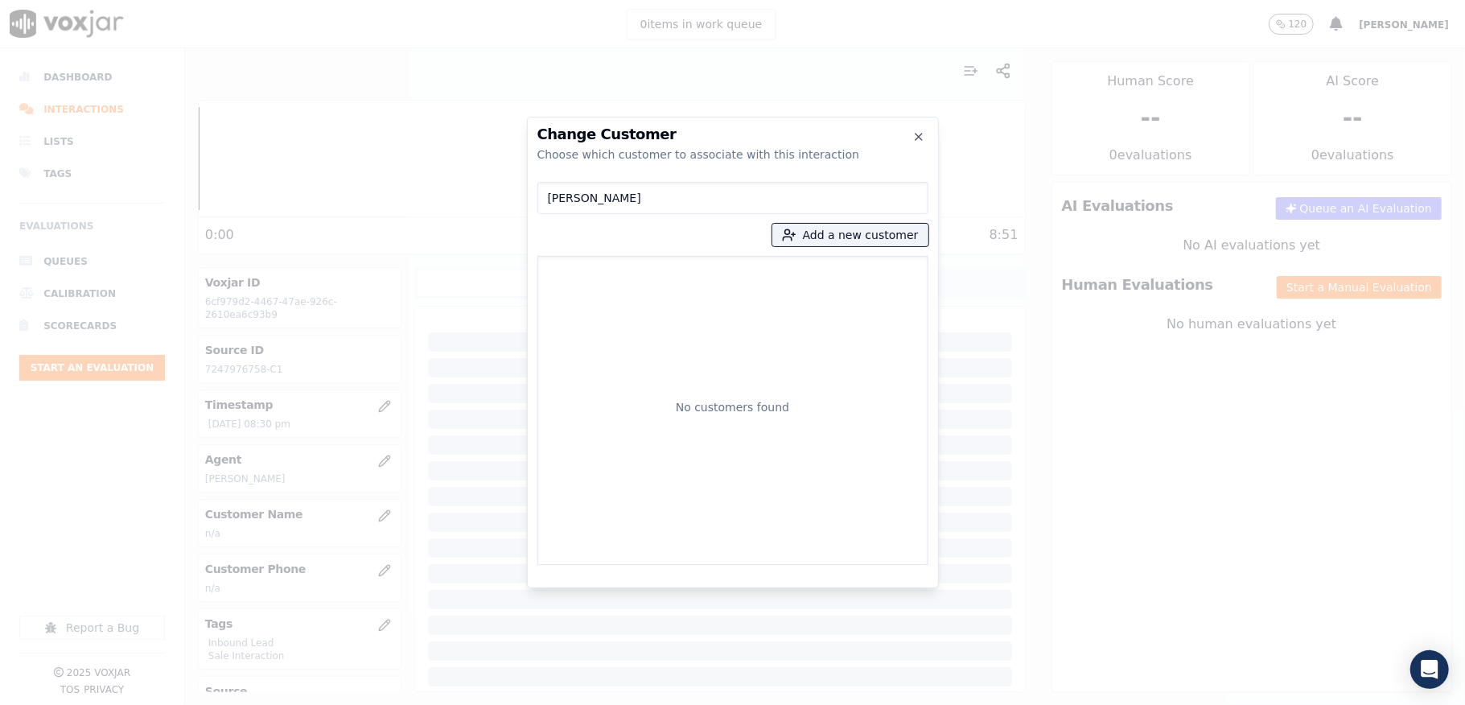
drag, startPoint x: 674, startPoint y: 204, endPoint x: 338, endPoint y: 220, distance: 336.6
click at [338, 704] on div "Change Customer Choose which customer to associate with this interaction [PERSO…" at bounding box center [732, 705] width 1465 height 0
click at [838, 239] on button "Add a new customer" at bounding box center [850, 235] width 156 height 23
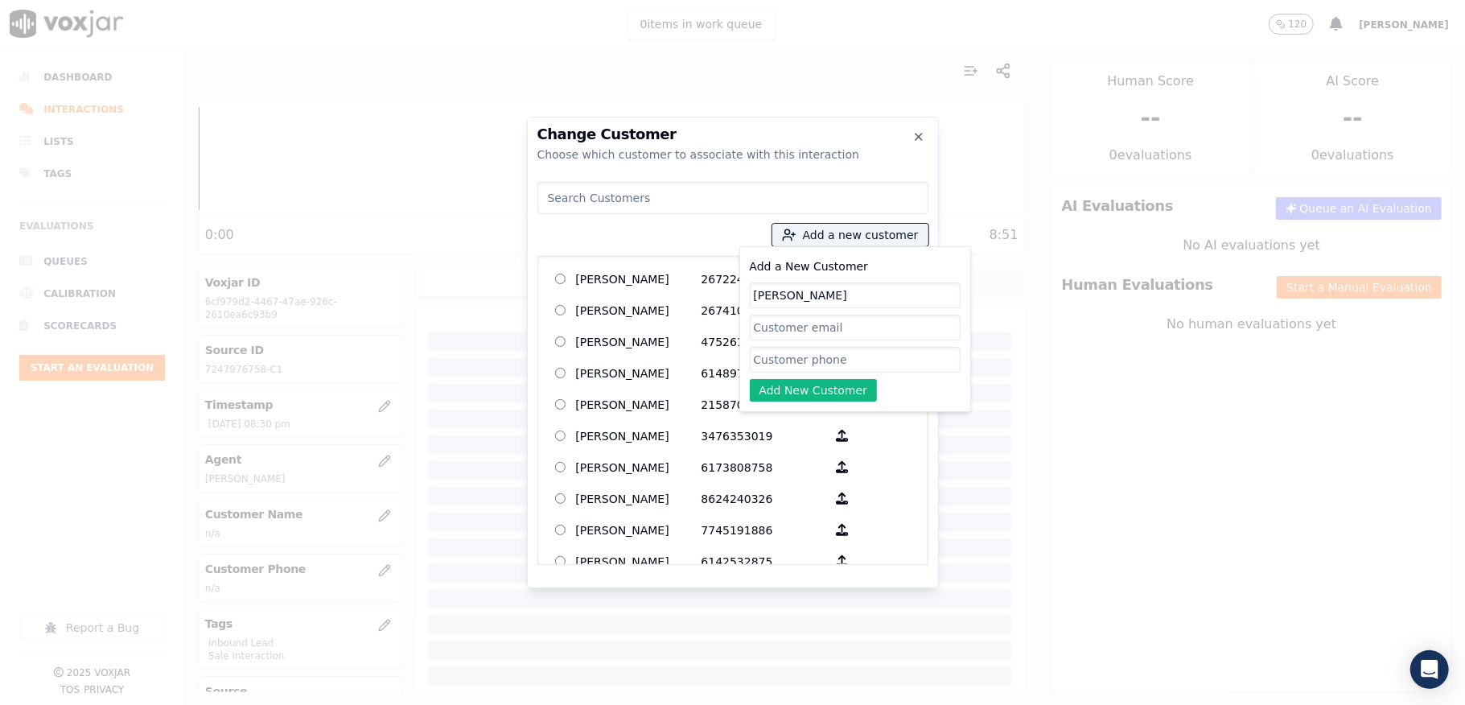
type input "[PERSON_NAME]"
click at [802, 361] on input "Add a New Customer" at bounding box center [855, 360] width 211 height 26
paste input "7247976758"
type input "7247976758"
click at [782, 389] on button "Add New Customer" at bounding box center [814, 390] width 128 height 23
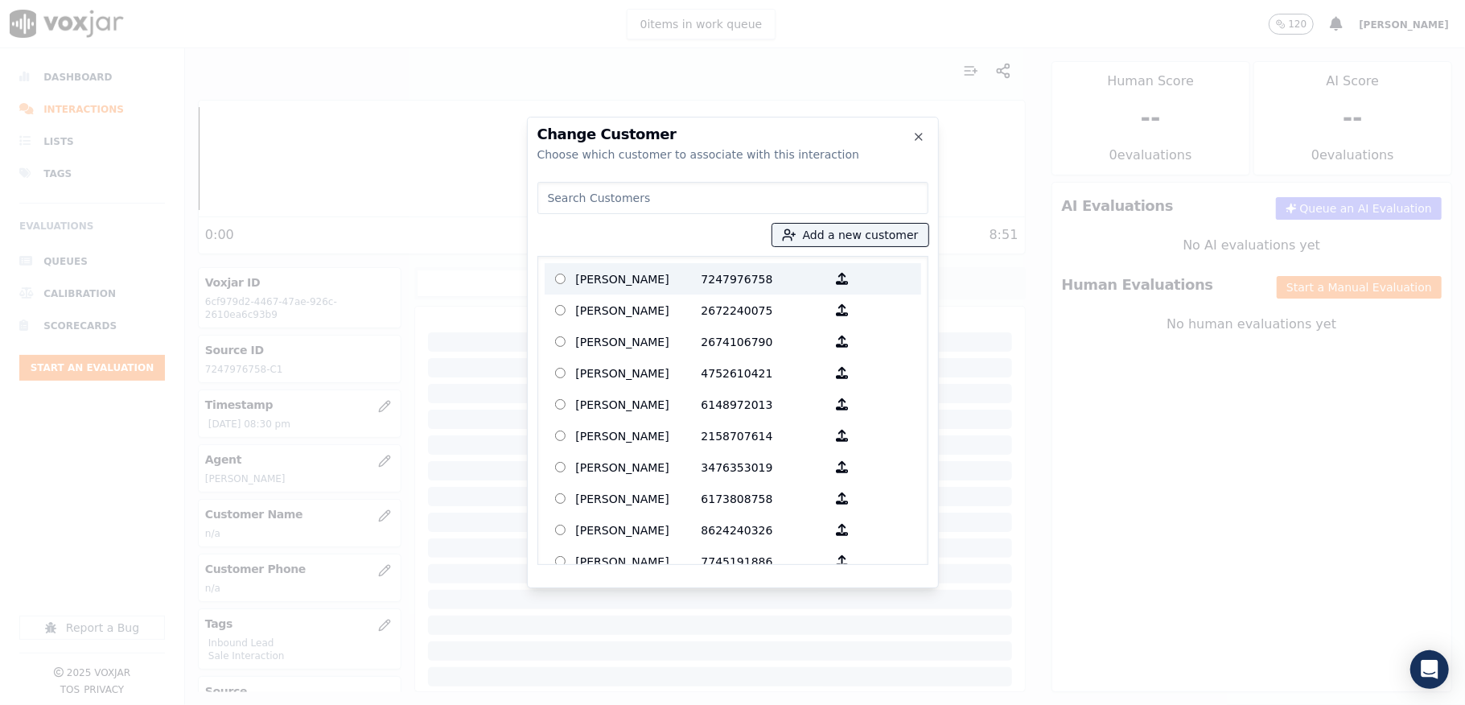
click at [651, 282] on p "[PERSON_NAME]" at bounding box center [638, 278] width 125 height 25
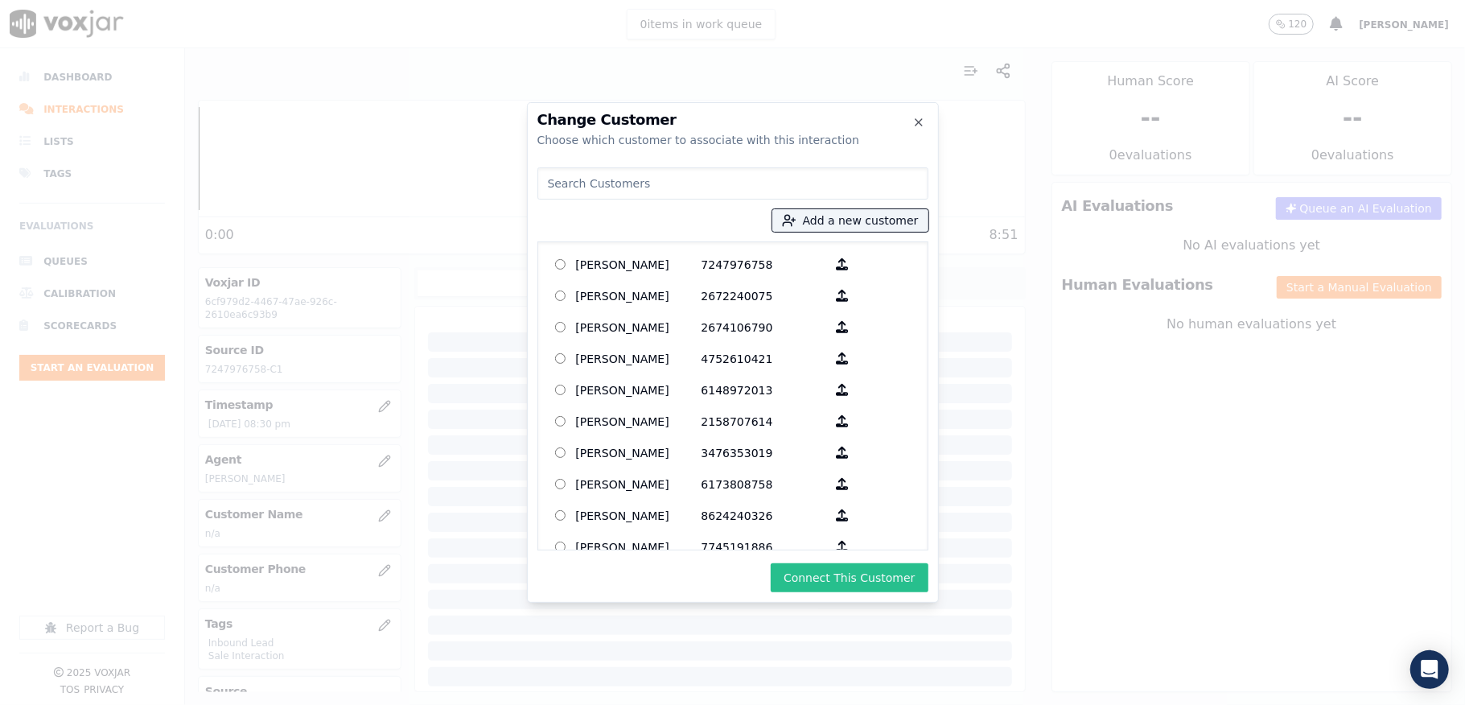
click at [805, 563] on button "Connect This Customer" at bounding box center [849, 577] width 157 height 29
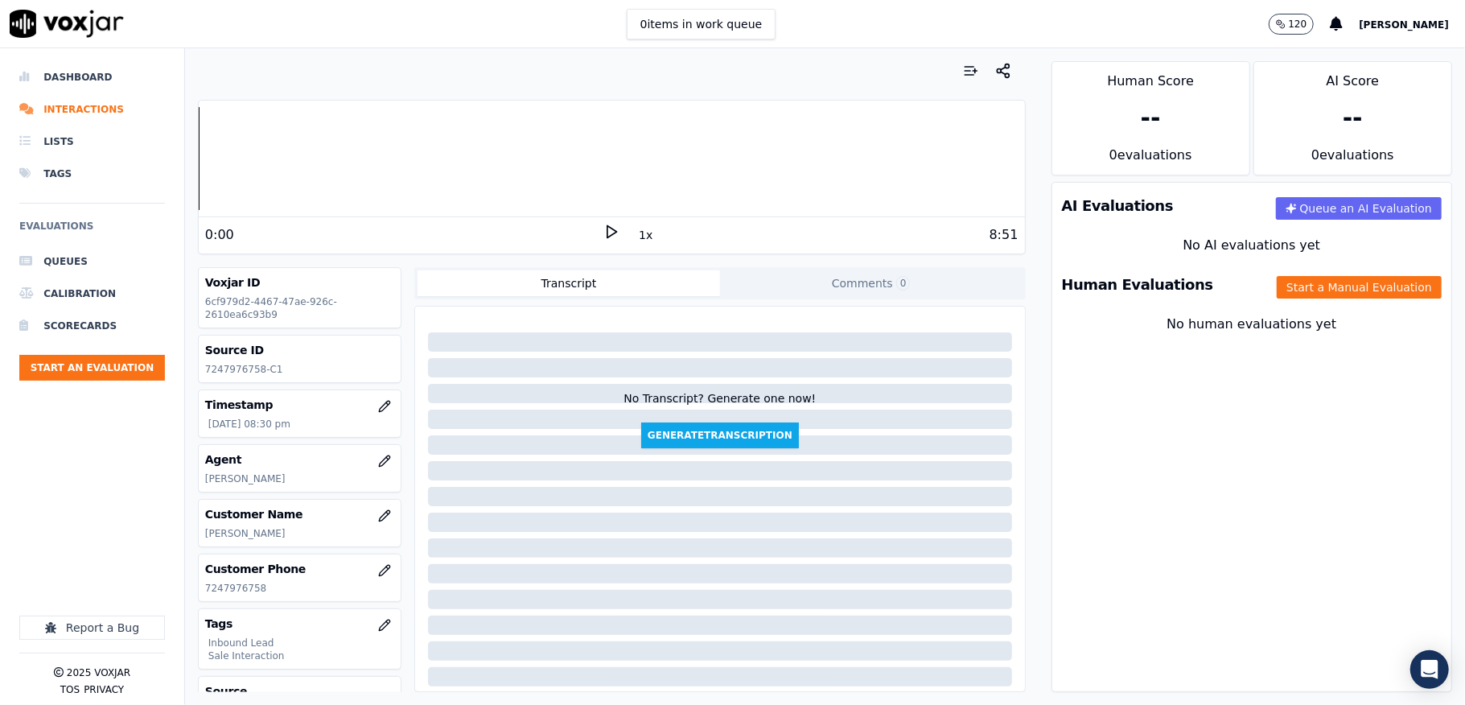
click at [1279, 302] on div "Human Evaluations Start a Manual Evaluation" at bounding box center [1251, 284] width 399 height 47
click at [1282, 294] on button "Start a Manual Evaluation" at bounding box center [1358, 287] width 165 height 23
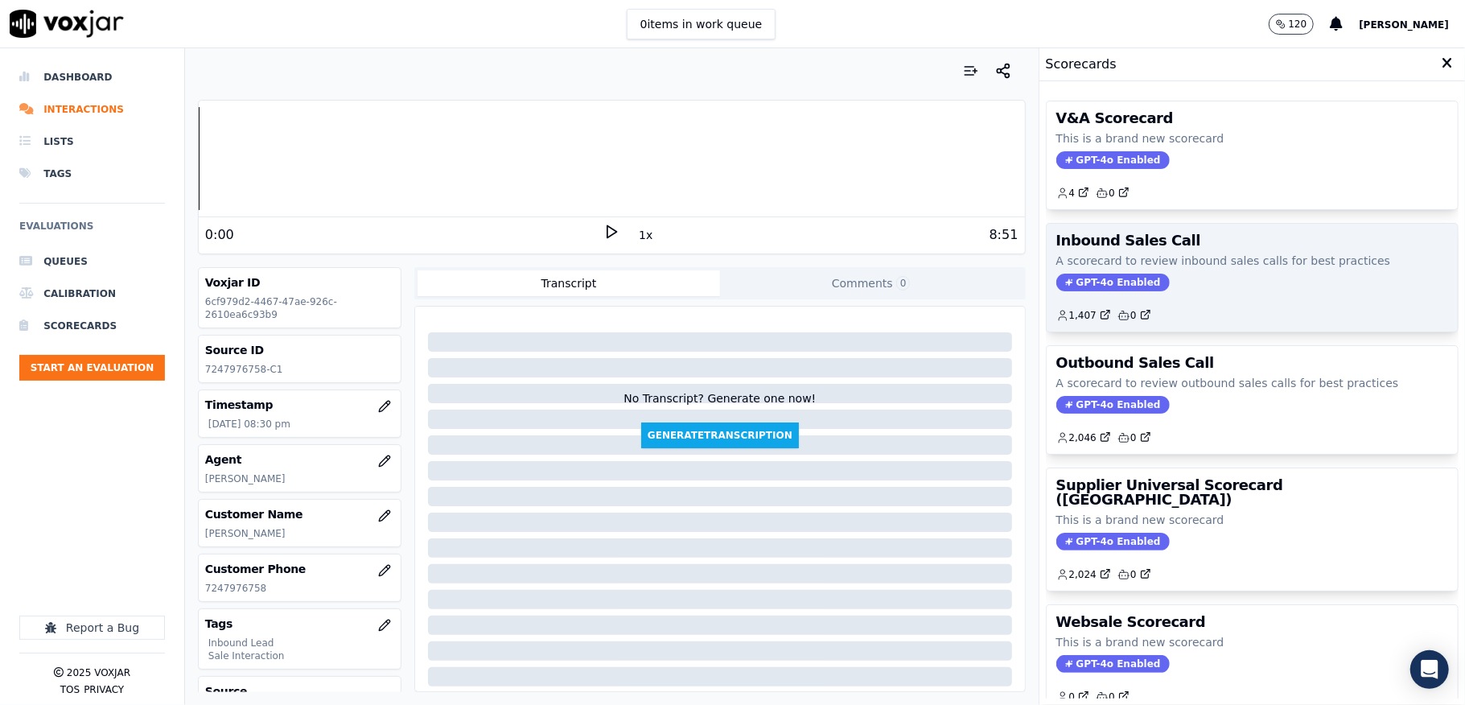
click at [1078, 286] on span "GPT-4o Enabled" at bounding box center [1112, 282] width 113 height 18
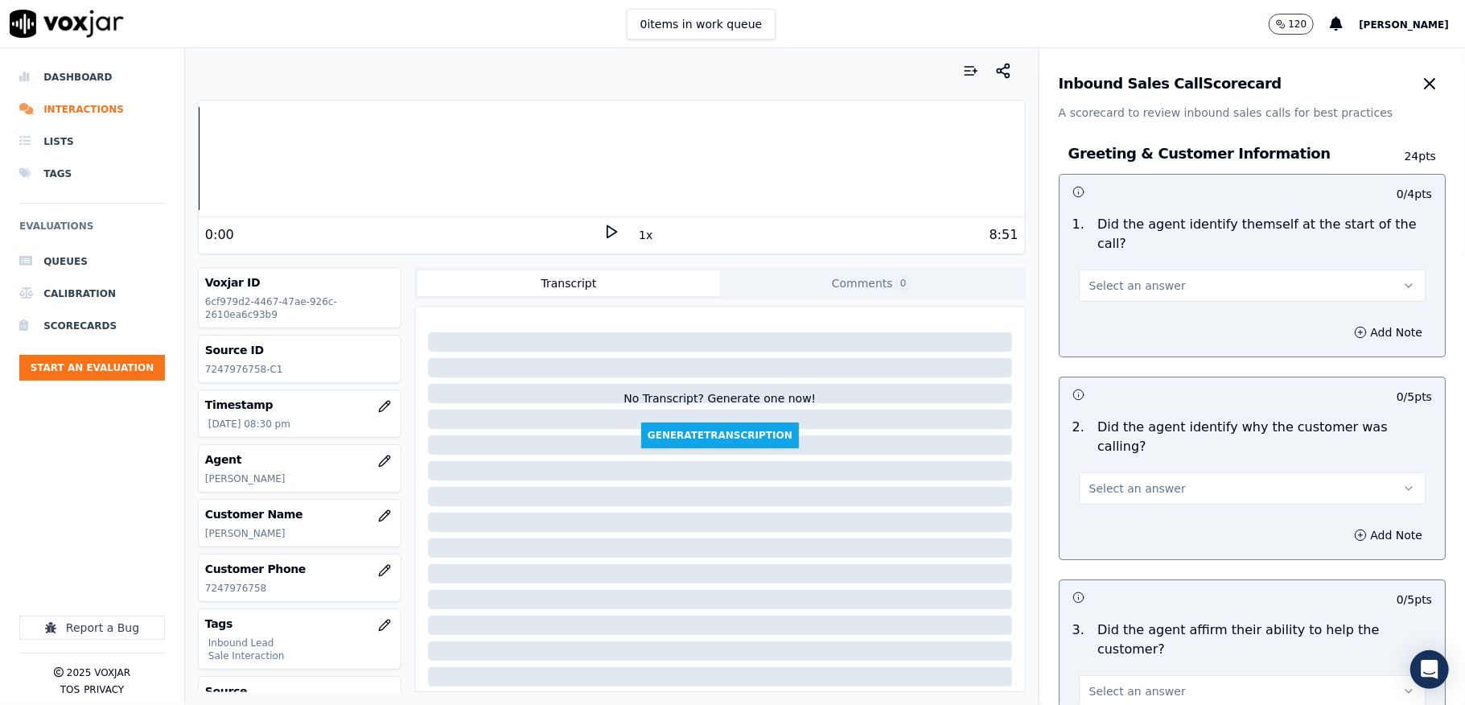
click at [1177, 294] on button "Select an answer" at bounding box center [1252, 285] width 347 height 32
drag, startPoint x: 1171, startPoint y: 299, endPoint x: 1126, endPoint y: 296, distance: 45.2
click at [1147, 325] on div "Yes" at bounding box center [1212, 323] width 308 height 26
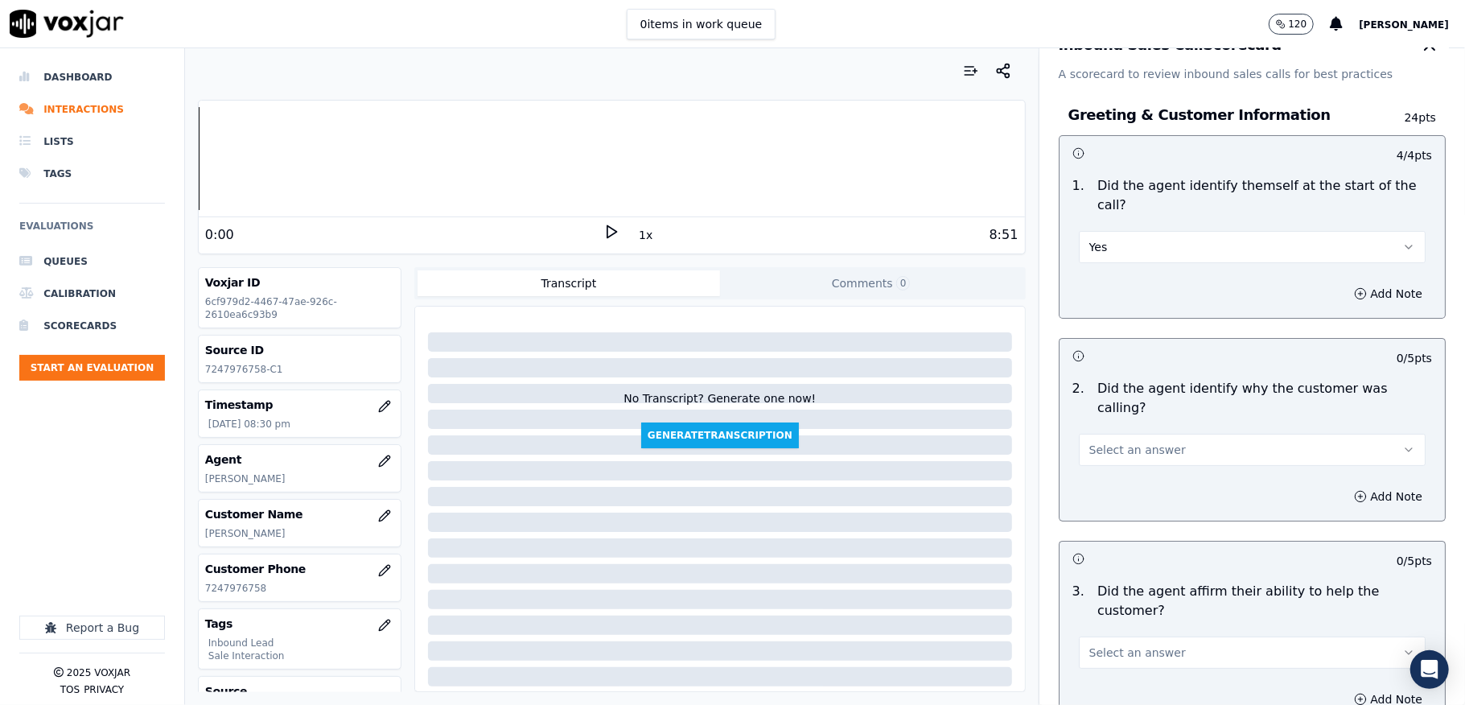
scroll to position [107, 0]
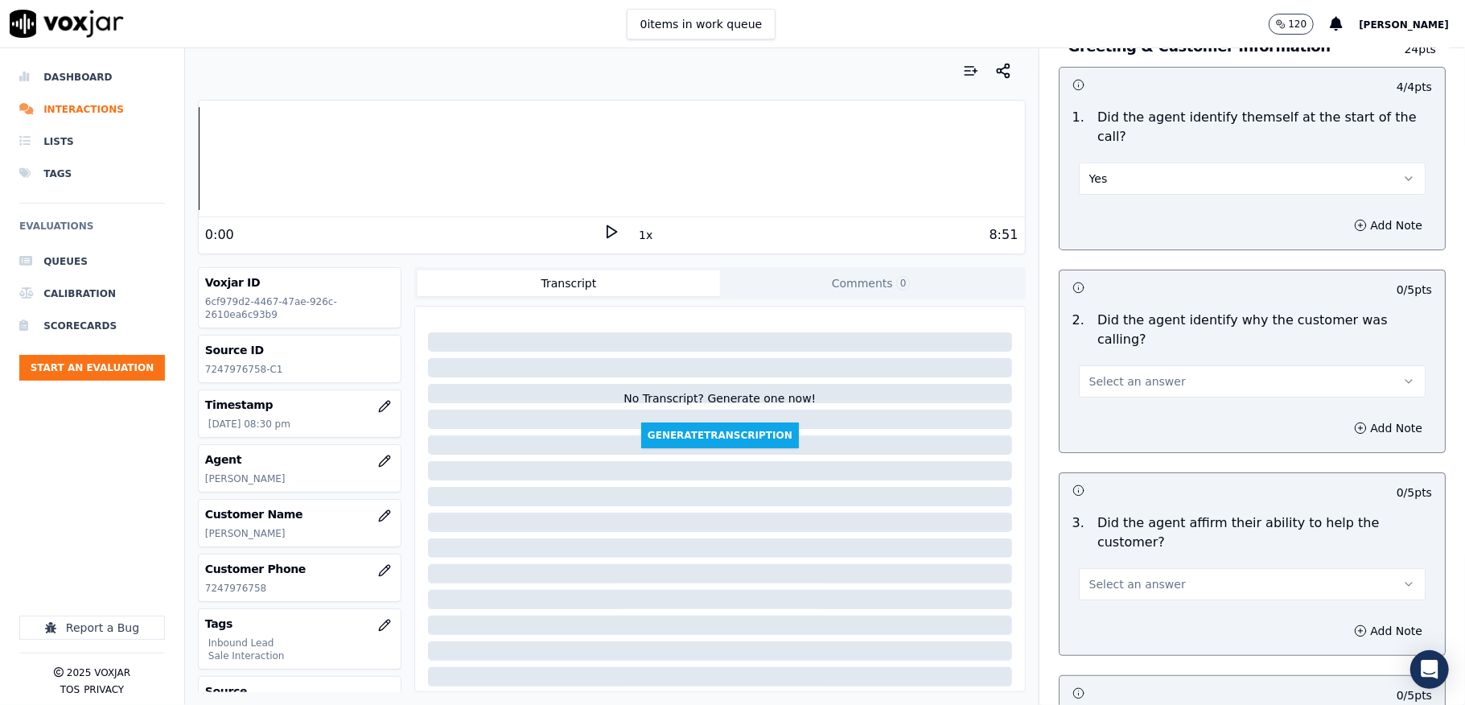
drag, startPoint x: 1102, startPoint y: 373, endPoint x: 1118, endPoint y: 376, distance: 16.4
click at [1102, 375] on button "Select an answer" at bounding box center [1252, 381] width 347 height 32
click at [1108, 401] on div "Yes" at bounding box center [1212, 399] width 308 height 26
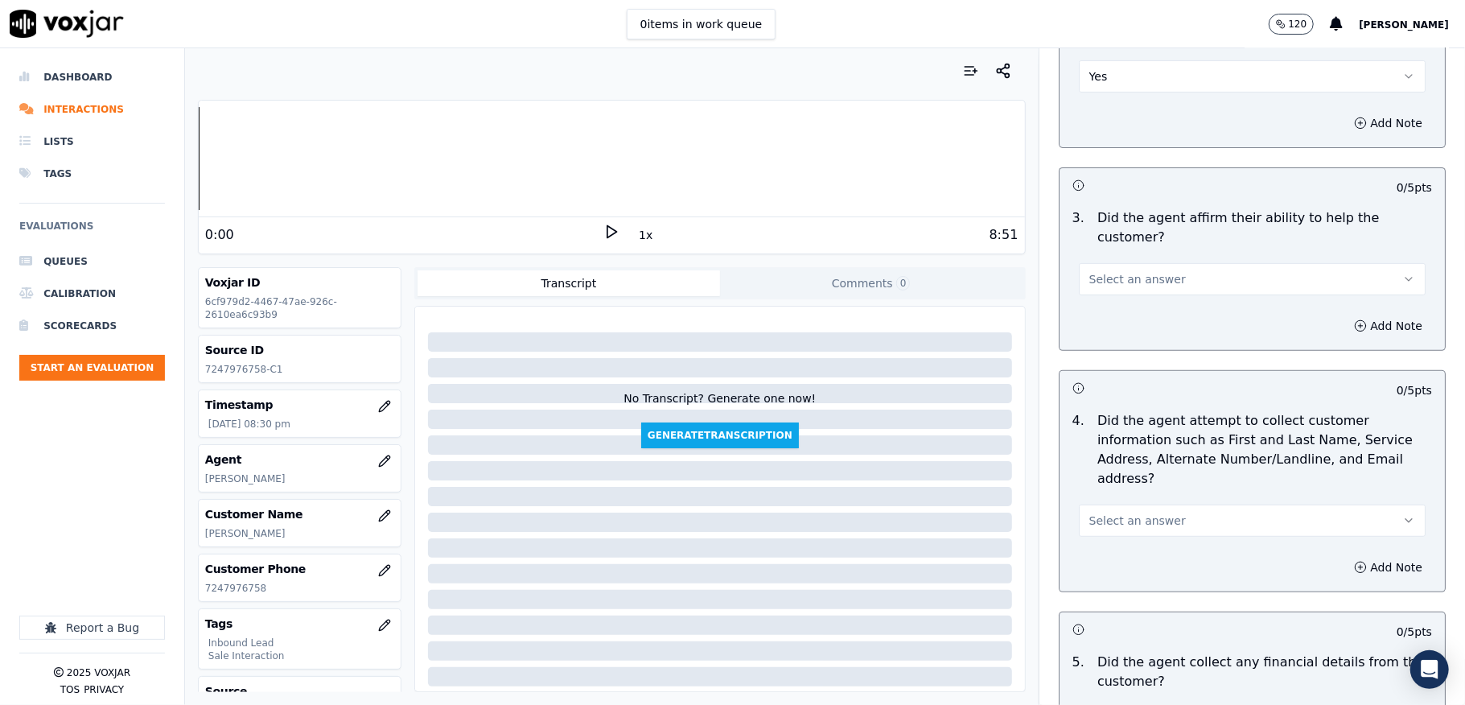
scroll to position [429, 0]
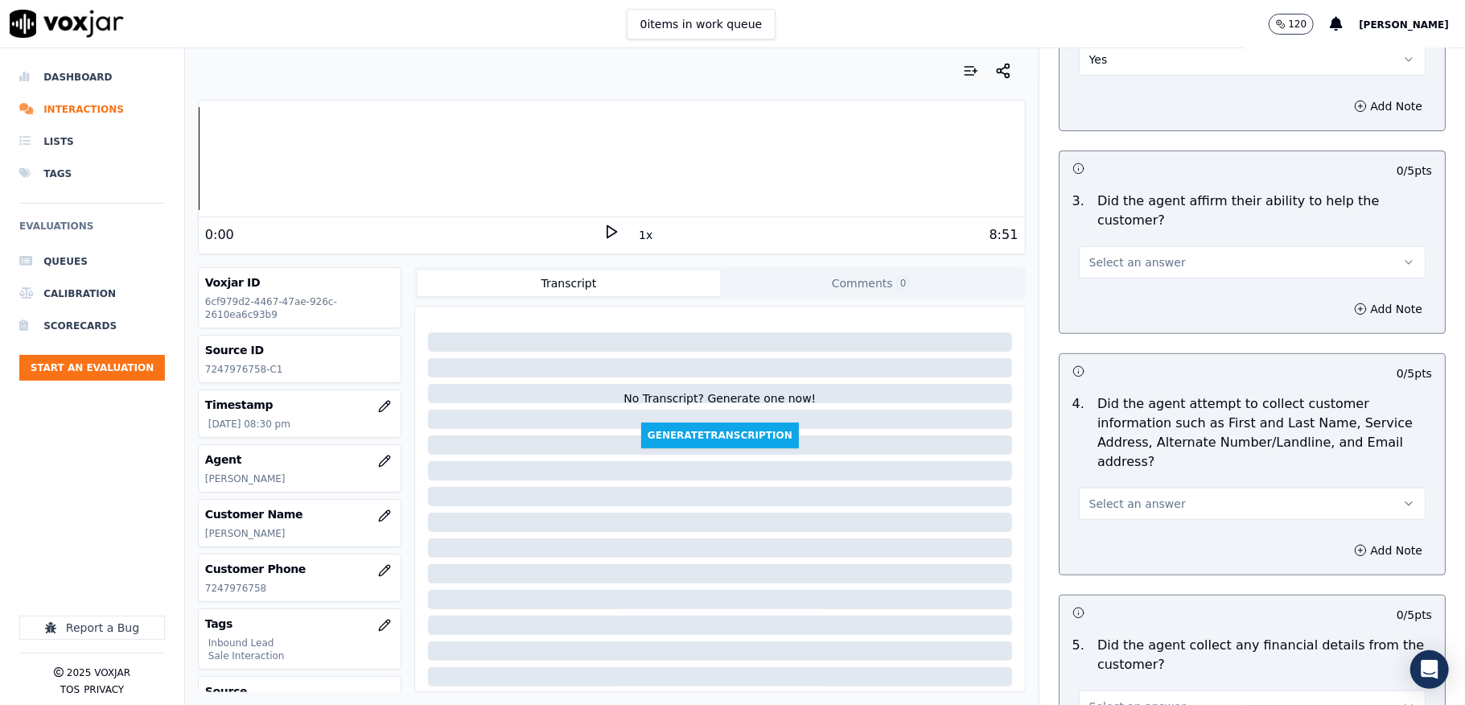
click at [1159, 248] on button "Select an answer" at bounding box center [1252, 262] width 347 height 32
click at [1133, 280] on div "Yes" at bounding box center [1212, 281] width 308 height 26
click at [1107, 495] on span "Select an answer" at bounding box center [1137, 503] width 97 height 16
click at [1098, 515] on div "Yes" at bounding box center [1212, 522] width 308 height 26
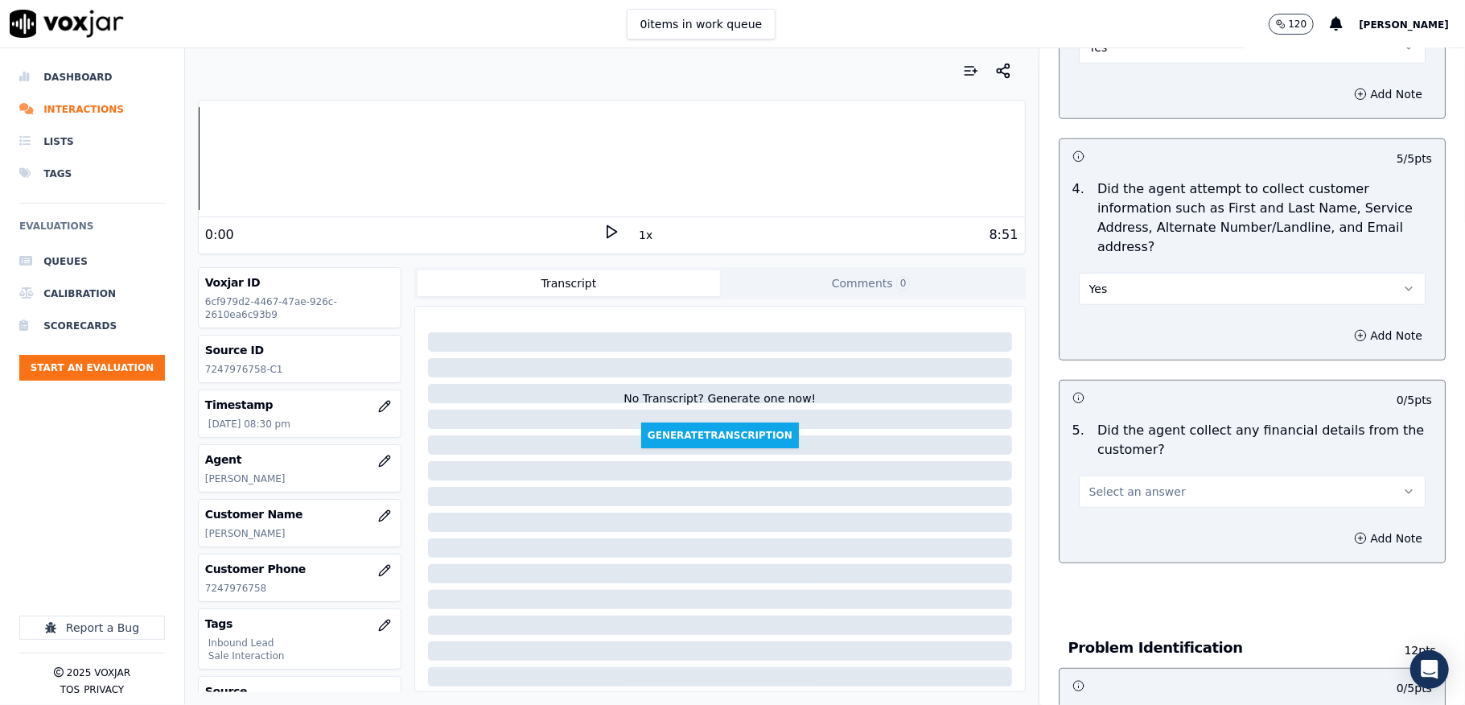
click at [1140, 483] on span "Select an answer" at bounding box center [1137, 491] width 97 height 16
click at [1113, 536] on div "No" at bounding box center [1212, 537] width 308 height 26
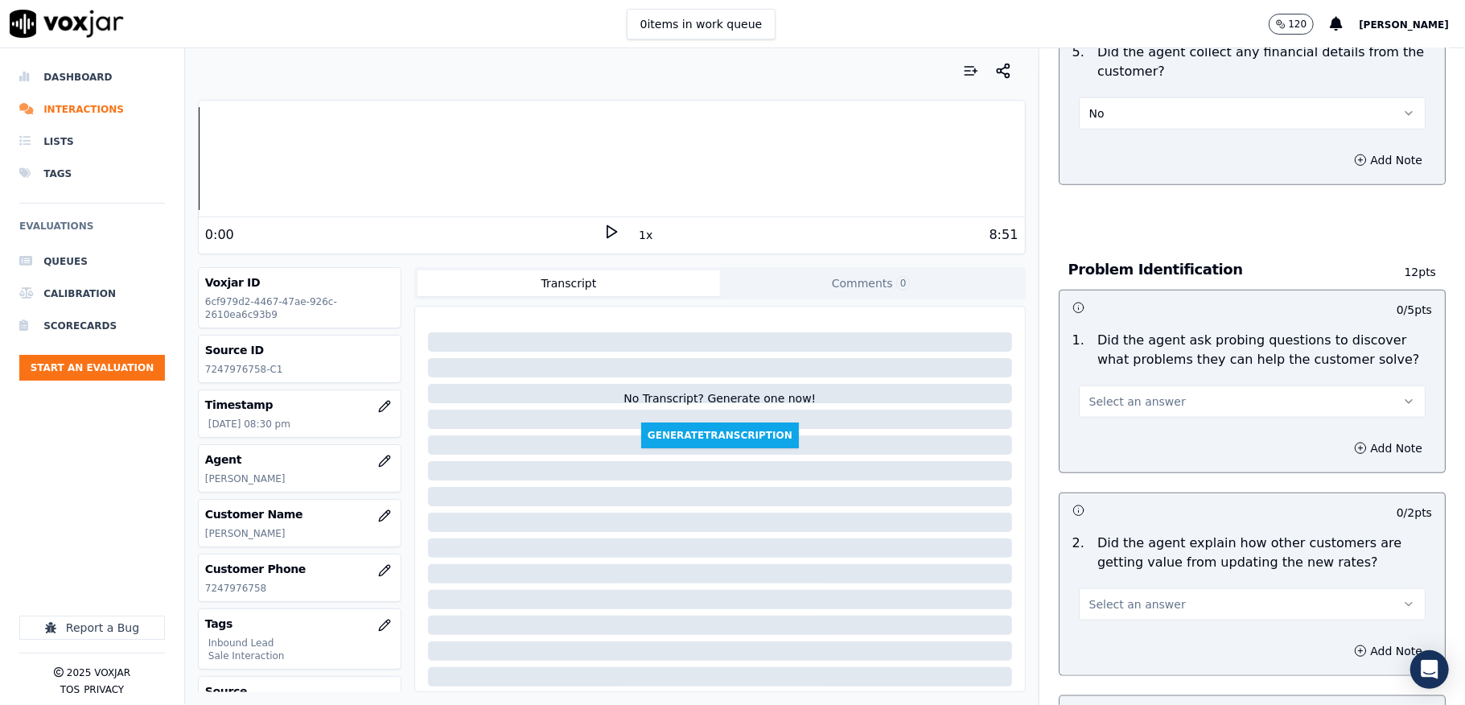
scroll to position [1179, 0]
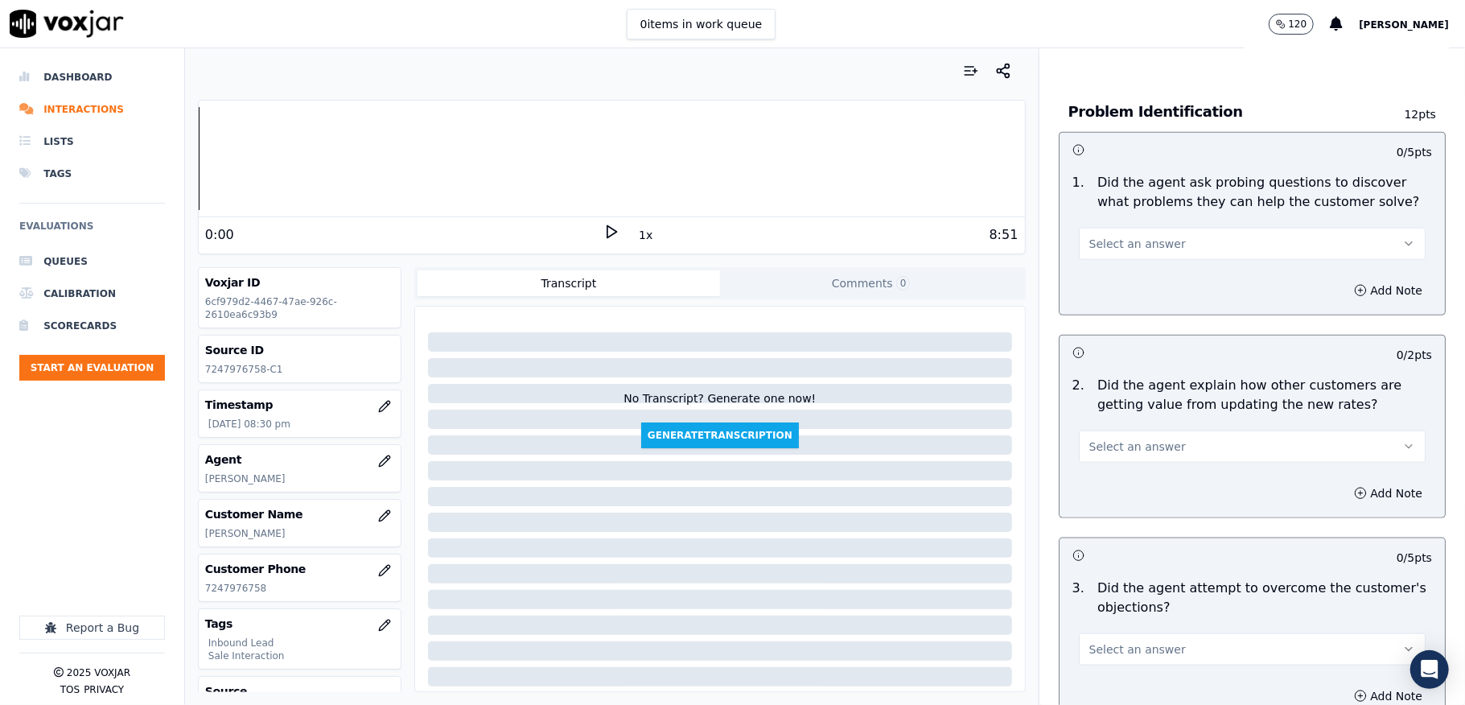
click at [1159, 232] on button "Select an answer" at bounding box center [1252, 244] width 347 height 32
click at [1097, 255] on div "Yes" at bounding box center [1212, 263] width 308 height 26
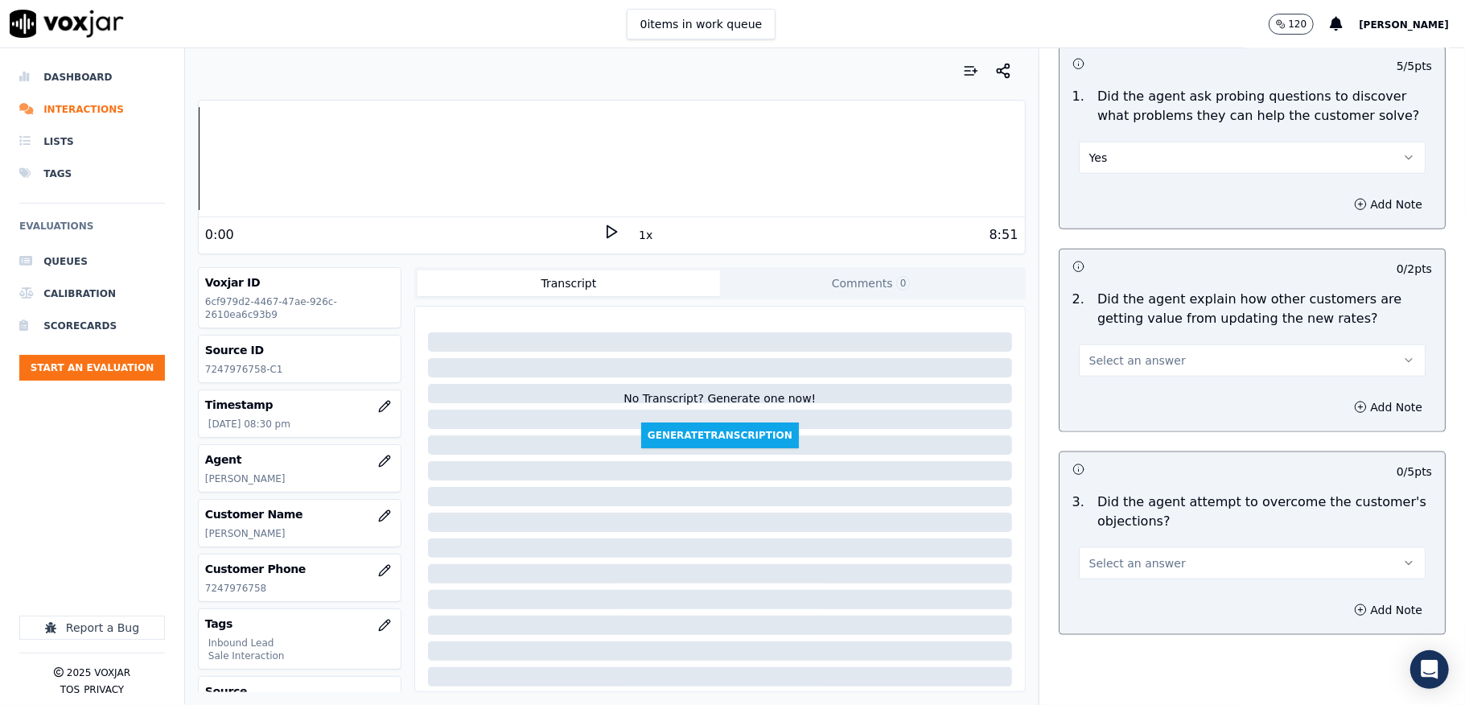
scroll to position [1394, 0]
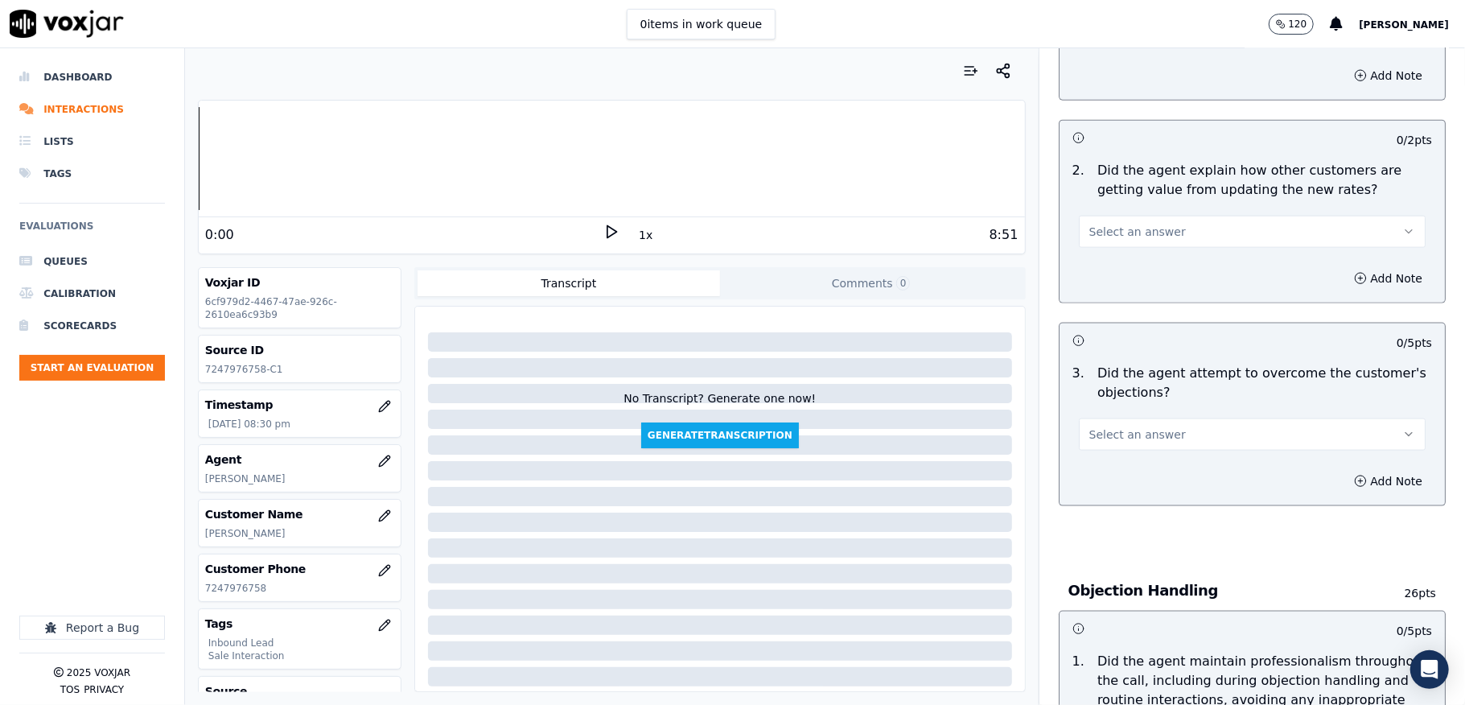
click at [1120, 224] on span "Select an answer" at bounding box center [1137, 232] width 97 height 16
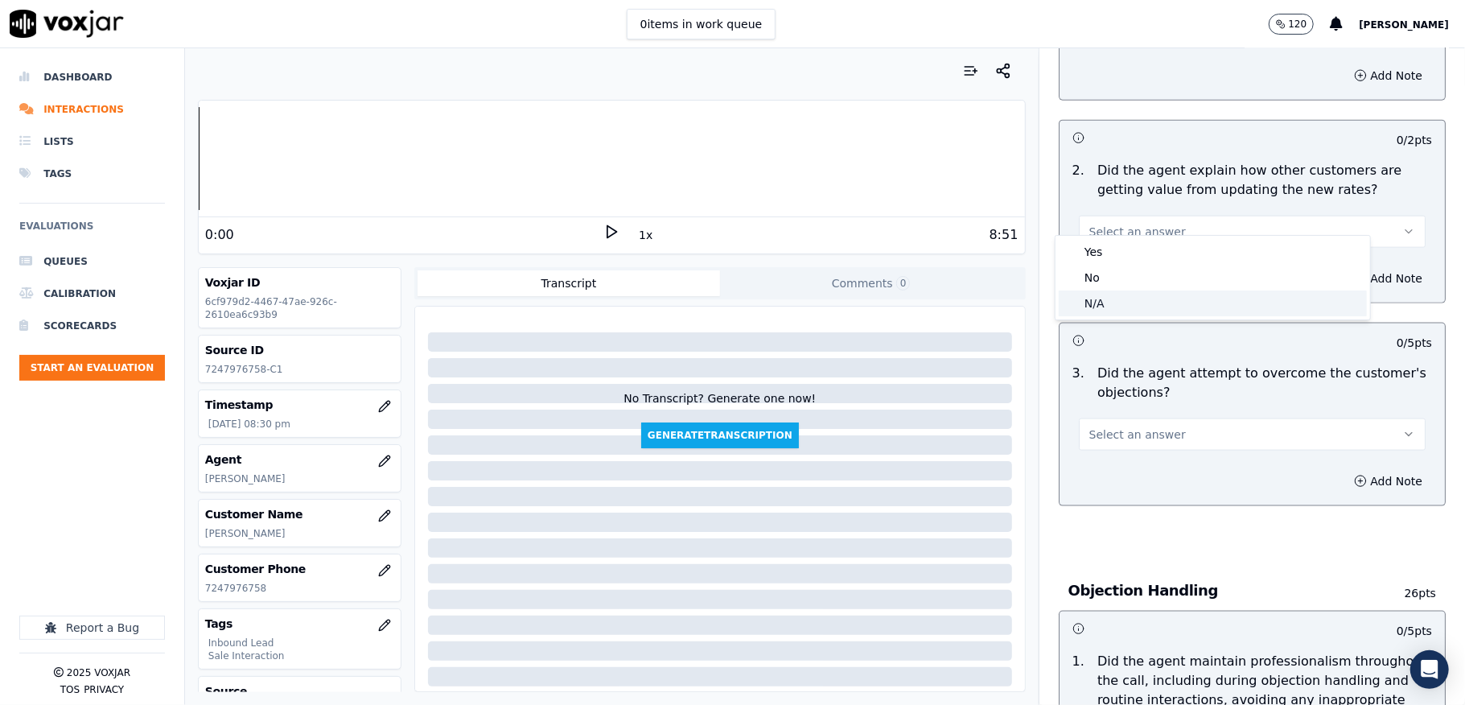
click at [1105, 299] on div "N/A" at bounding box center [1212, 303] width 308 height 26
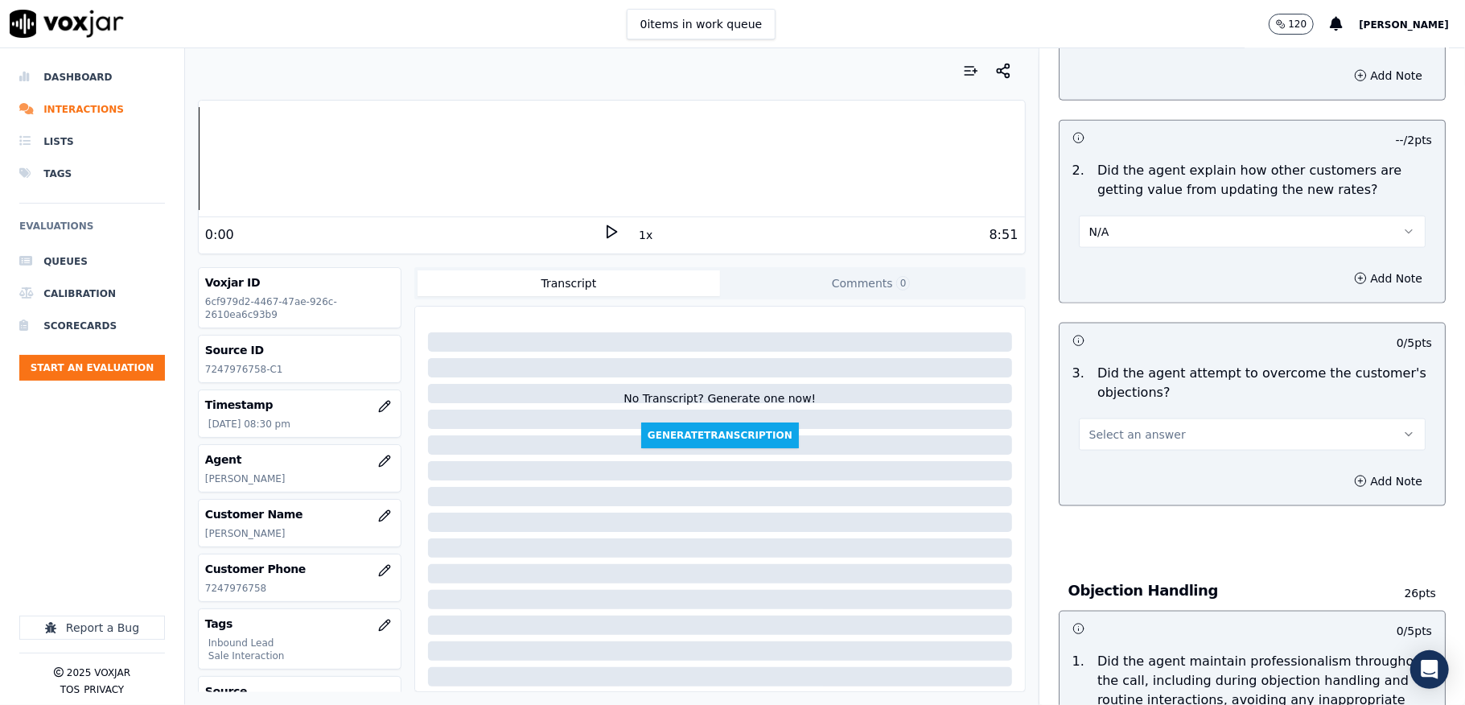
click at [1149, 418] on button "Select an answer" at bounding box center [1252, 434] width 347 height 32
click at [1118, 448] on div "Yes" at bounding box center [1212, 455] width 308 height 26
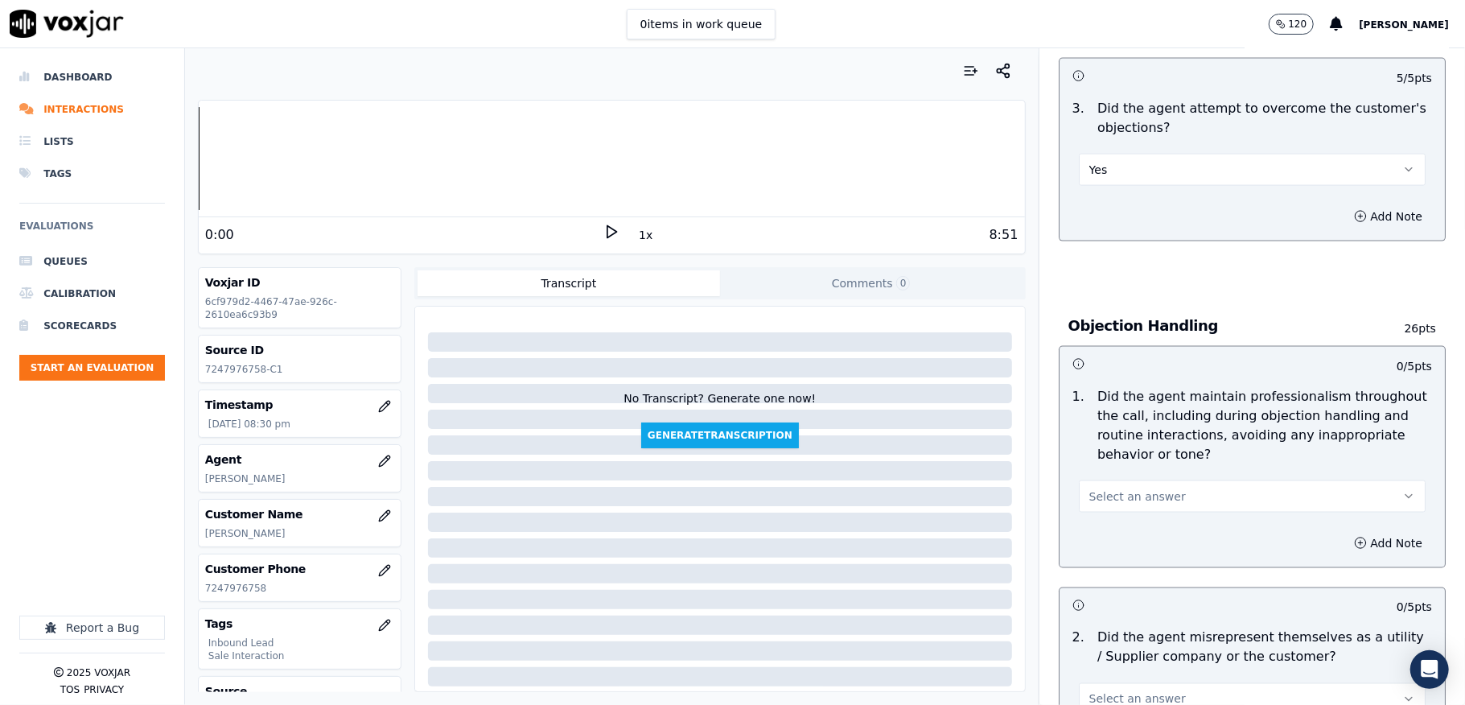
scroll to position [1716, 0]
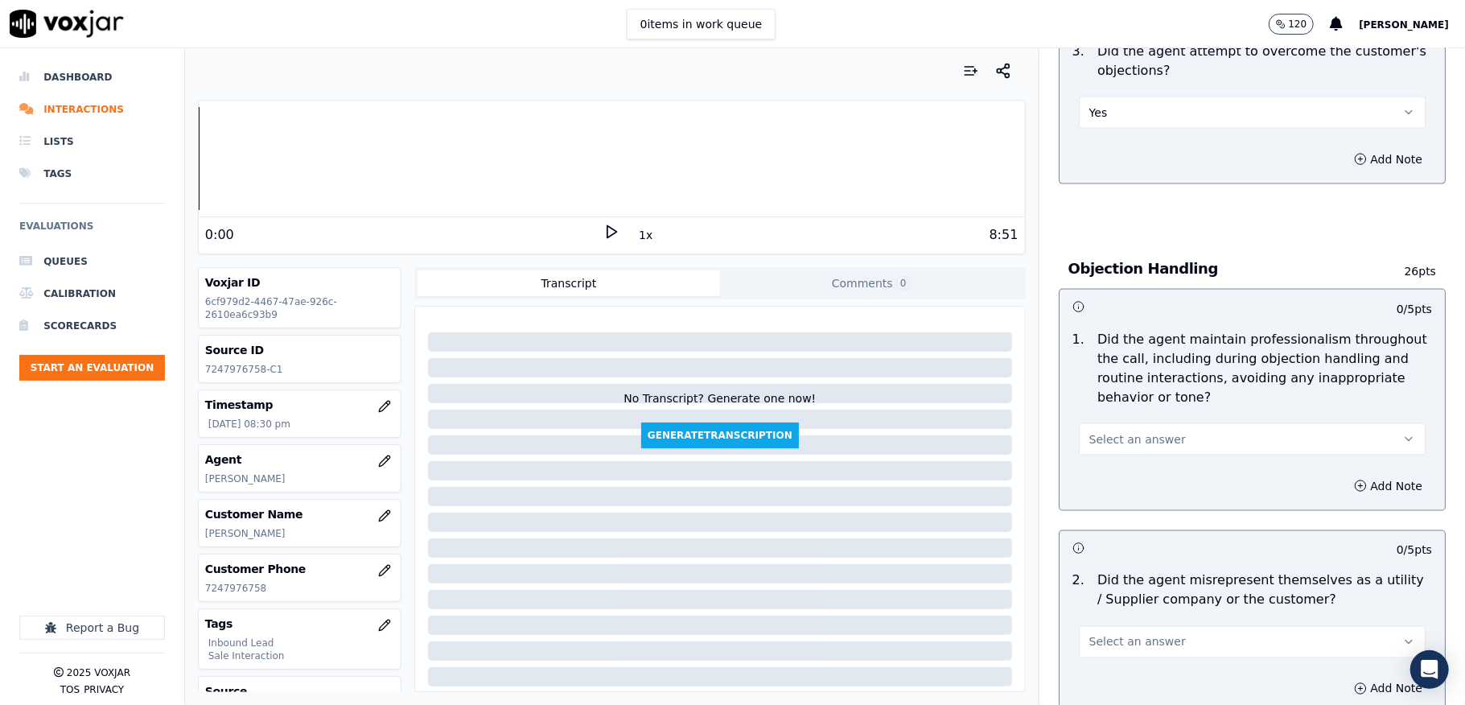
drag, startPoint x: 1121, startPoint y: 425, endPoint x: 1124, endPoint y: 439, distance: 13.9
click at [1121, 431] on span "Select an answer" at bounding box center [1137, 439] width 97 height 16
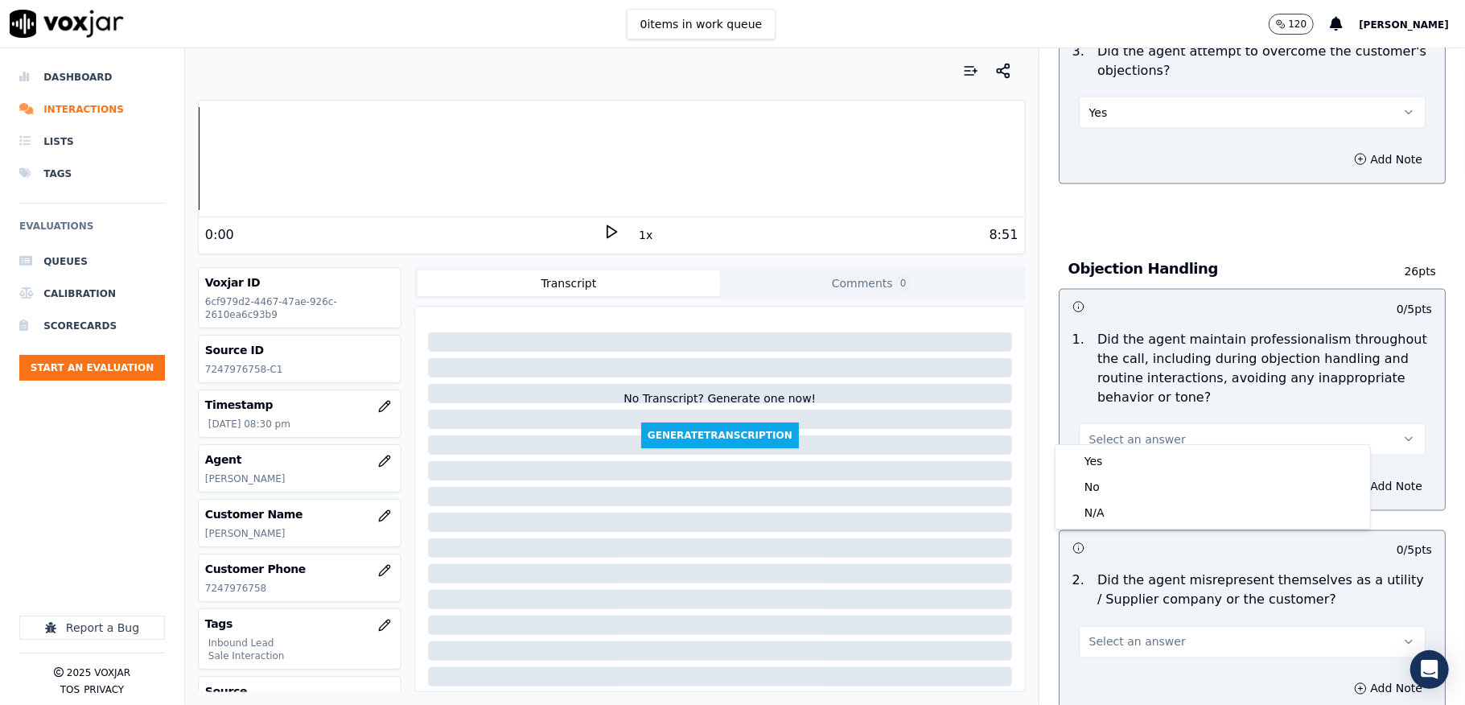
click at [1108, 460] on div "Yes" at bounding box center [1212, 461] width 308 height 26
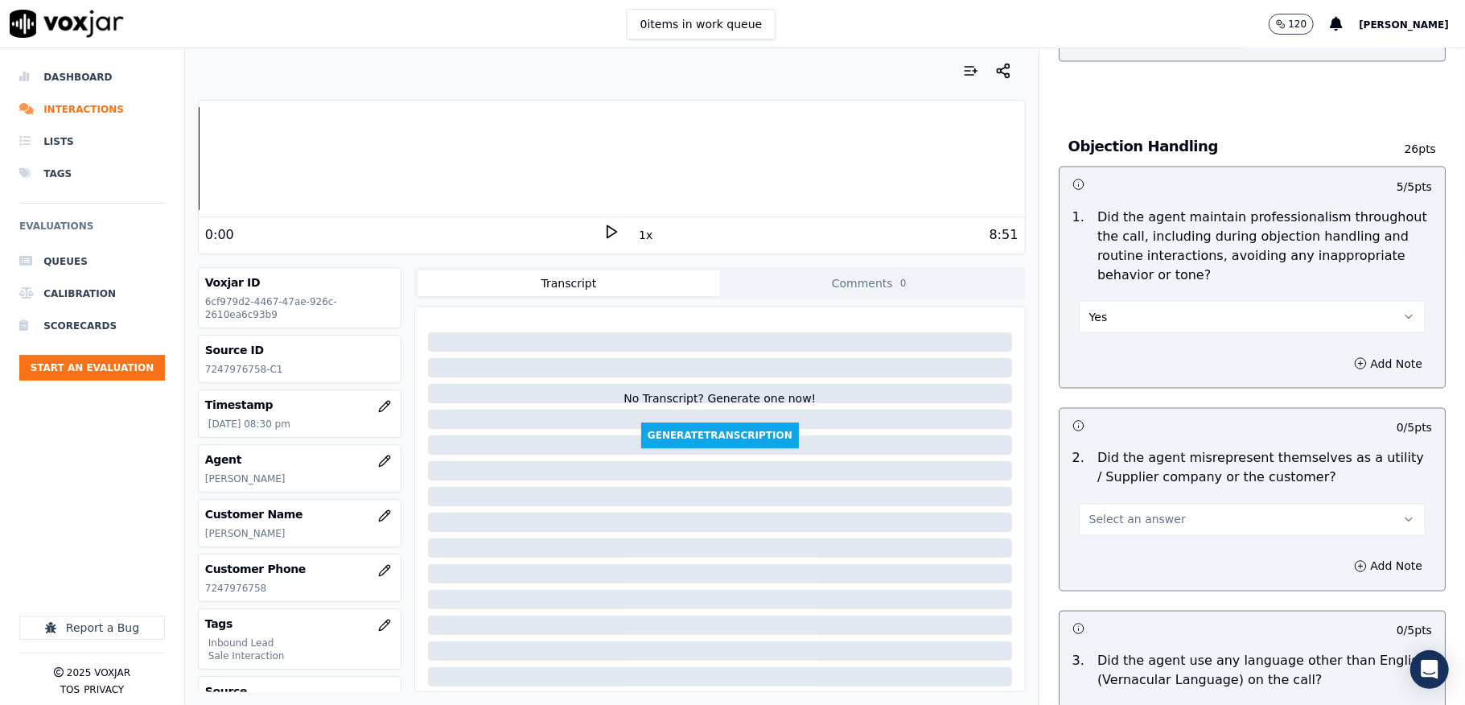
scroll to position [2037, 0]
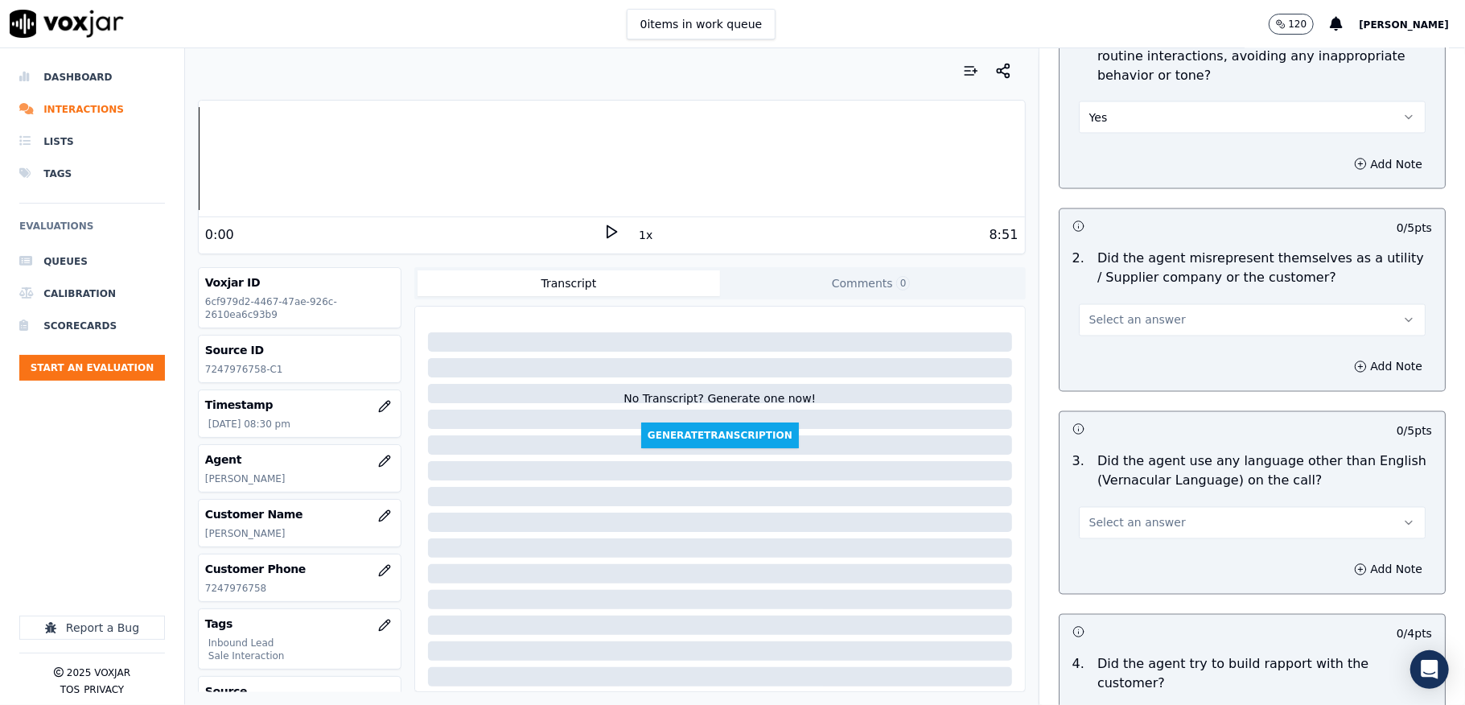
click at [1155, 310] on button "Select an answer" at bounding box center [1252, 320] width 347 height 32
click at [1115, 368] on div "No" at bounding box center [1212, 368] width 308 height 26
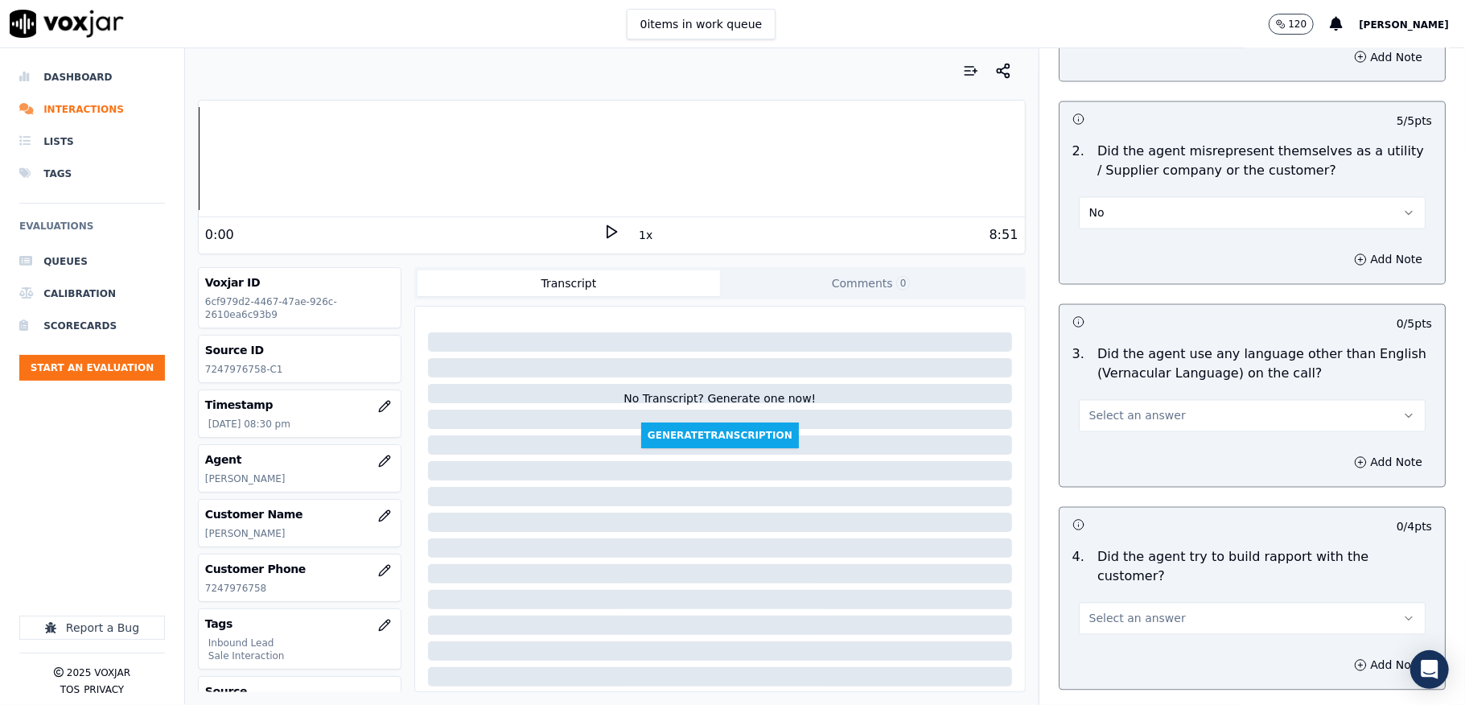
click at [1147, 408] on span "Select an answer" at bounding box center [1137, 416] width 97 height 16
click at [1114, 460] on div "No" at bounding box center [1212, 464] width 308 height 26
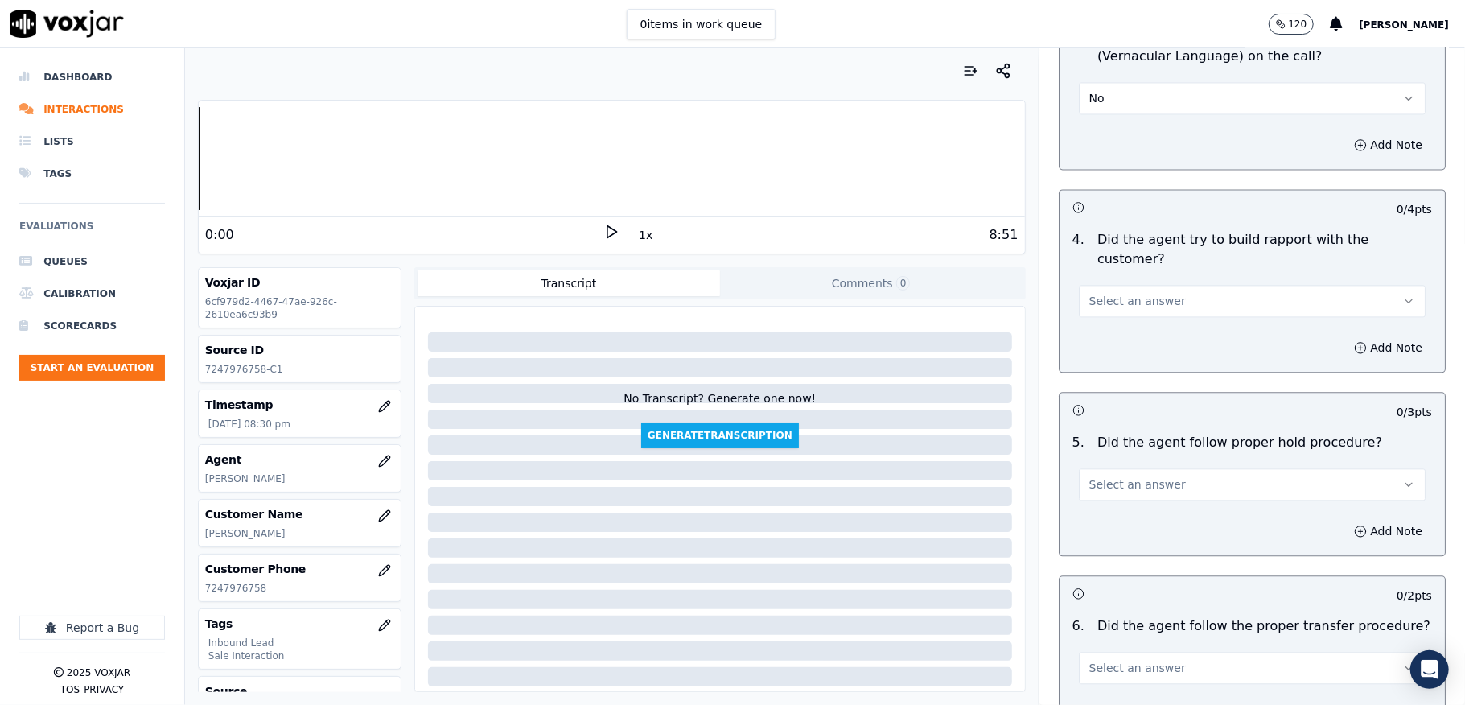
scroll to position [2466, 0]
click at [1133, 281] on button "Select an answer" at bounding box center [1252, 297] width 347 height 32
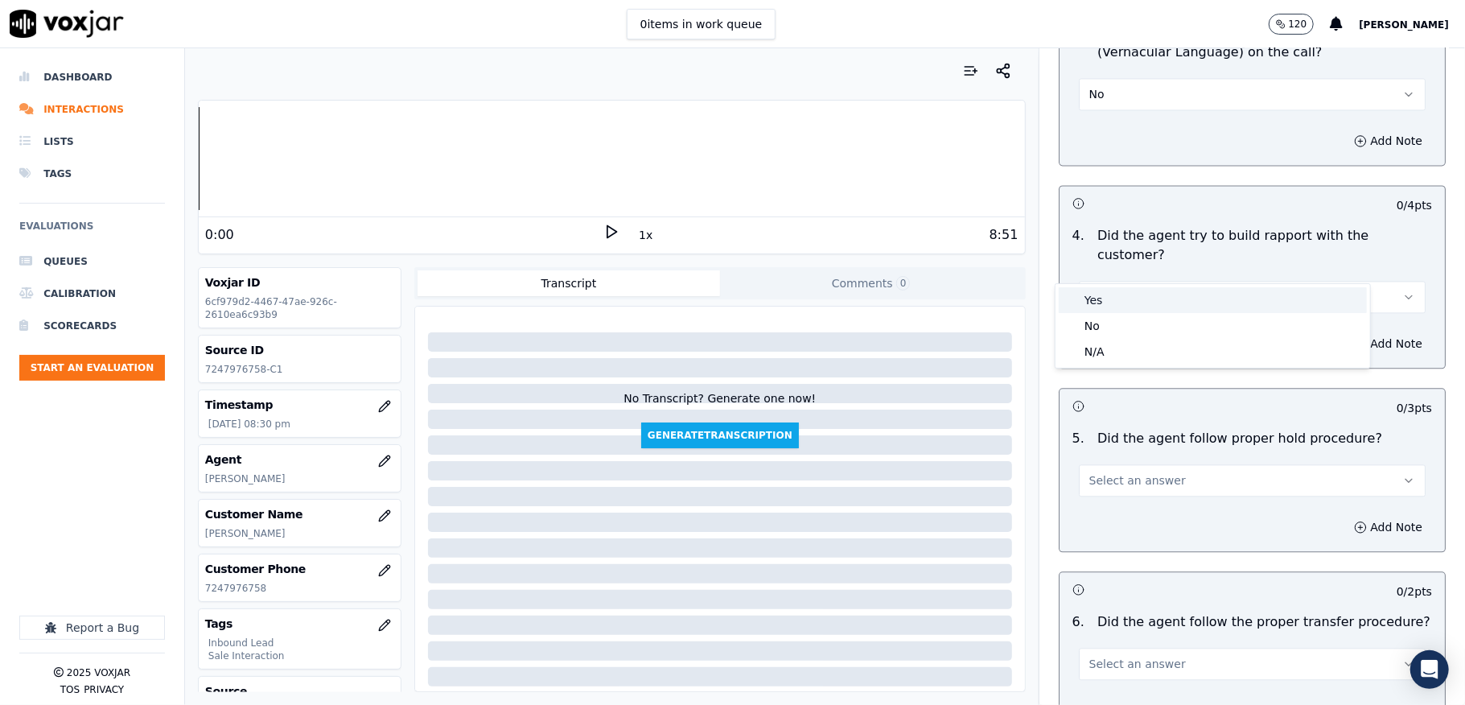
click at [1087, 297] on div "Yes" at bounding box center [1212, 300] width 308 height 26
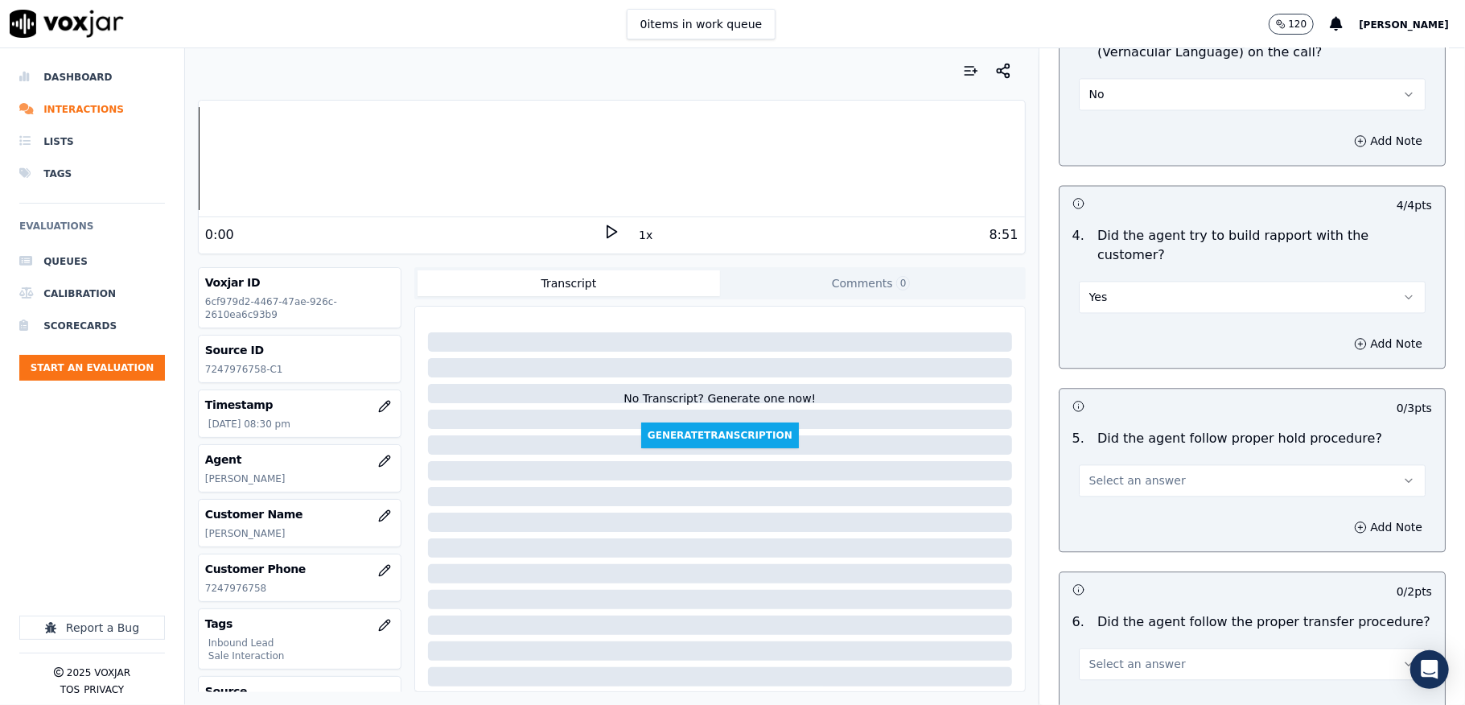
click at [1136, 281] on button "Yes" at bounding box center [1252, 297] width 347 height 32
click at [1108, 348] on div "N/A" at bounding box center [1212, 352] width 308 height 26
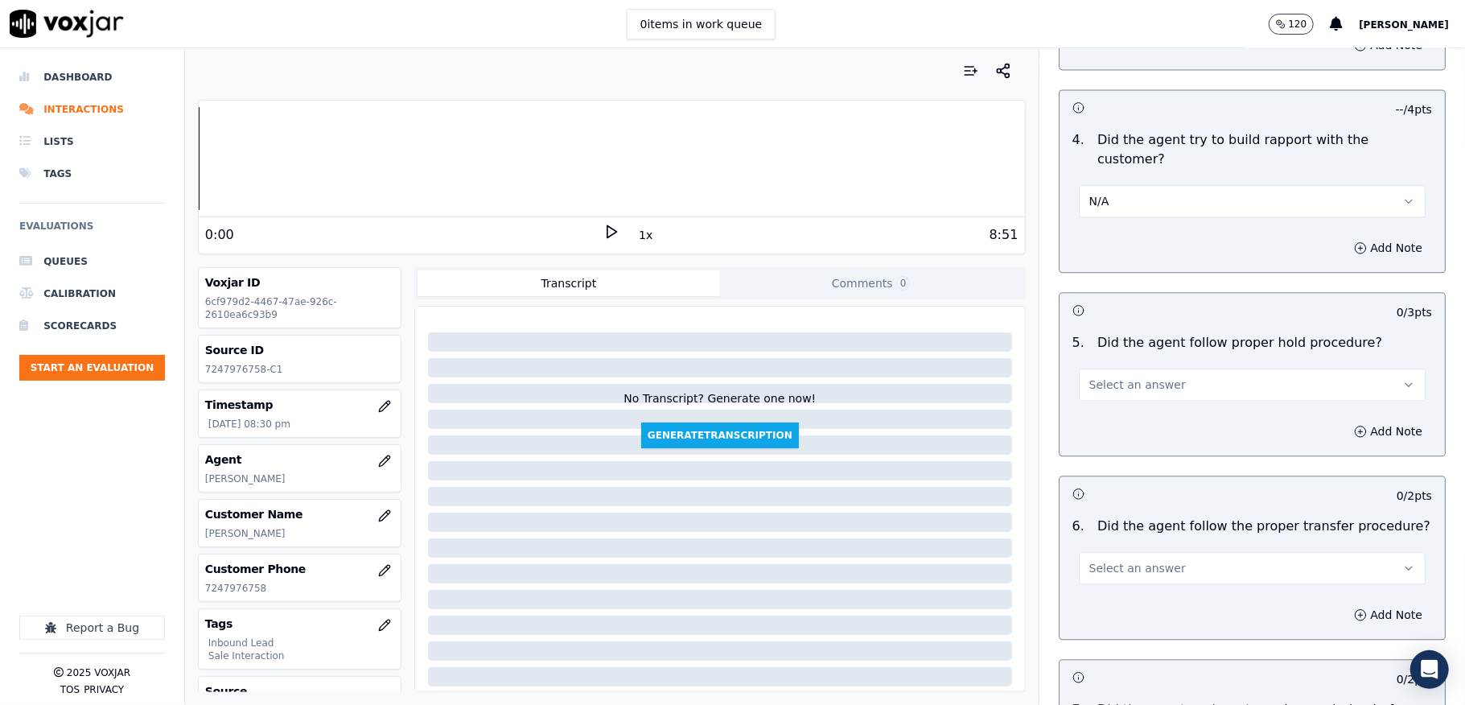
scroll to position [2681, 0]
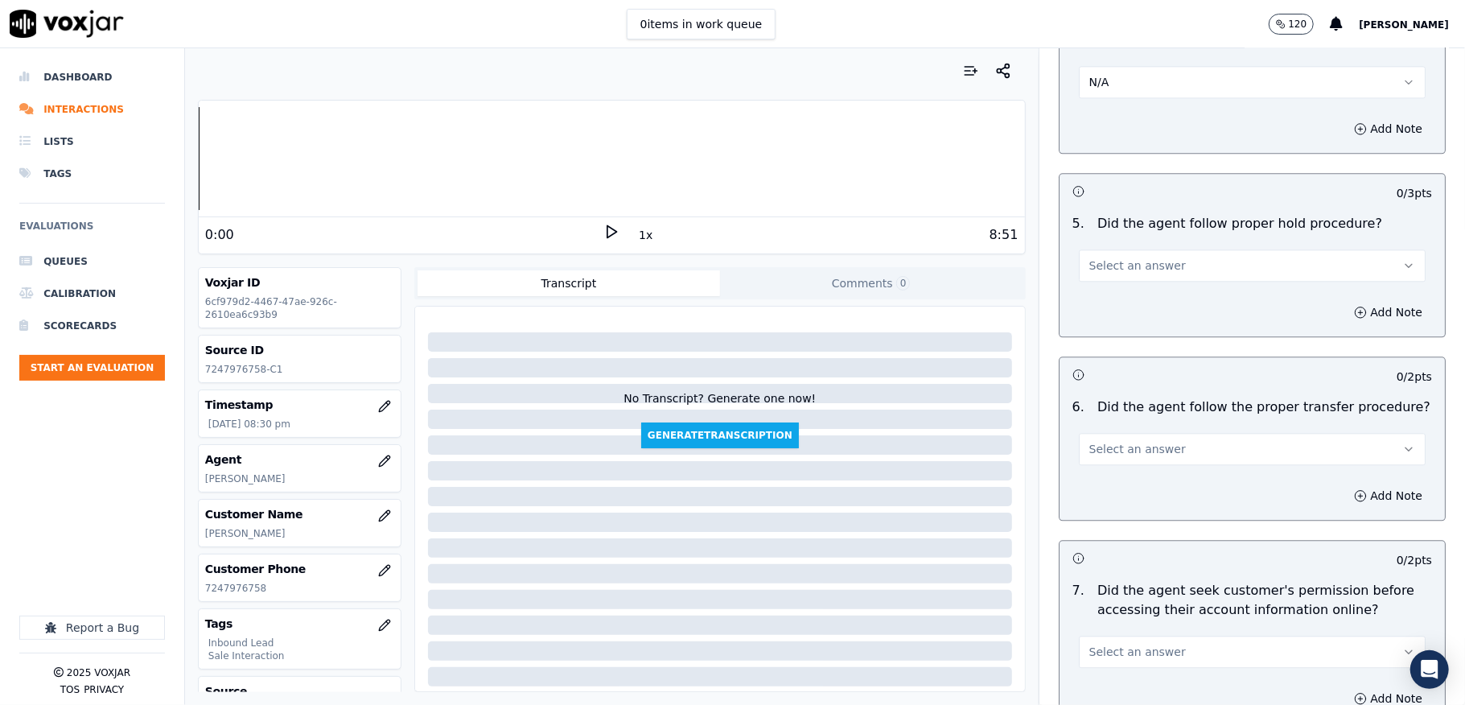
click at [1153, 249] on button "Select an answer" at bounding box center [1252, 265] width 347 height 32
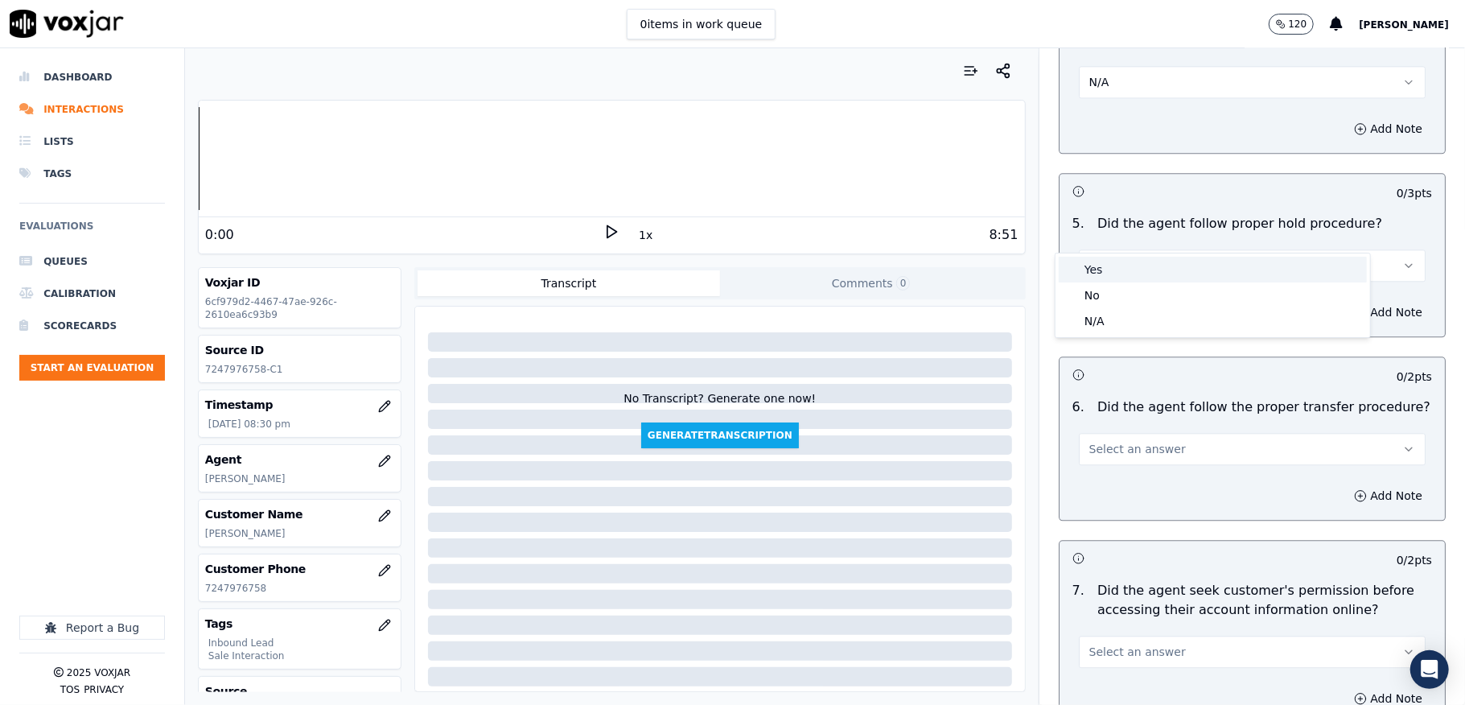
click at [1115, 265] on div "Yes" at bounding box center [1212, 270] width 308 height 26
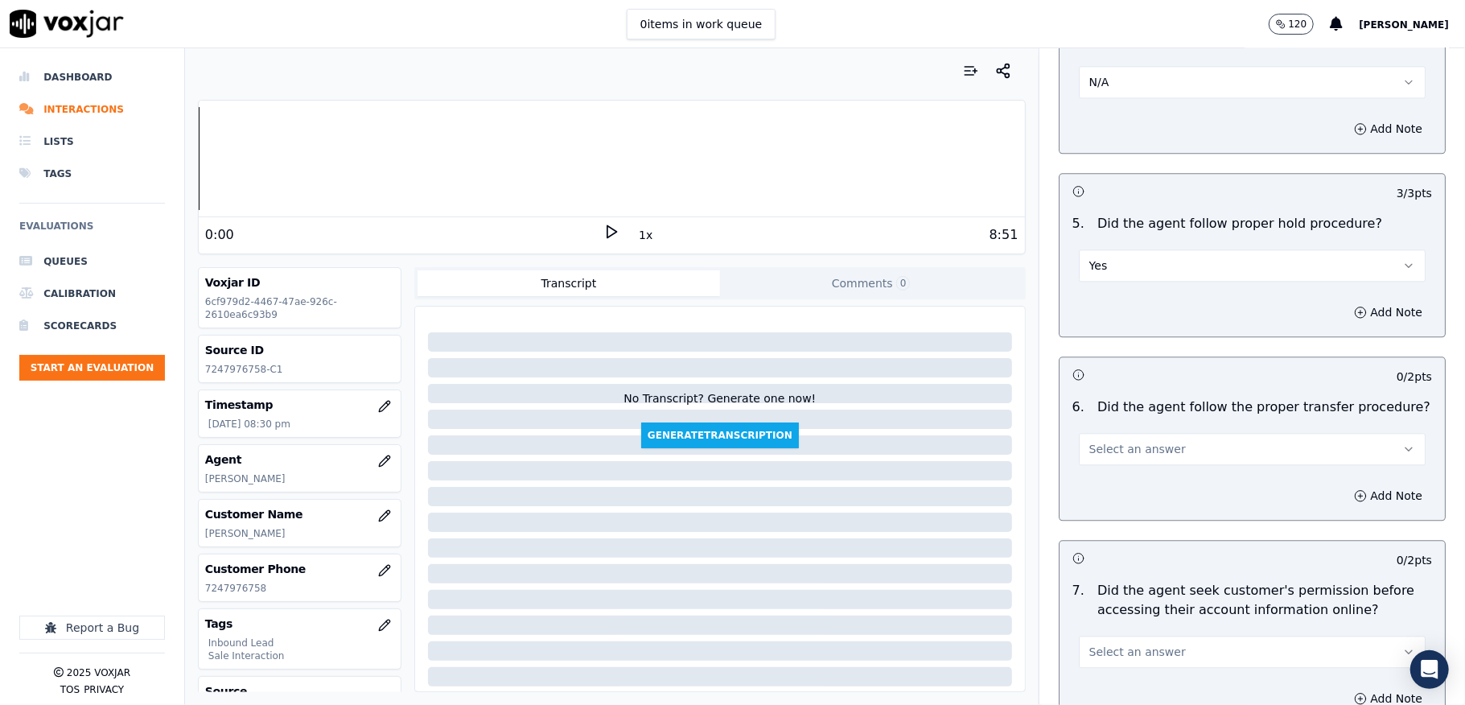
click at [1140, 441] on span "Select an answer" at bounding box center [1137, 449] width 97 height 16
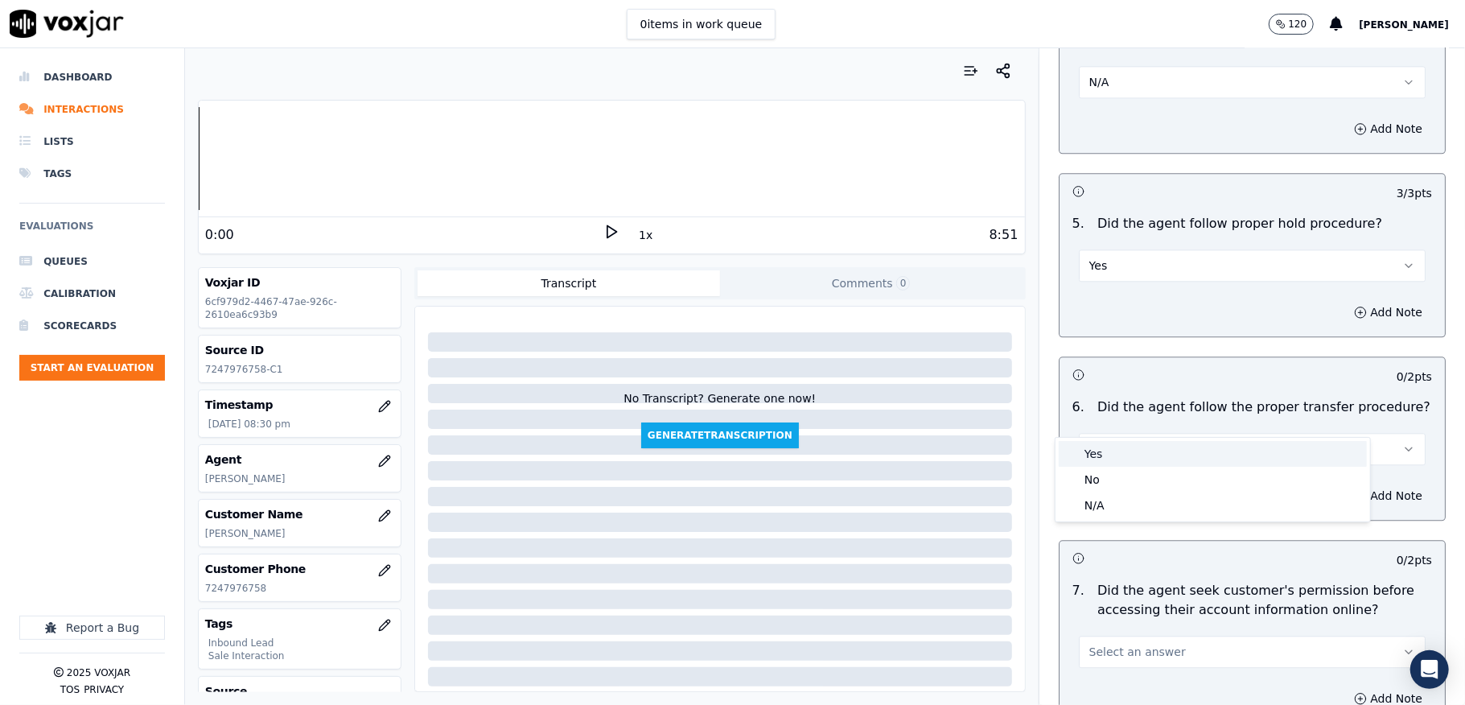
click at [1129, 442] on div "Yes" at bounding box center [1212, 454] width 308 height 26
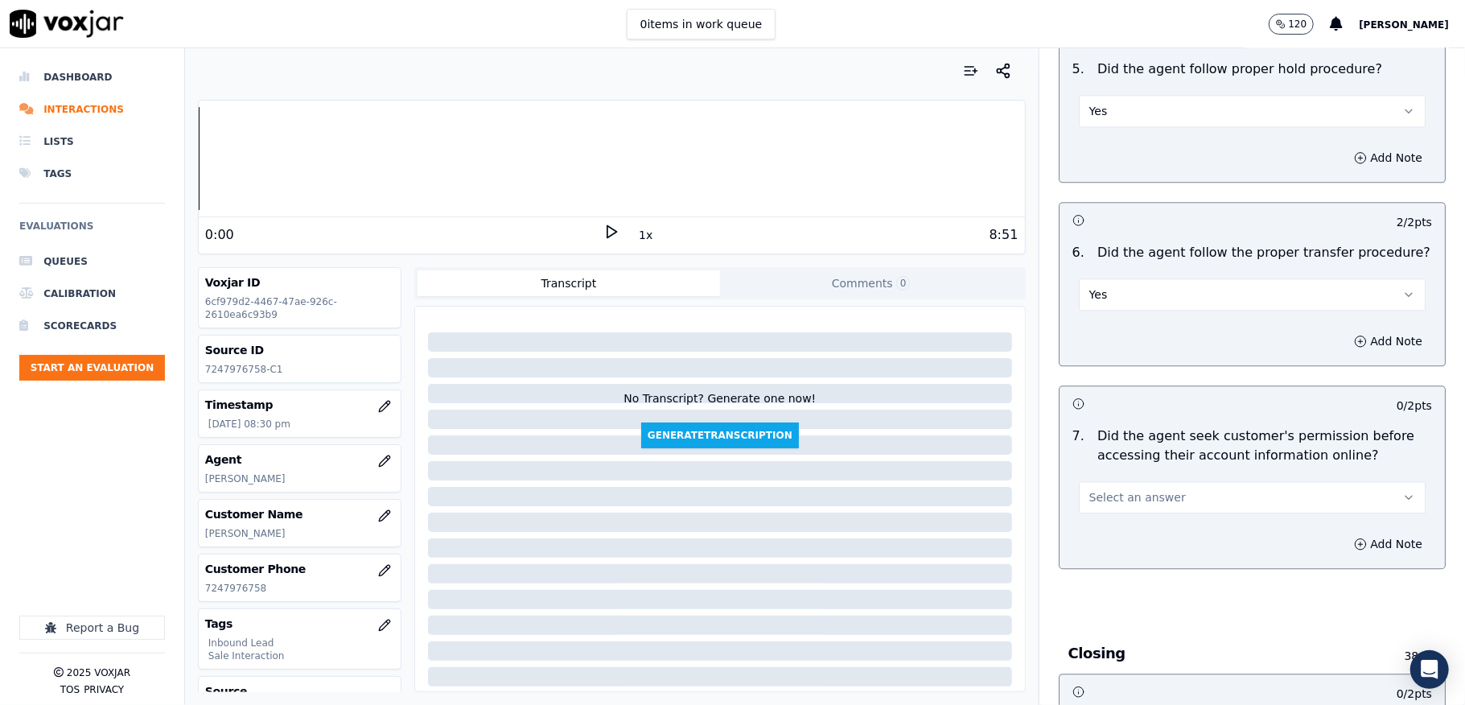
scroll to position [3002, 0]
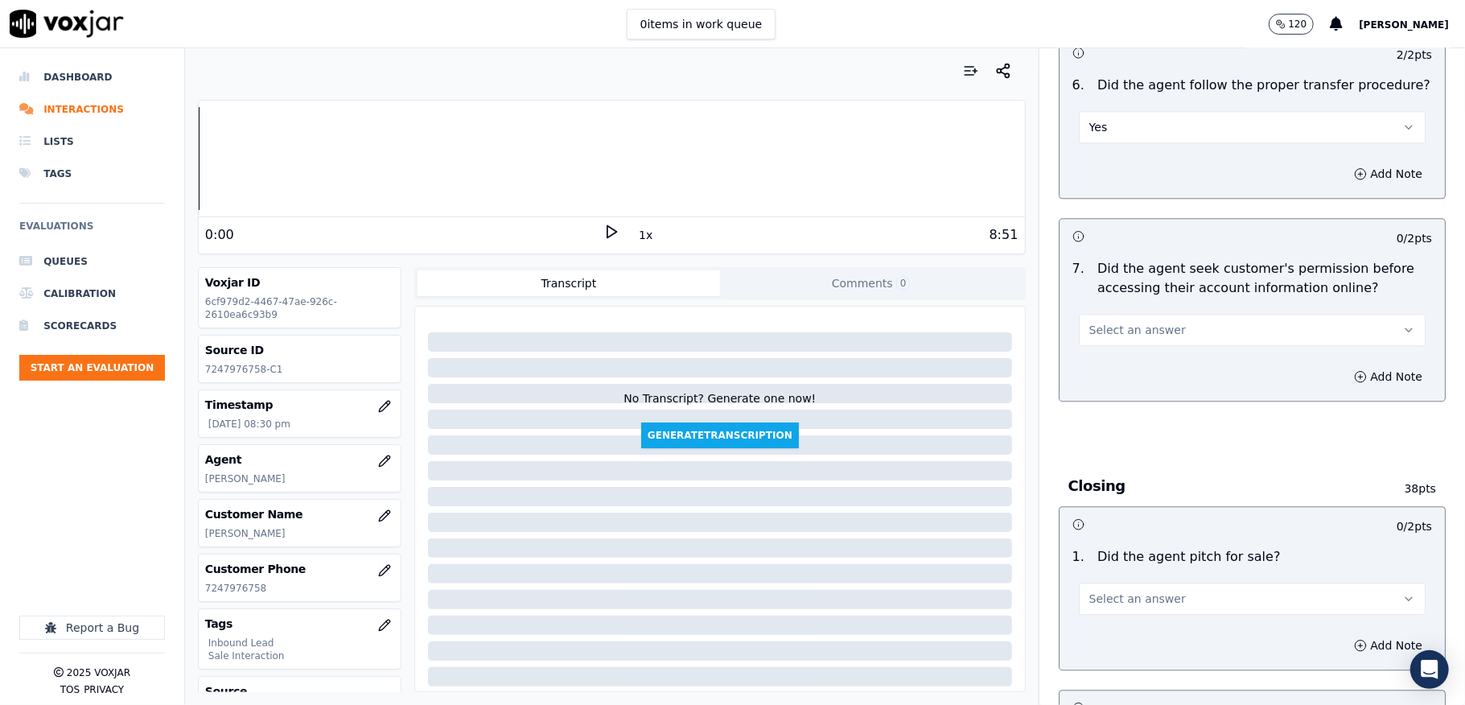
click at [1136, 314] on button "Select an answer" at bounding box center [1252, 330] width 347 height 32
click at [1107, 360] on div "No" at bounding box center [1212, 361] width 308 height 26
drag, startPoint x: 1320, startPoint y: 347, endPoint x: 1279, endPoint y: 352, distance: 41.3
click at [1344, 365] on button "Add Note" at bounding box center [1388, 376] width 88 height 23
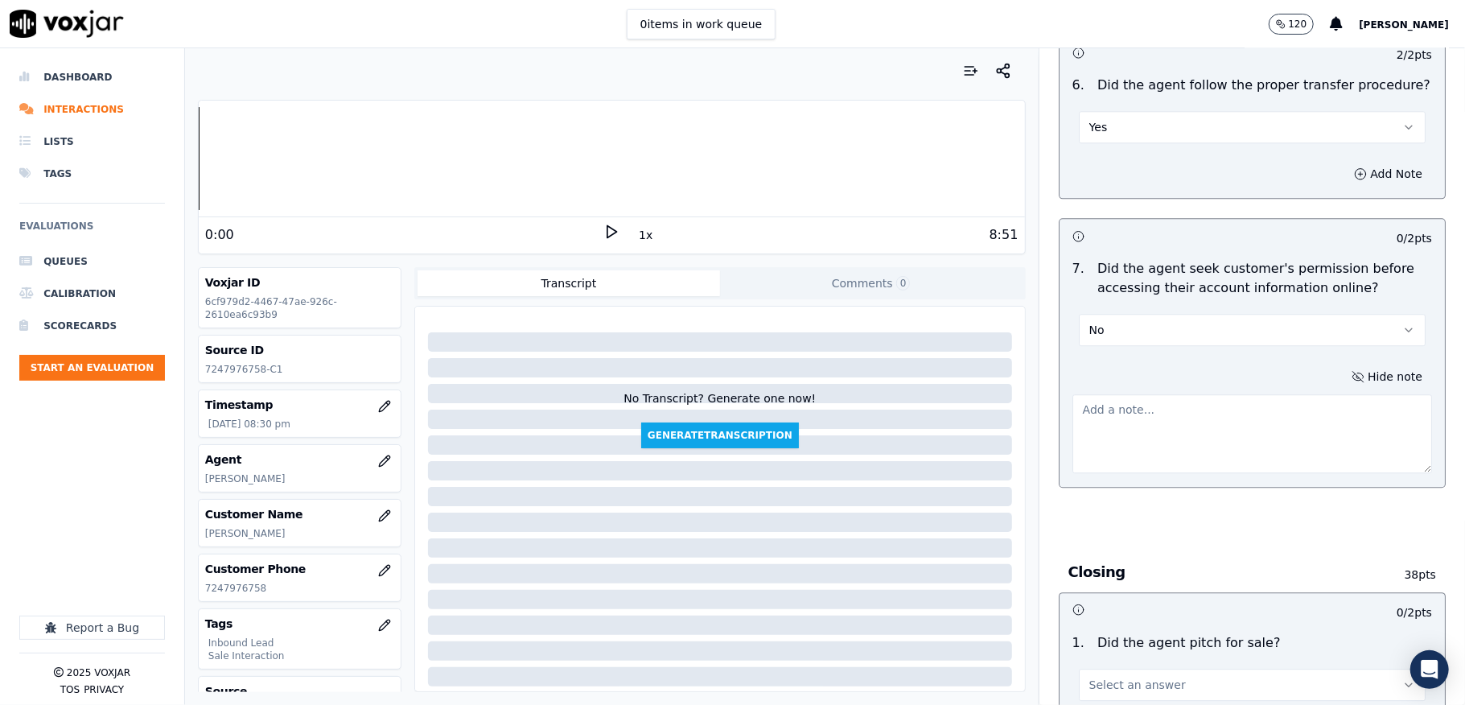
click at [1163, 431] on textarea at bounding box center [1252, 433] width 360 height 79
paste textarea "Call id - 20250905-141040_"
paste textarea "@5:07 [PERSON_NAME] shares the account number -<> The agent must ask for and ob…"
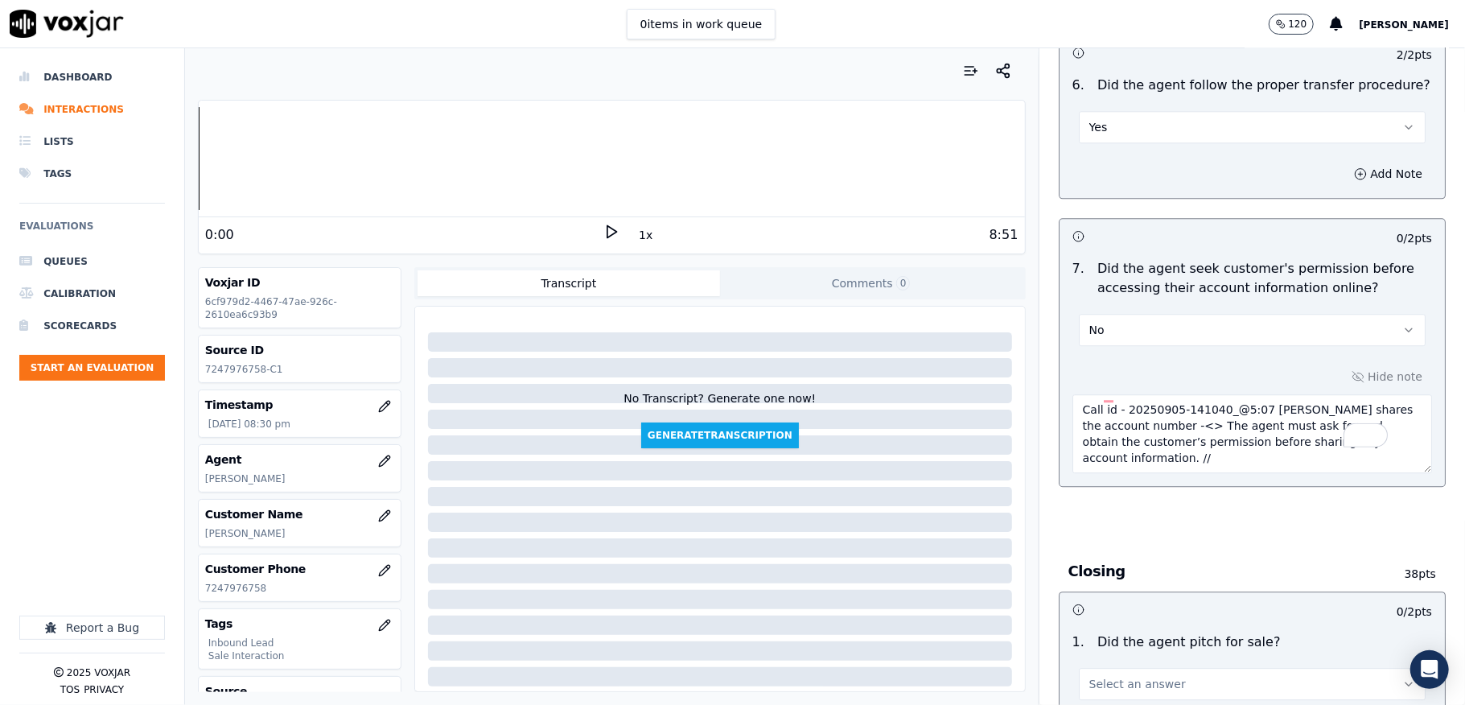
scroll to position [3431, 0]
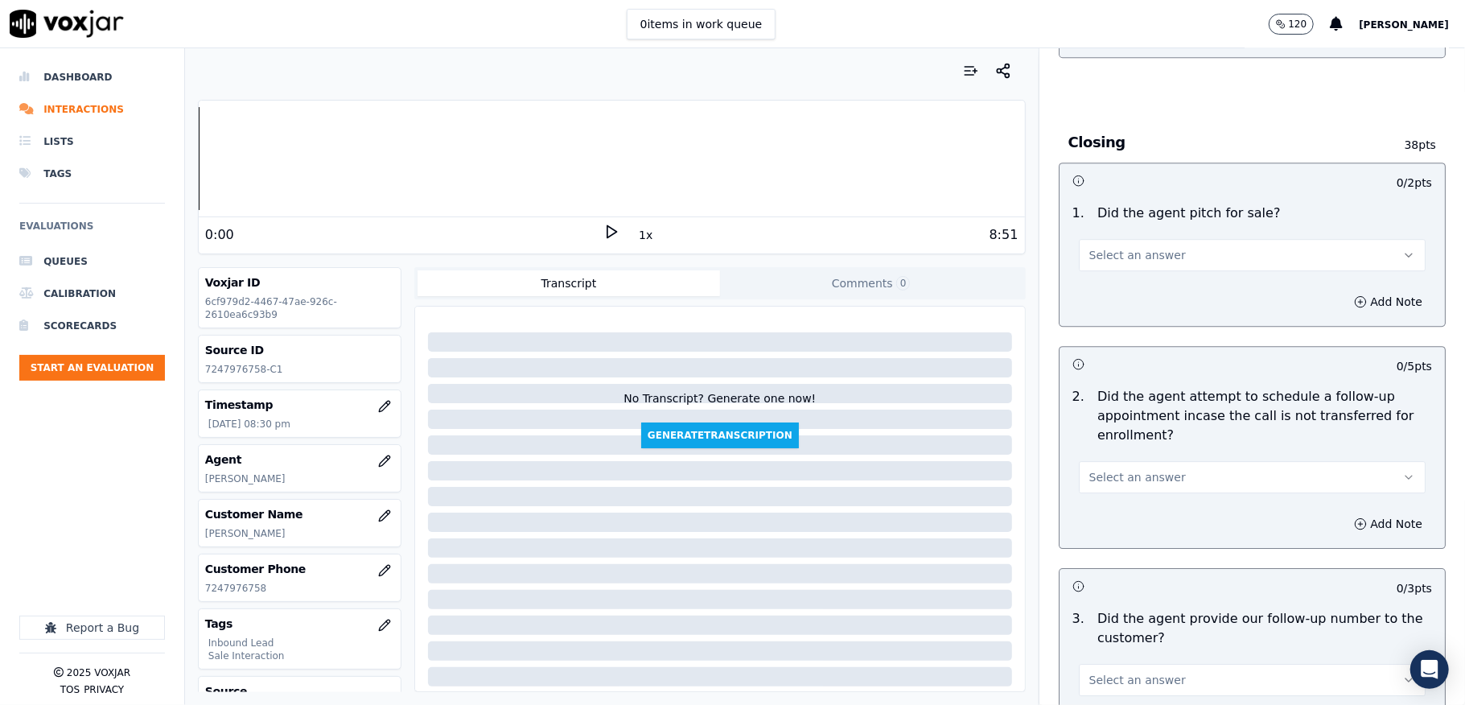
type textarea "Call id - 20250905-141040_@5:07 [PERSON_NAME] shares the account number -<> The…"
click at [1153, 239] on button "Select an answer" at bounding box center [1252, 255] width 347 height 32
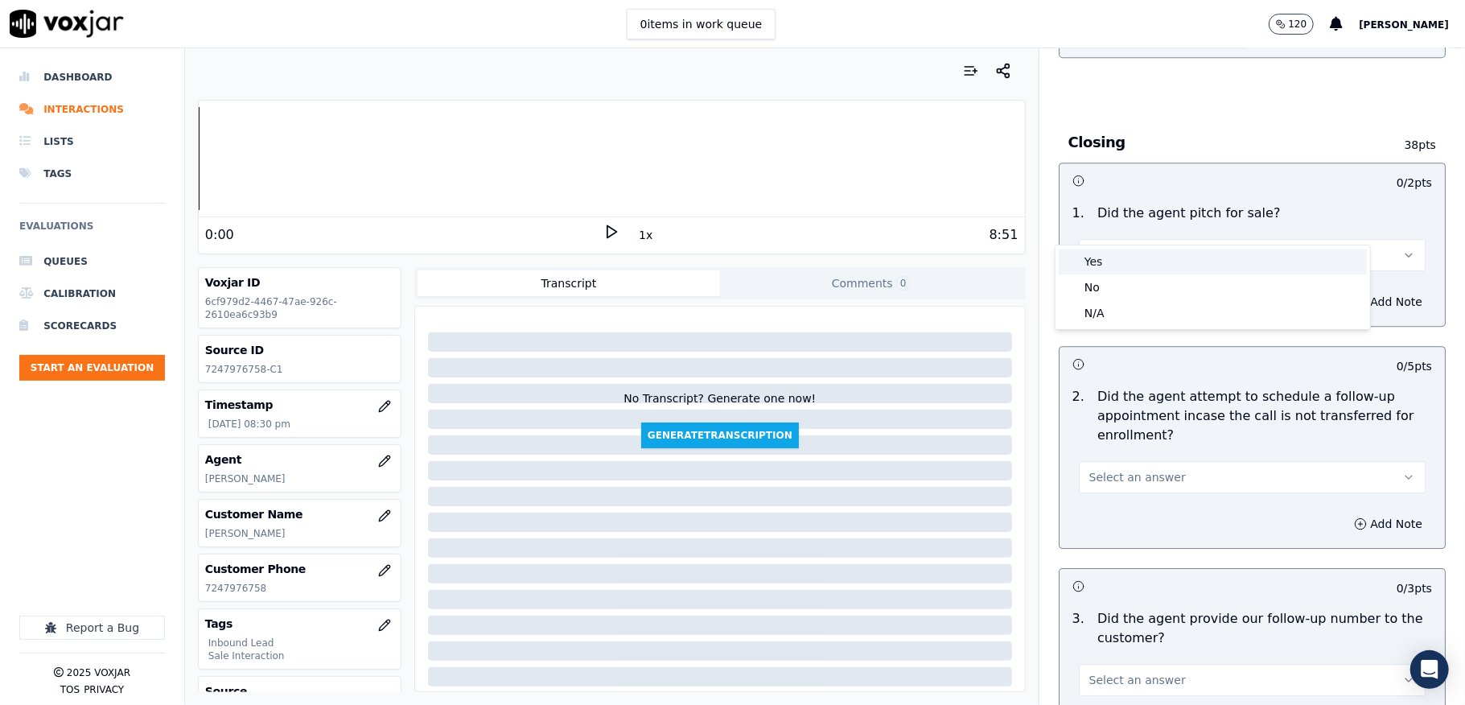
click at [1112, 261] on div "Yes" at bounding box center [1212, 262] width 308 height 26
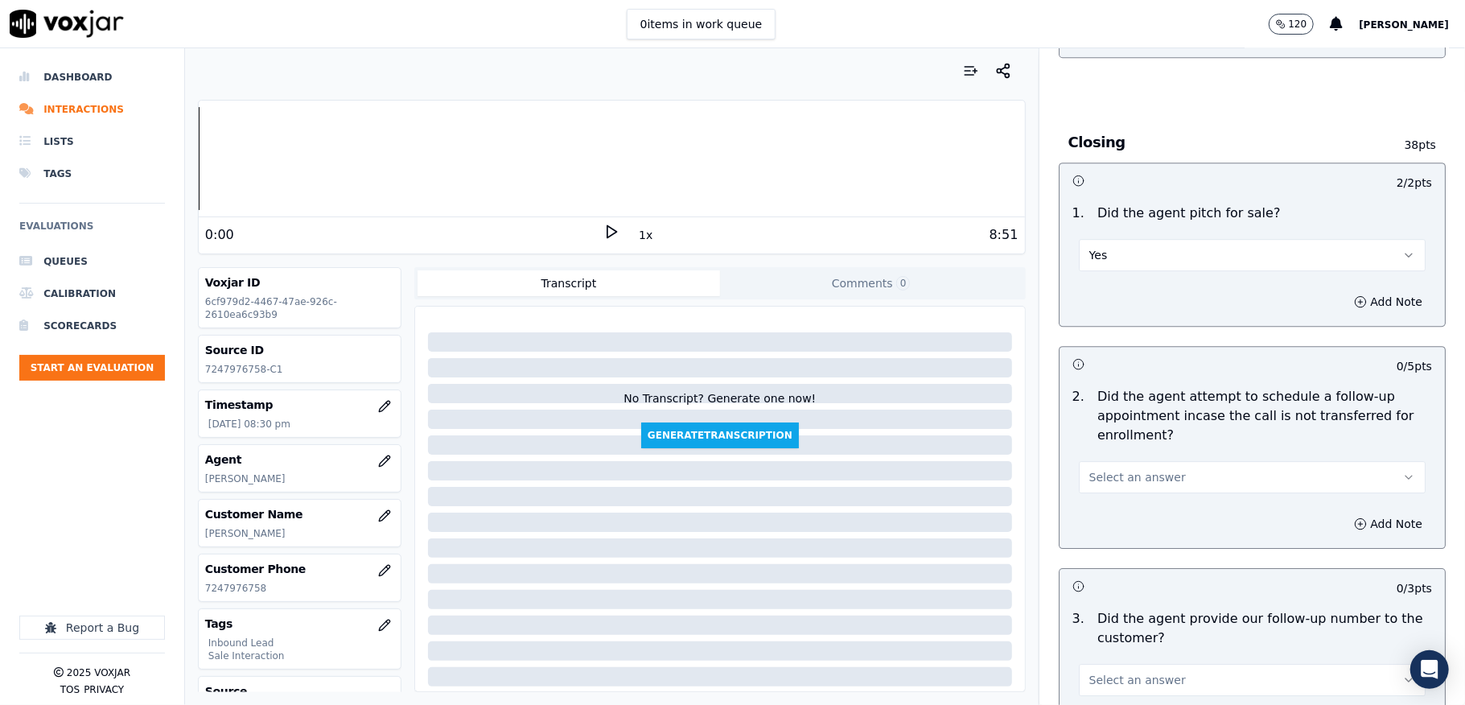
click at [1115, 469] on span "Select an answer" at bounding box center [1137, 477] width 97 height 16
click at [1101, 528] on div "N/A" at bounding box center [1212, 535] width 308 height 26
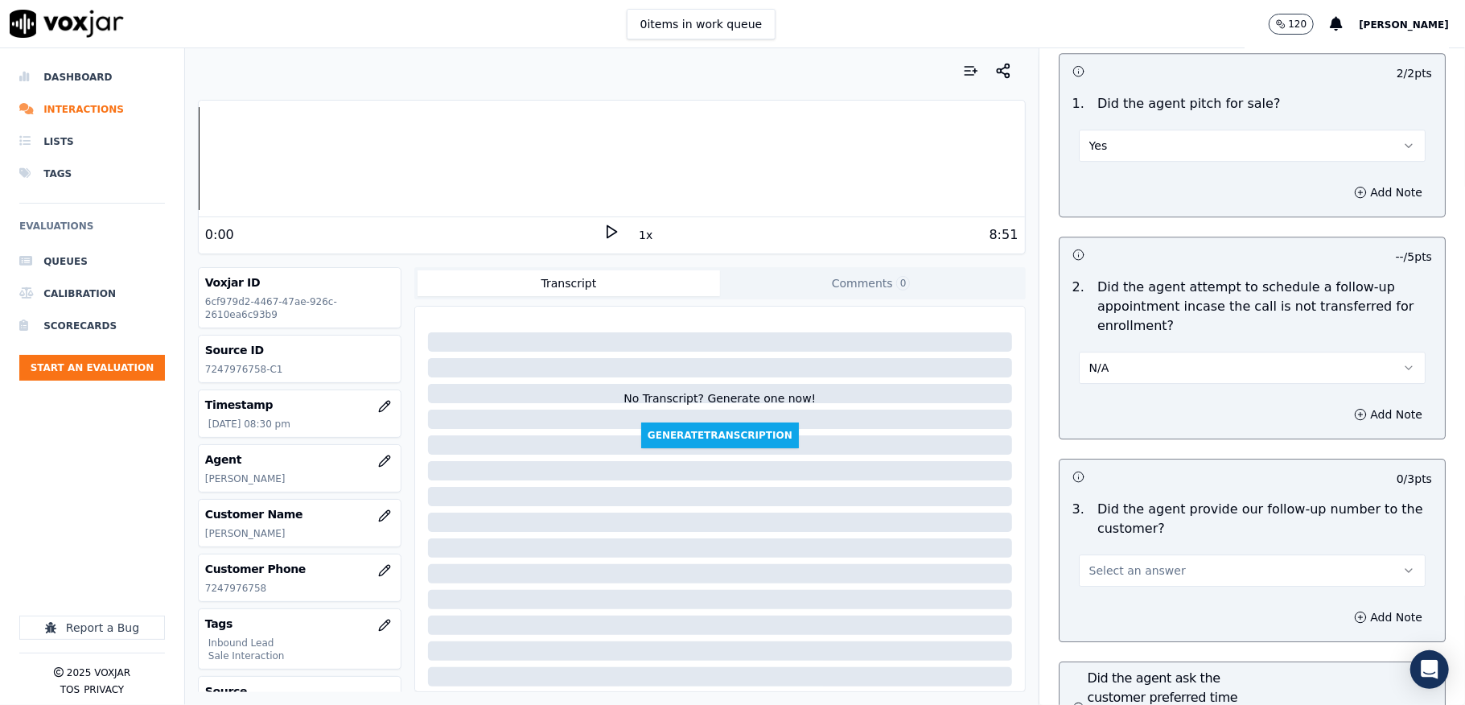
scroll to position [3646, 0]
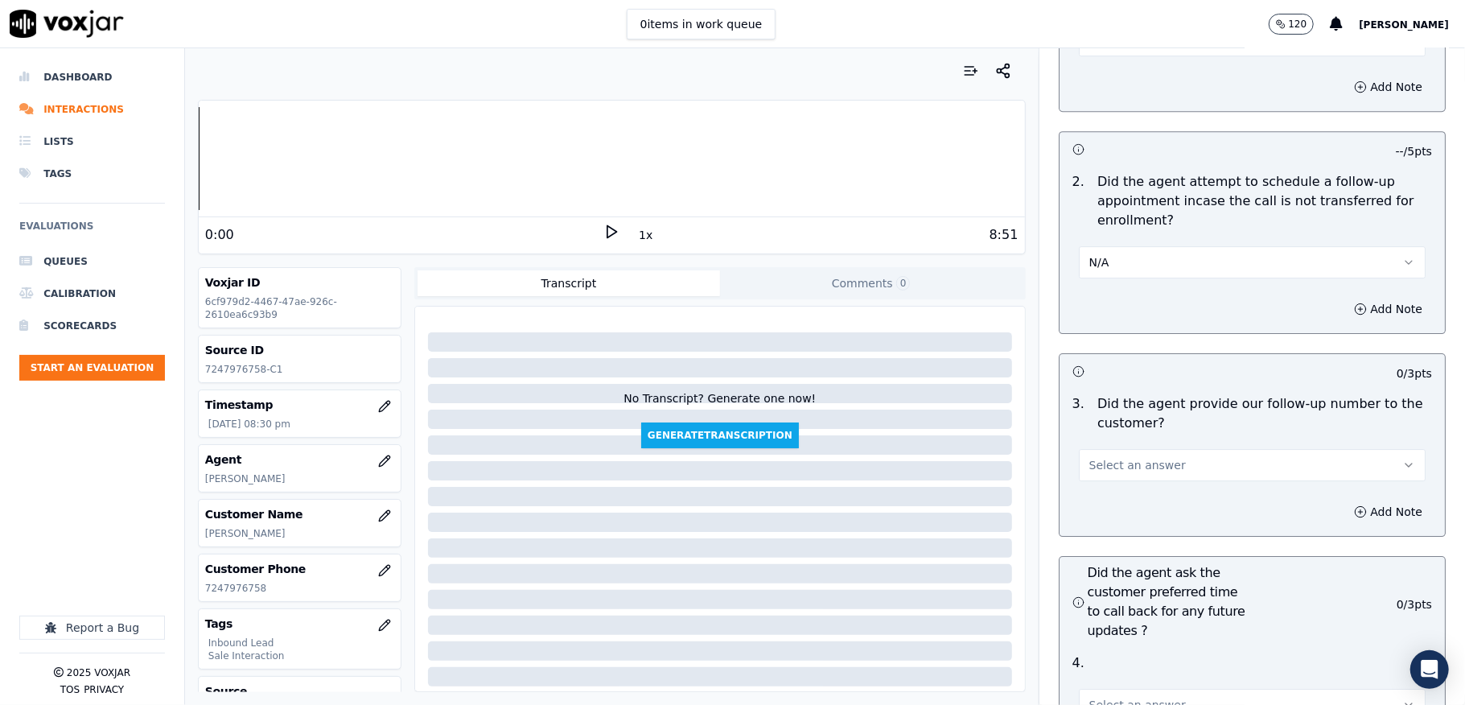
click at [1098, 246] on button "N/A" at bounding box center [1252, 262] width 347 height 32
click at [1079, 286] on div "No" at bounding box center [1212, 295] width 308 height 26
click at [1095, 246] on button "No" at bounding box center [1252, 262] width 347 height 32
click at [1105, 325] on div "N/A" at bounding box center [1212, 321] width 308 height 26
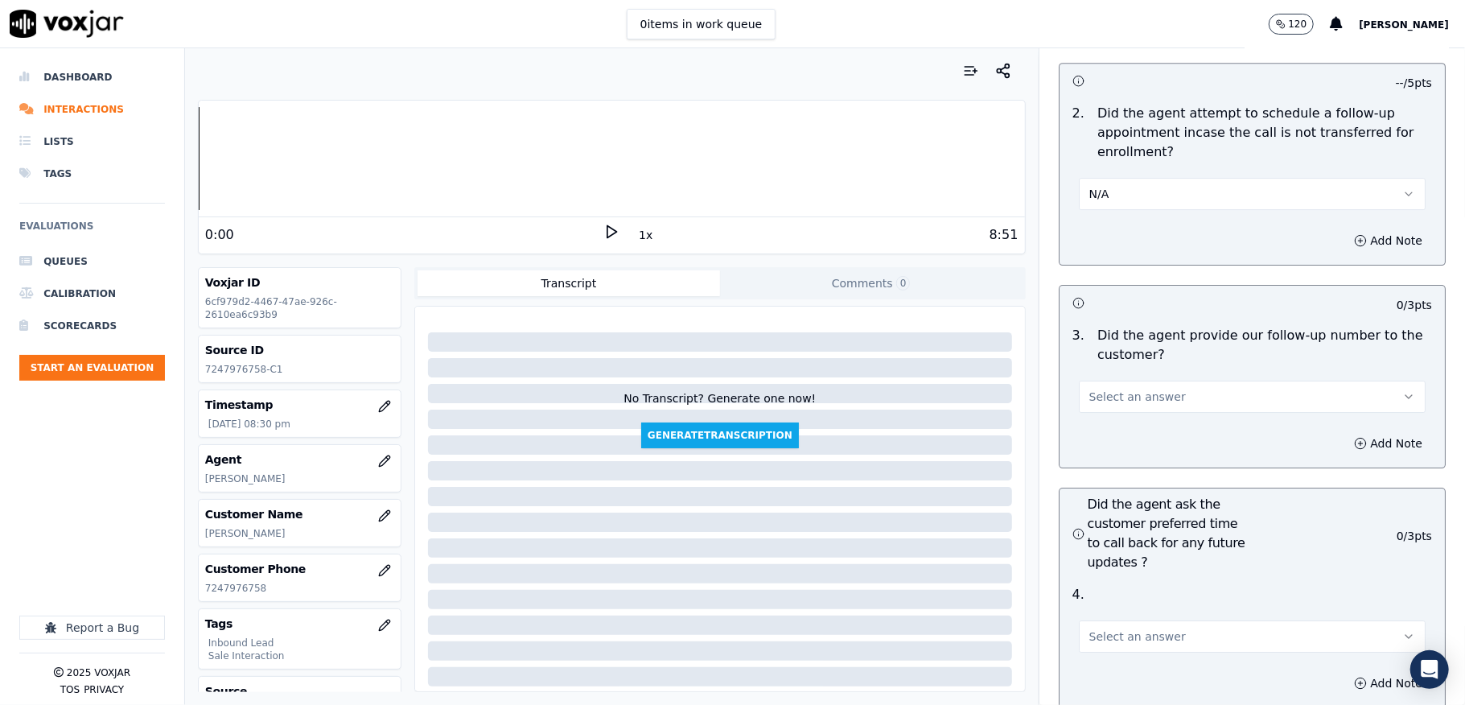
scroll to position [3753, 0]
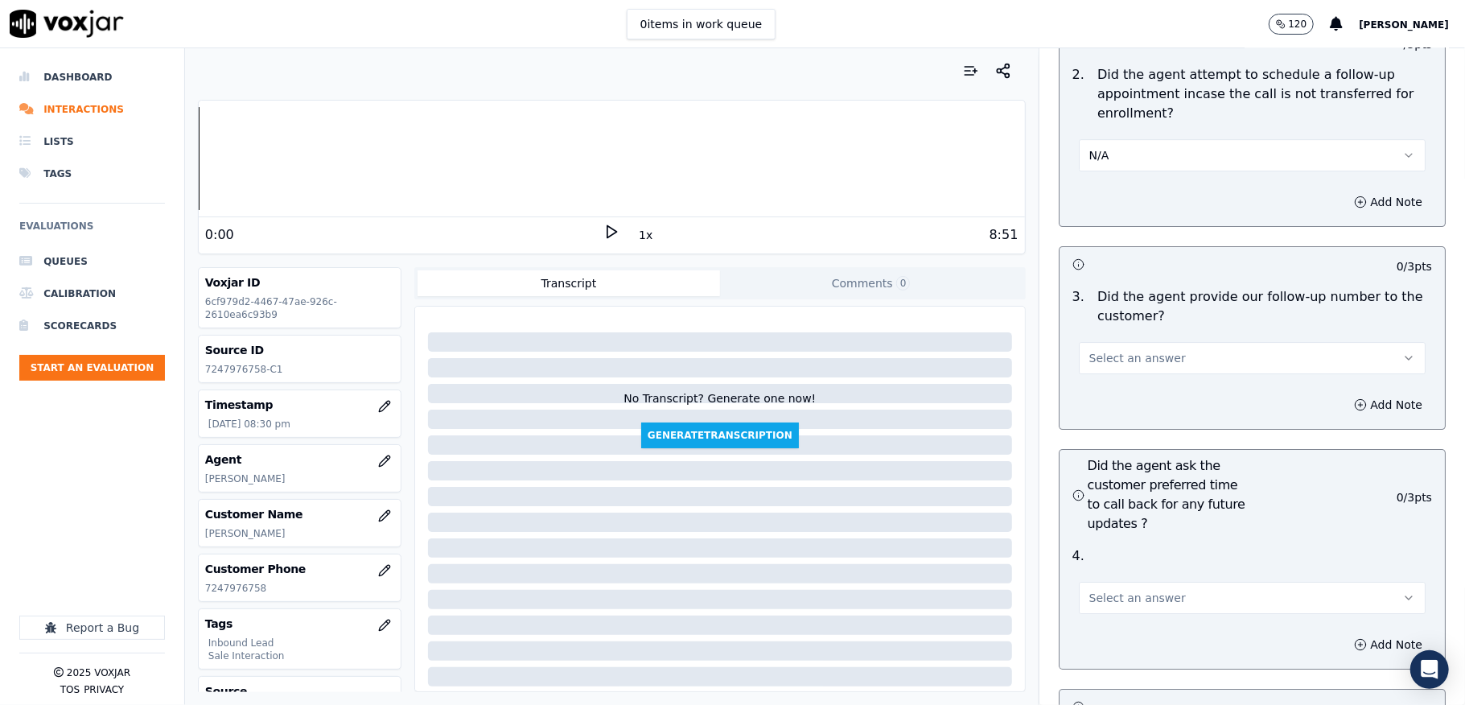
drag, startPoint x: 1113, startPoint y: 325, endPoint x: 1108, endPoint y: 336, distance: 12.3
click at [1112, 350] on span "Select an answer" at bounding box center [1137, 358] width 97 height 16
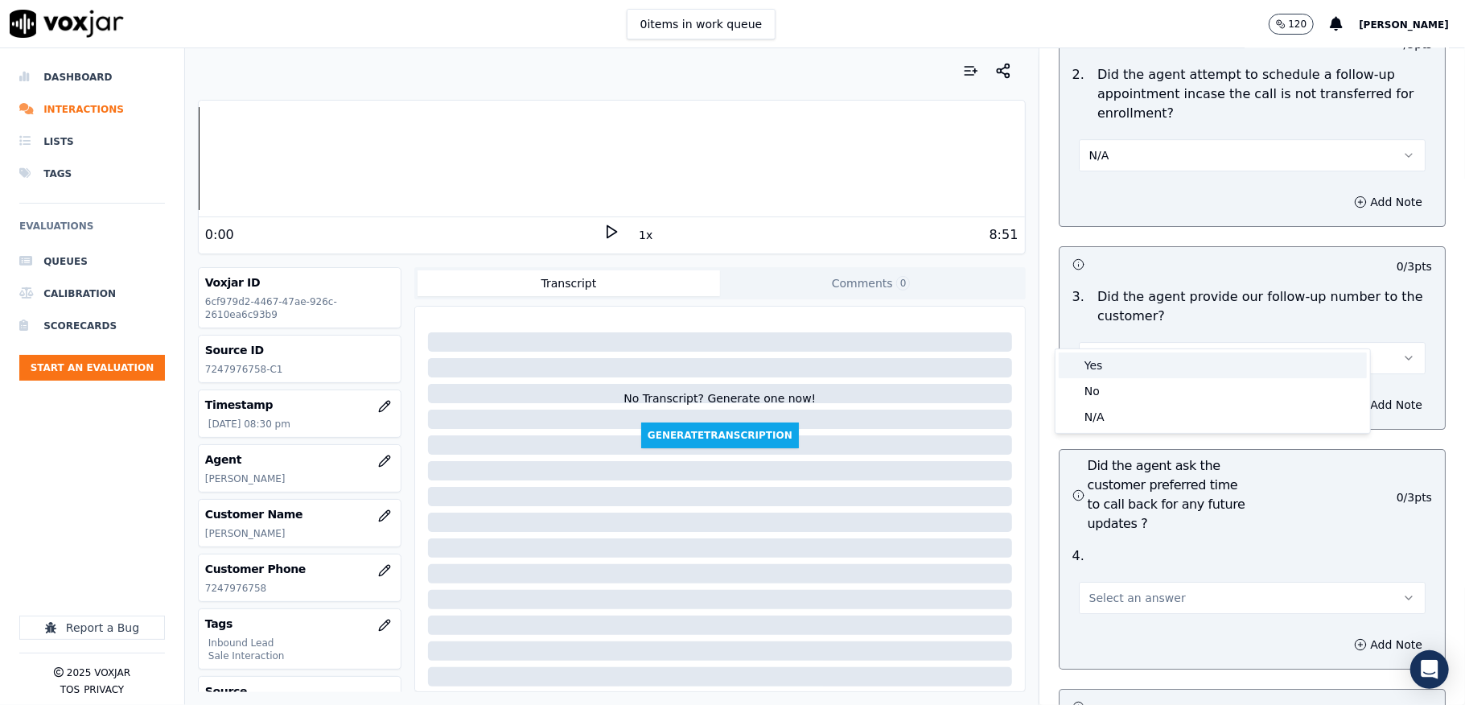
click at [1102, 358] on div "Yes" at bounding box center [1212, 365] width 308 height 26
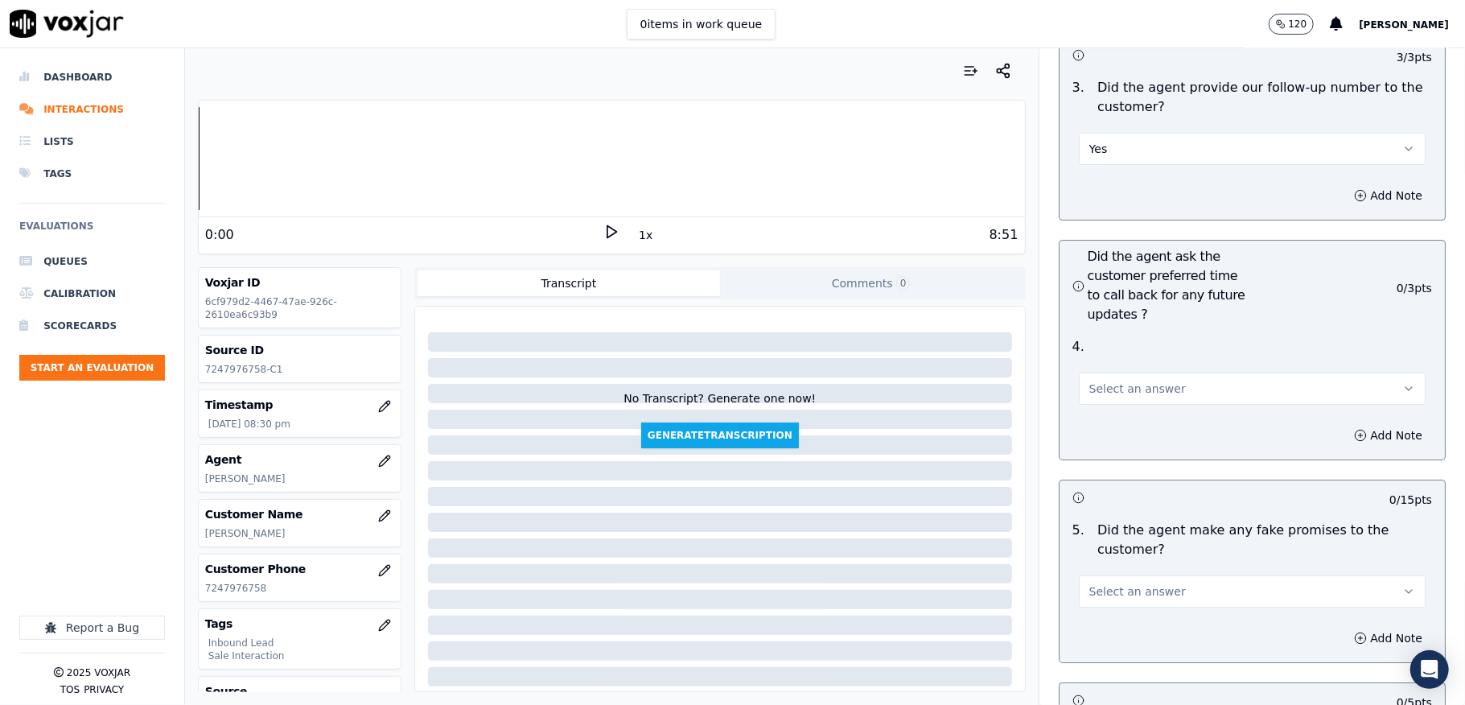
scroll to position [3968, 0]
click at [1089, 375] on span "Select an answer" at bounding box center [1137, 383] width 97 height 16
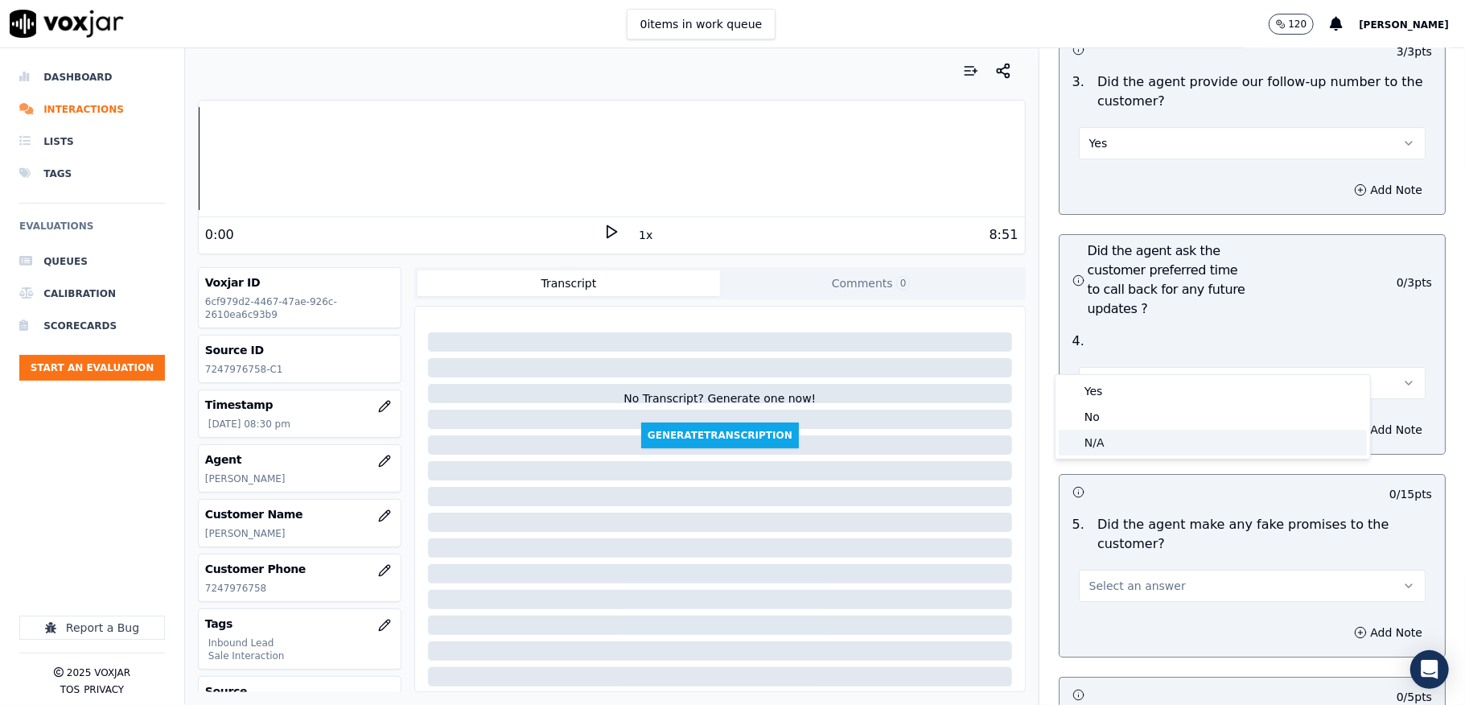
click at [1091, 429] on div "N/A" at bounding box center [1212, 442] width 308 height 26
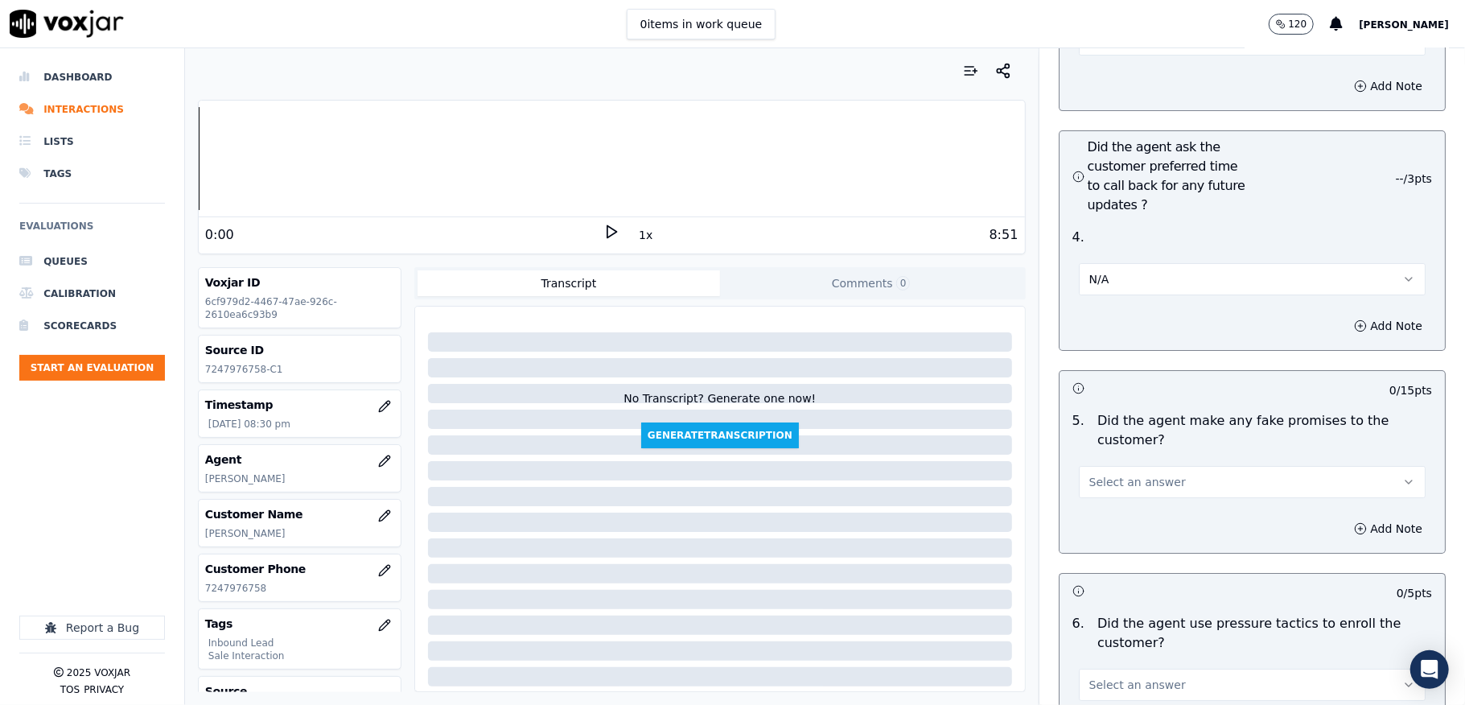
scroll to position [4289, 0]
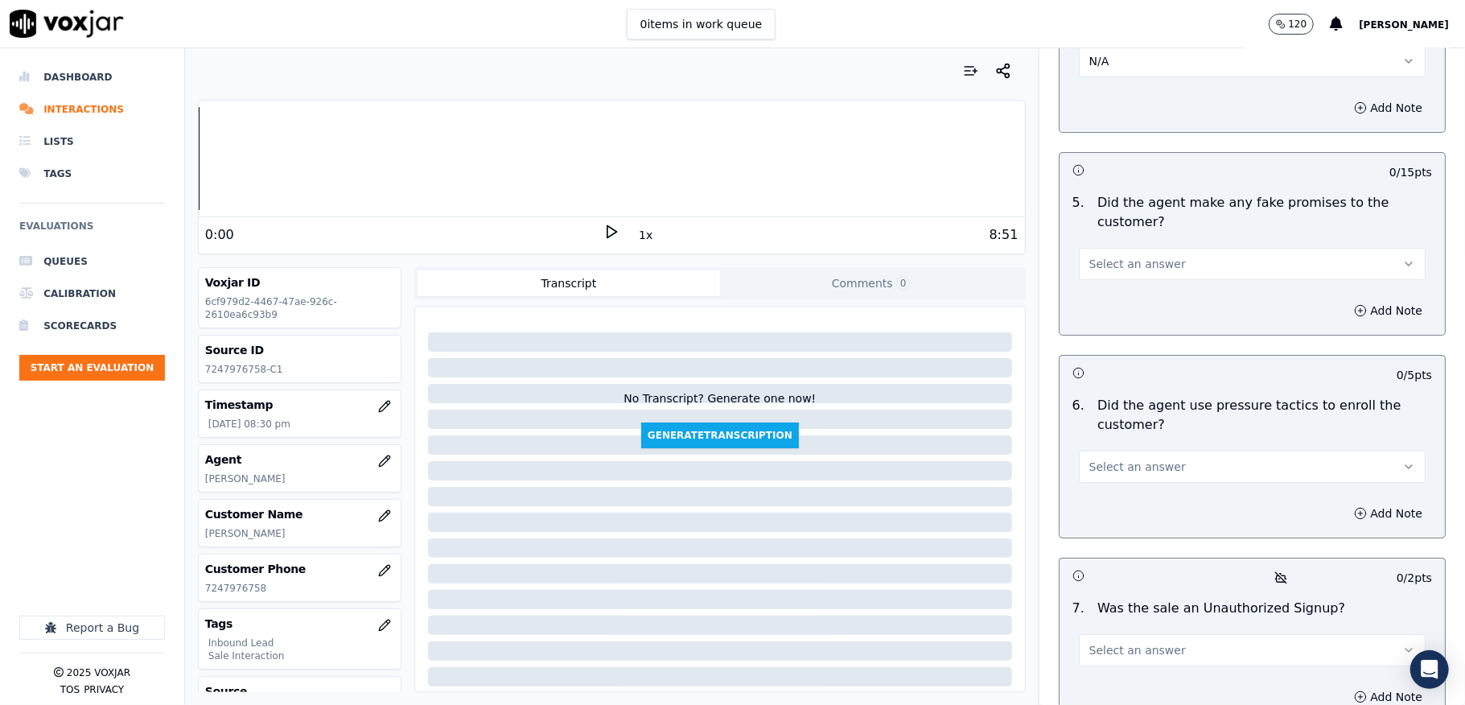
click at [1133, 256] on span "Select an answer" at bounding box center [1137, 264] width 97 height 16
click at [1115, 294] on div "No" at bounding box center [1212, 299] width 308 height 26
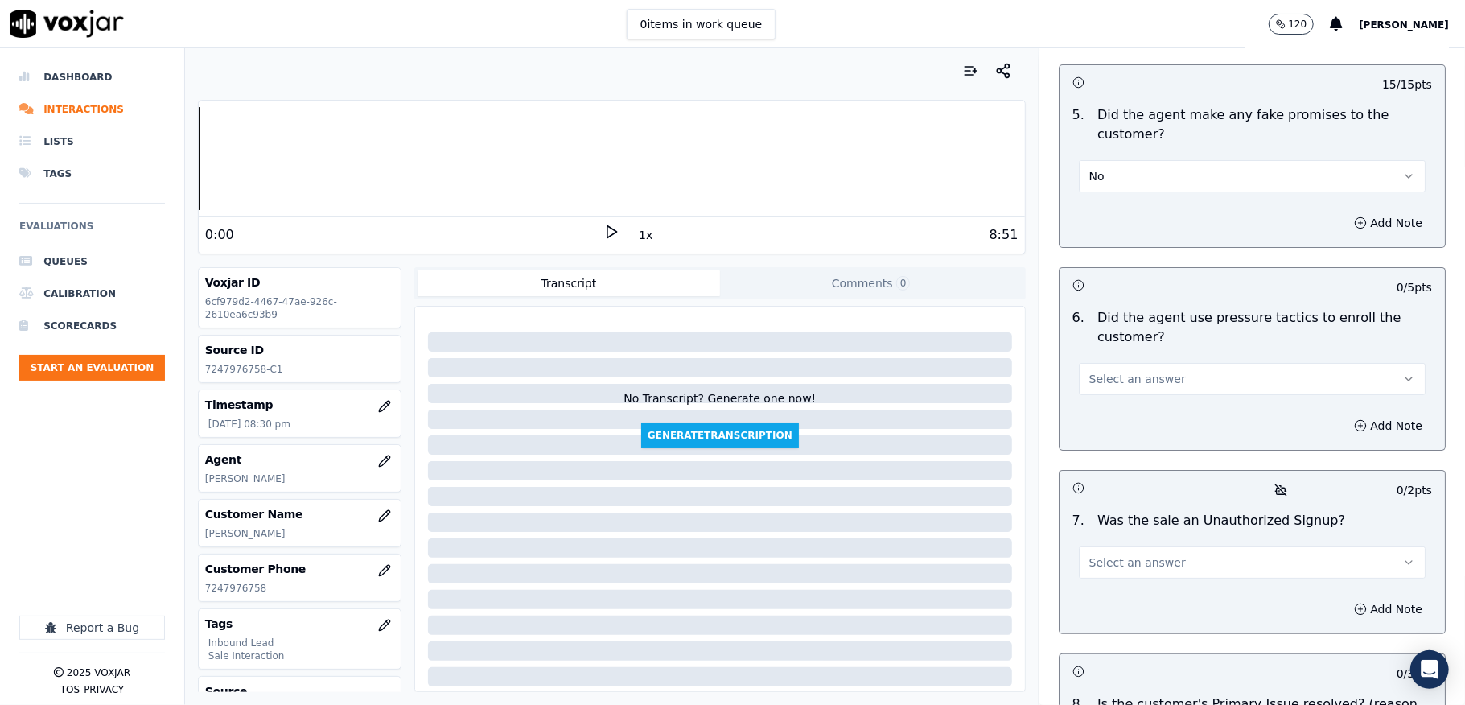
scroll to position [4504, 0]
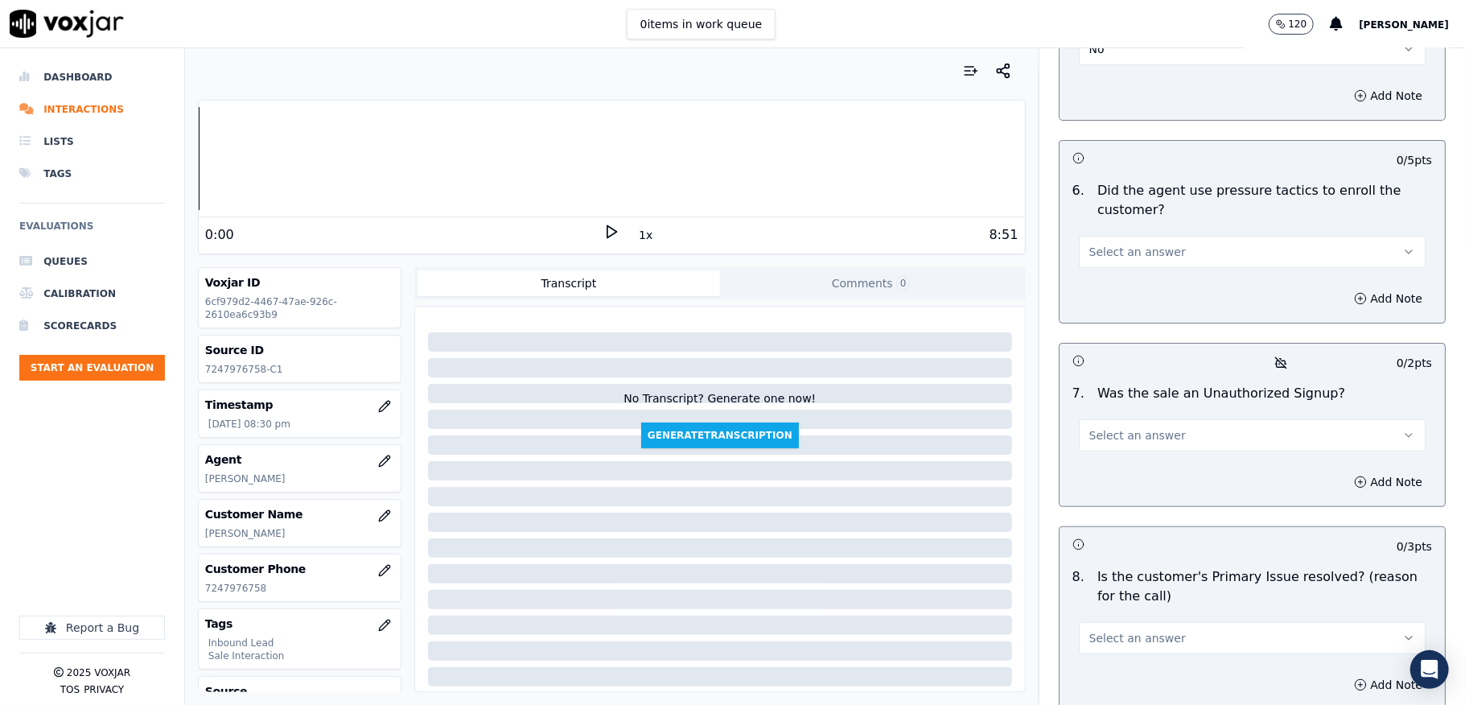
click at [1127, 244] on span "Select an answer" at bounding box center [1137, 252] width 97 height 16
click at [1113, 285] on div "No" at bounding box center [1212, 287] width 308 height 26
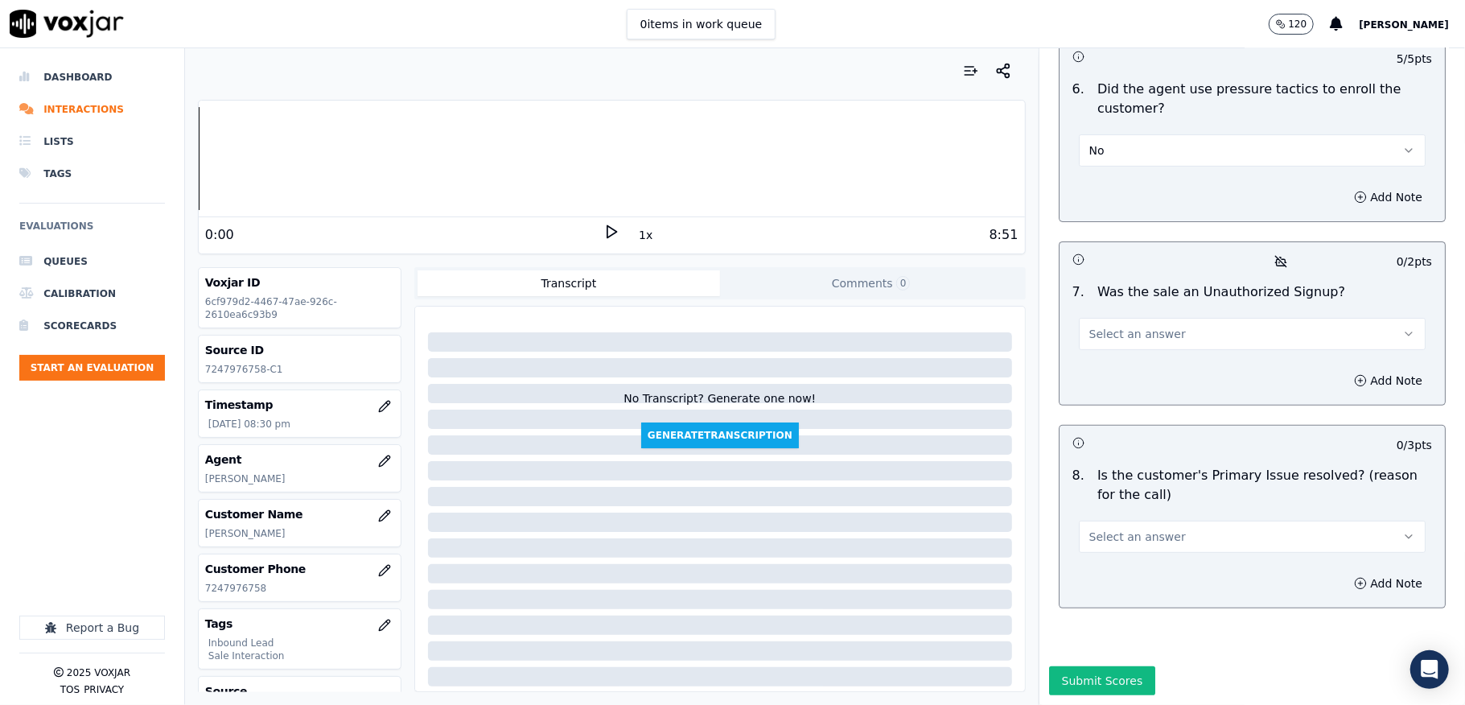
scroll to position [4634, 0]
click at [1118, 326] on span "Select an answer" at bounding box center [1137, 334] width 97 height 16
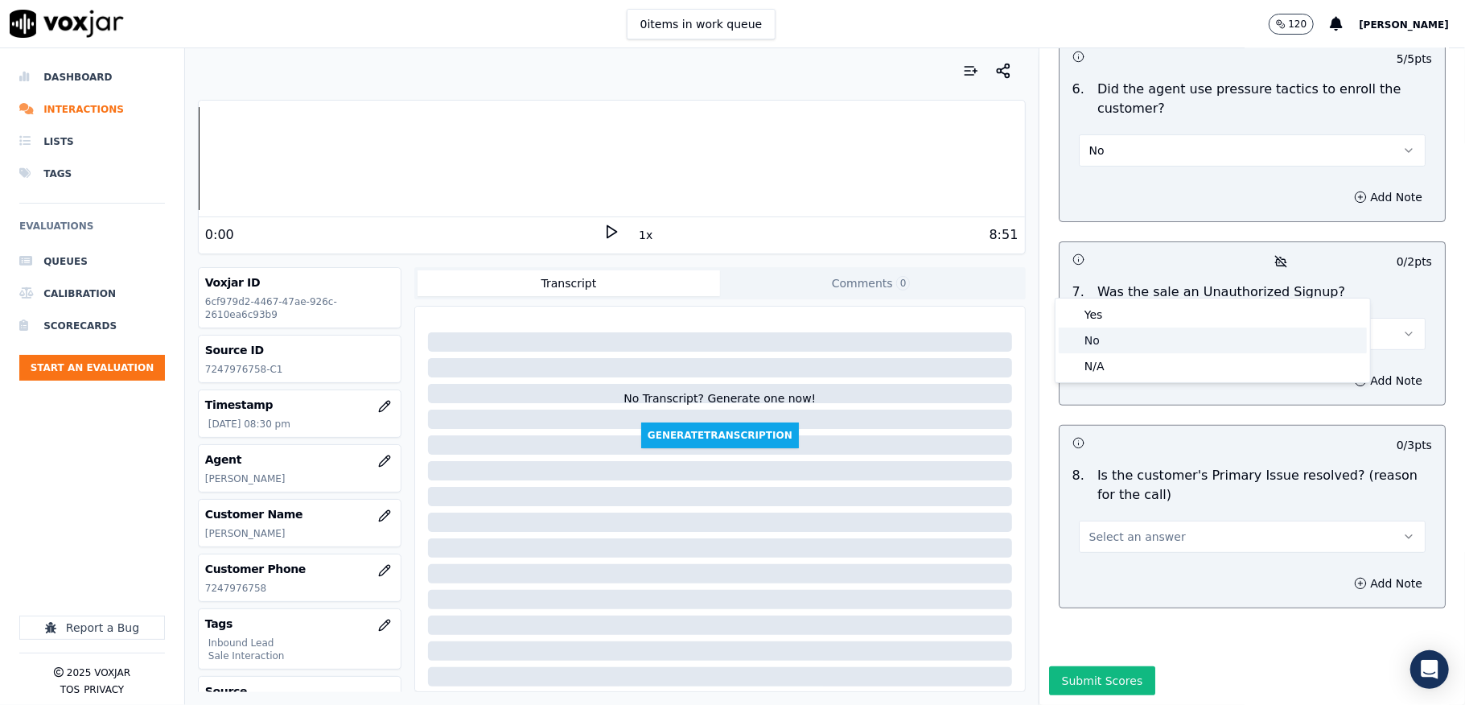
click at [1123, 335] on div "No" at bounding box center [1212, 340] width 308 height 26
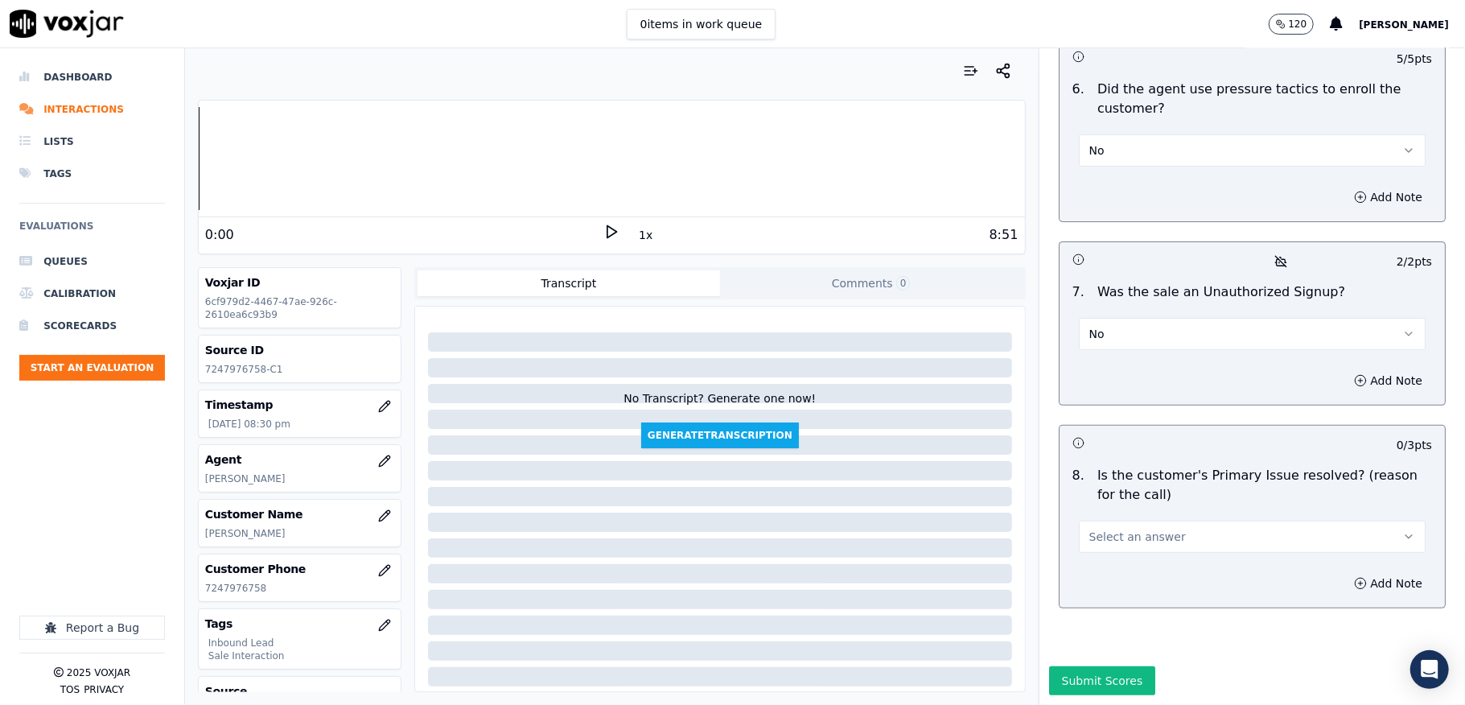
click at [1089, 528] on span "Select an answer" at bounding box center [1137, 536] width 97 height 16
click at [1107, 508] on div "Yes" at bounding box center [1212, 517] width 308 height 26
click at [1087, 666] on button "Submit Scores" at bounding box center [1102, 680] width 107 height 29
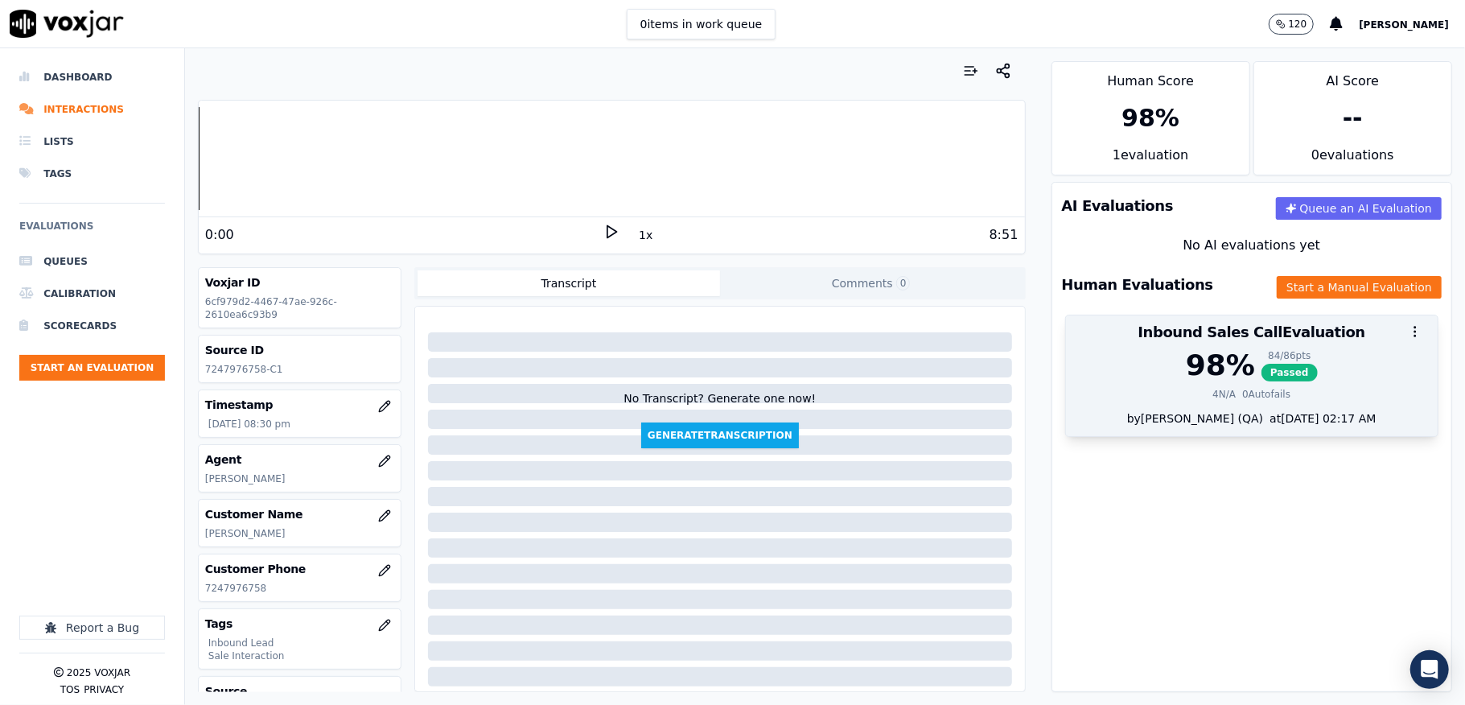
click at [1261, 365] on span "Passed" at bounding box center [1289, 373] width 56 height 18
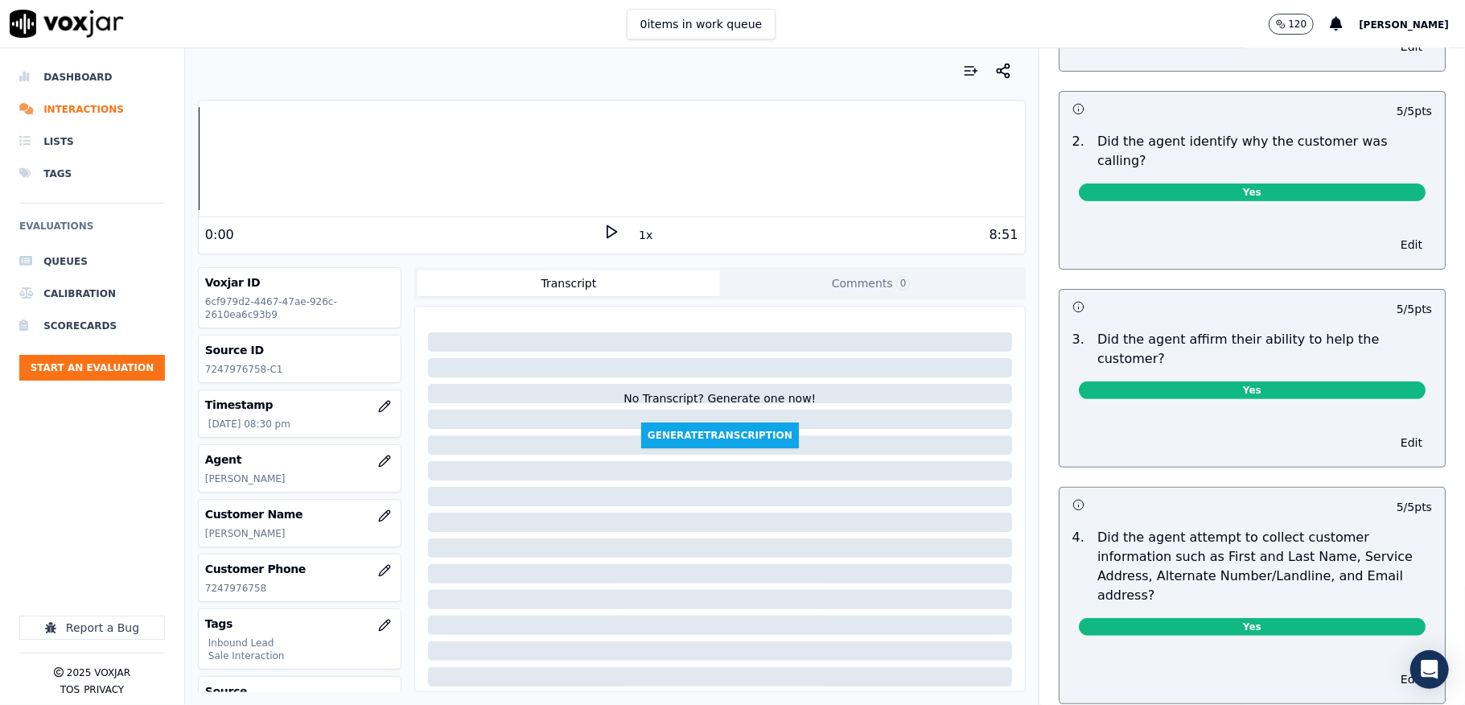
scroll to position [0, 0]
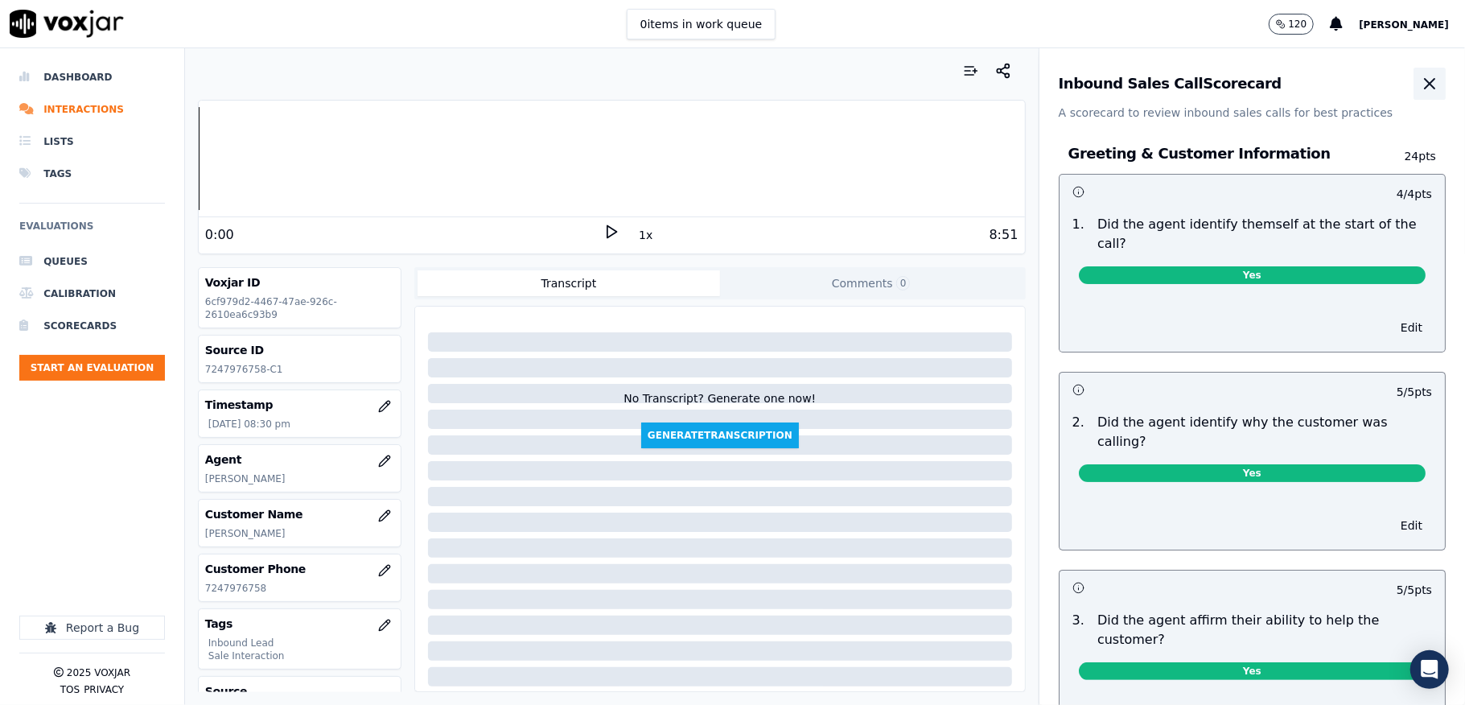
click at [1413, 92] on button "button" at bounding box center [1429, 84] width 32 height 32
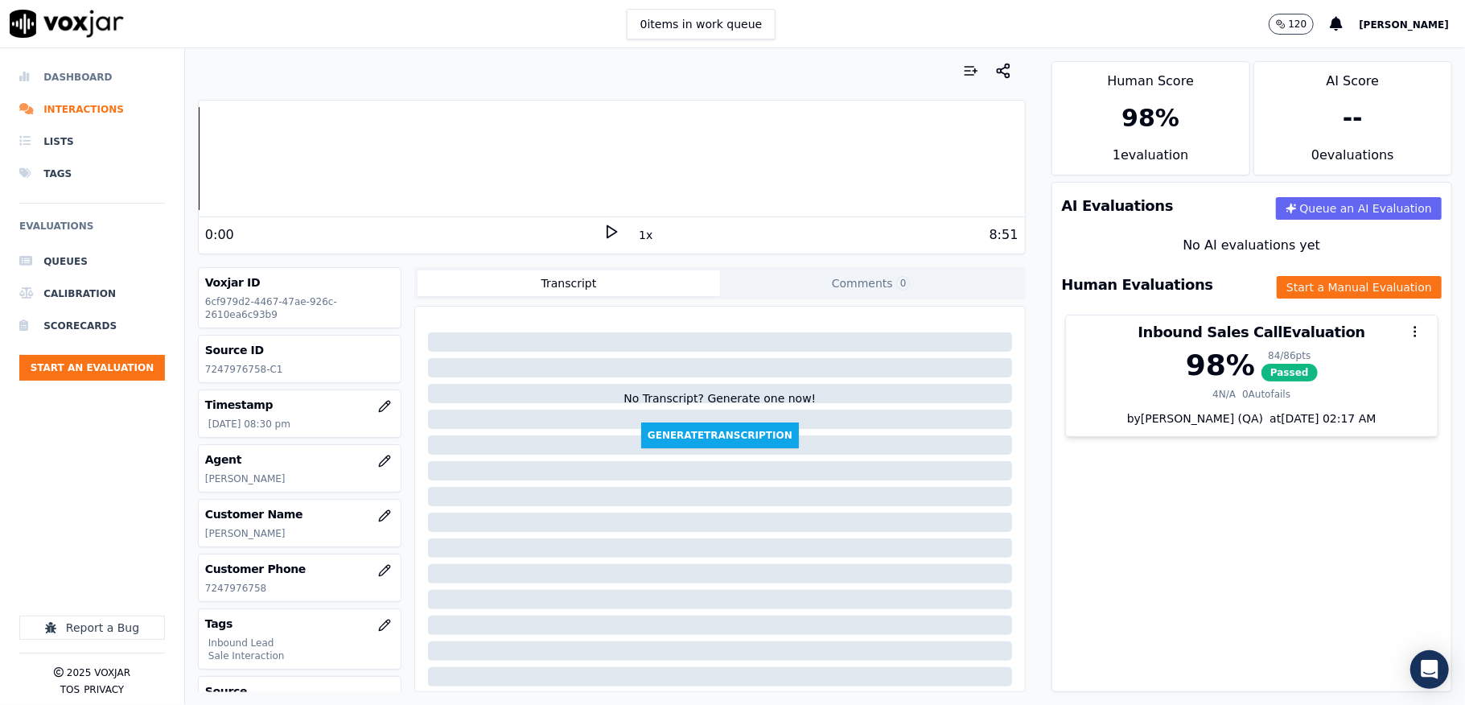
click at [52, 82] on li "Dashboard" at bounding box center [92, 77] width 146 height 32
